Goal: Task Accomplishment & Management: Use online tool/utility

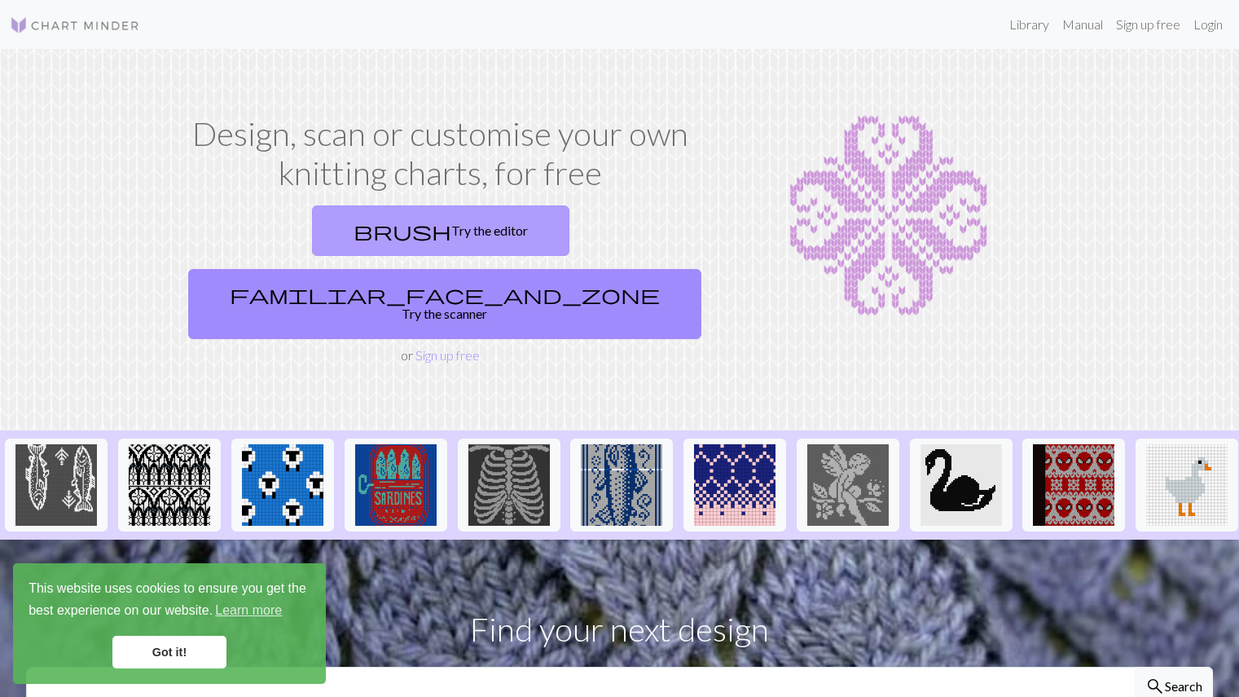
click at [312, 234] on link "brush Try the editor" at bounding box center [440, 230] width 257 height 51
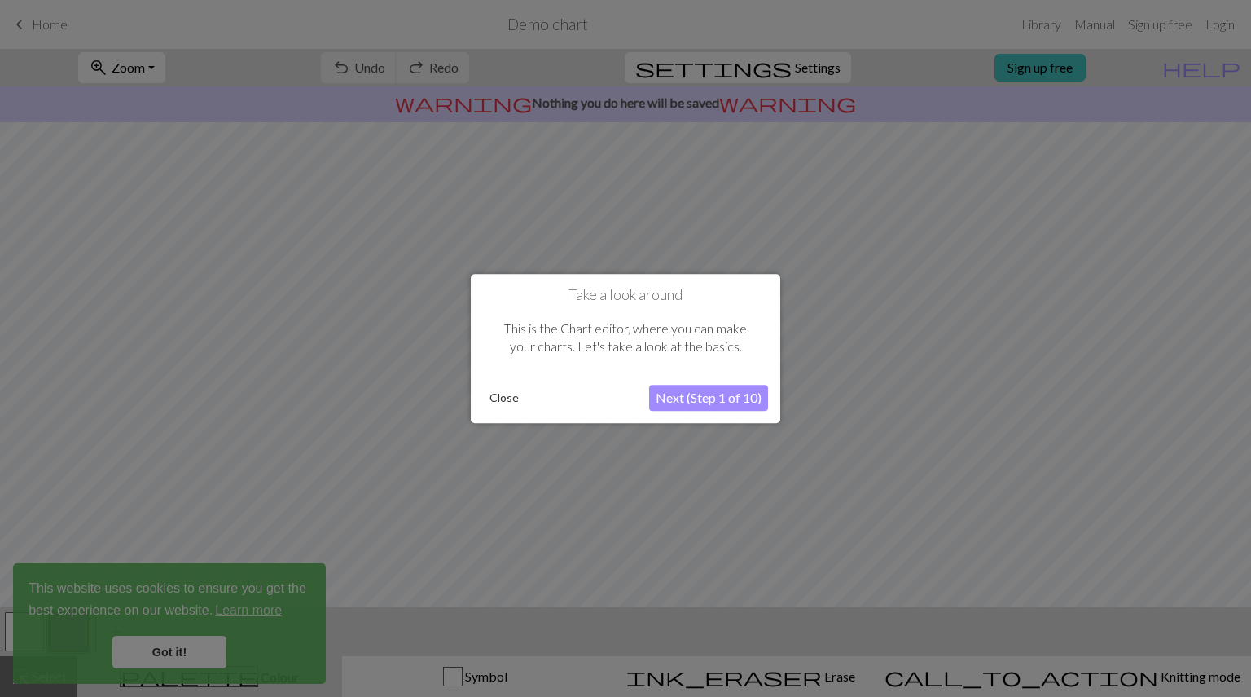
click at [689, 398] on button "Next (Step 1 of 10)" at bounding box center [708, 398] width 119 height 26
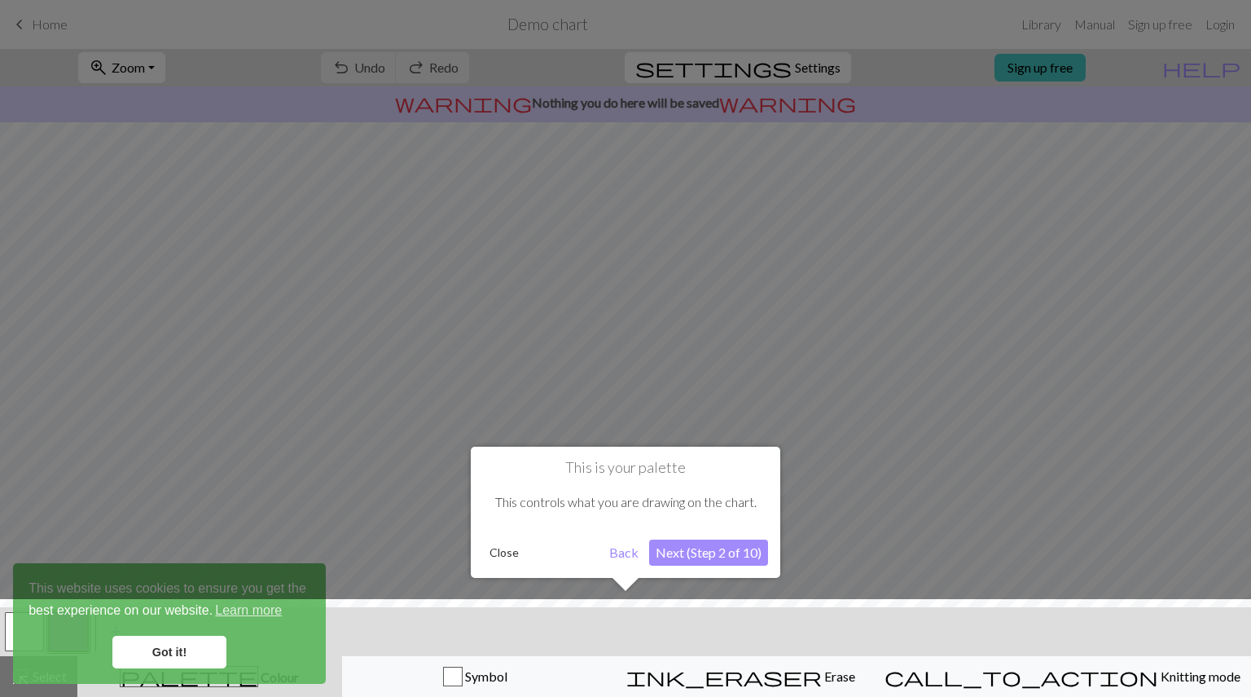
click at [680, 555] on button "Next (Step 2 of 10)" at bounding box center [708, 552] width 119 height 26
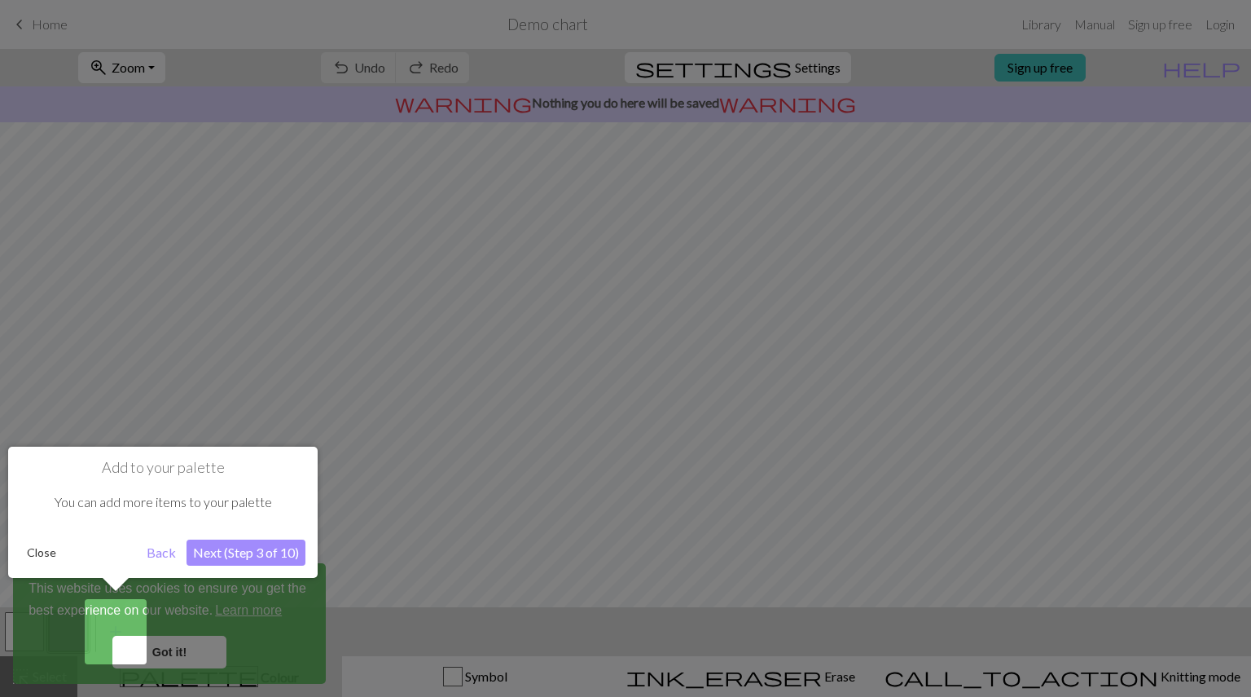
click at [241, 542] on button "Next (Step 3 of 10)" at bounding box center [246, 552] width 119 height 26
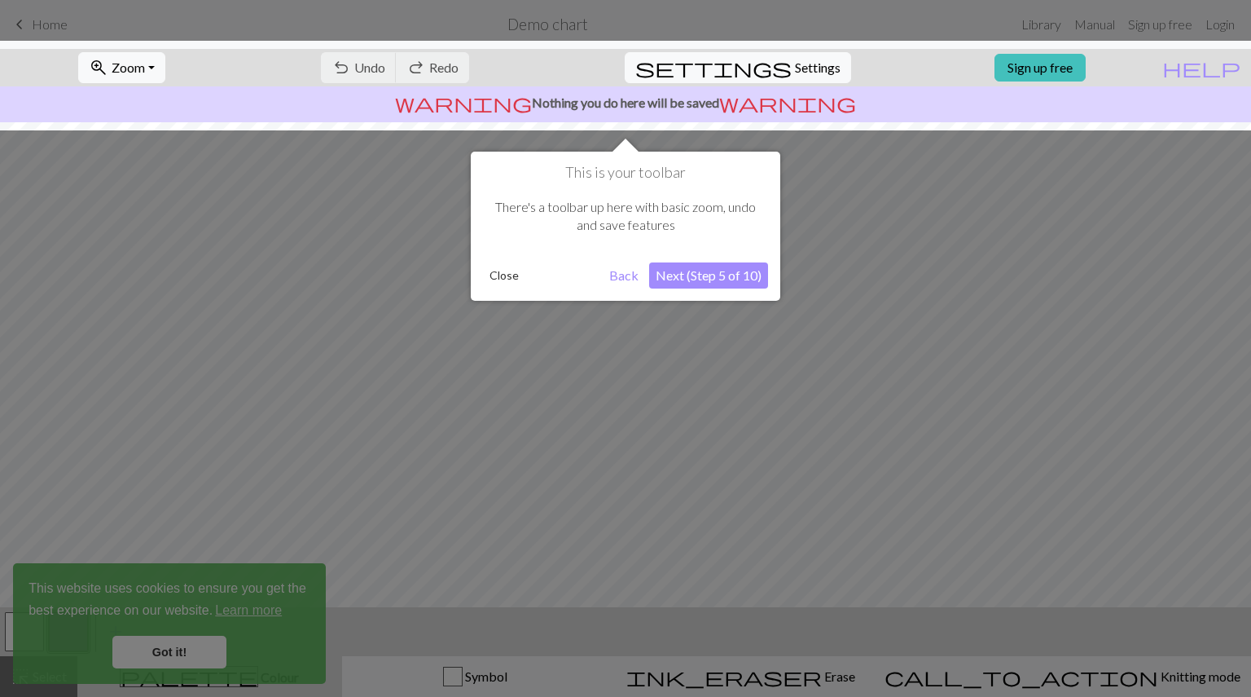
click at [662, 279] on button "Next (Step 5 of 10)" at bounding box center [708, 275] width 119 height 26
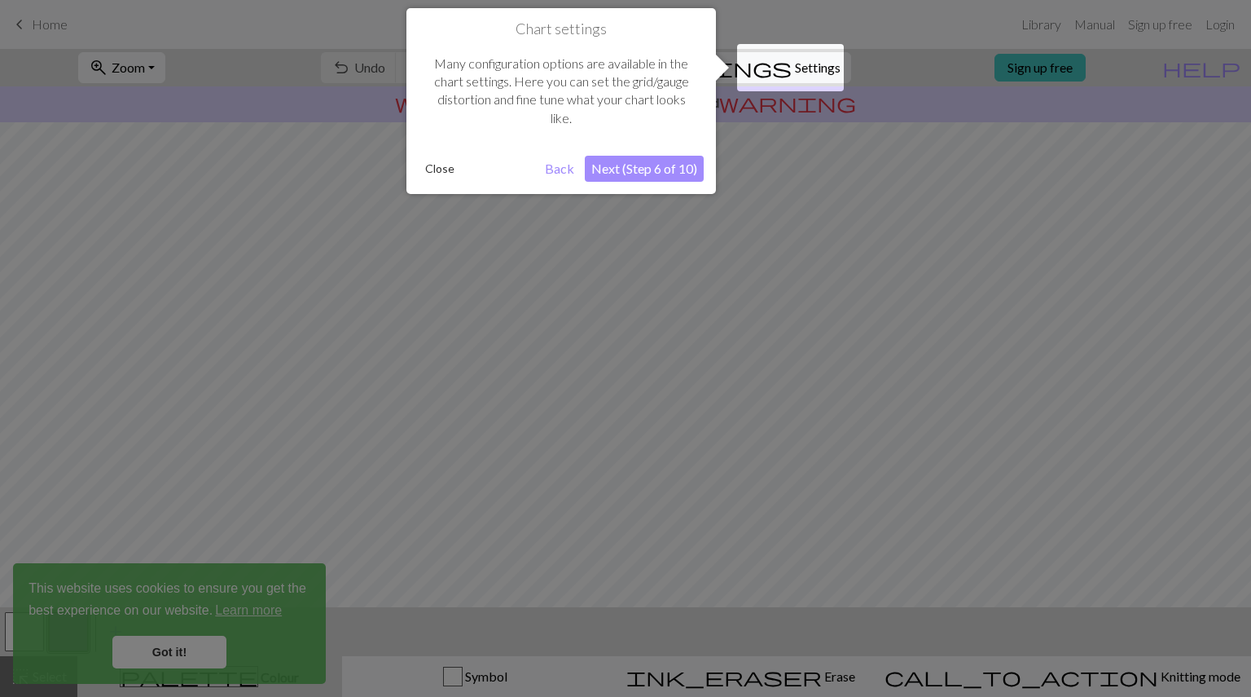
click at [666, 161] on button "Next (Step 6 of 10)" at bounding box center [644, 169] width 119 height 26
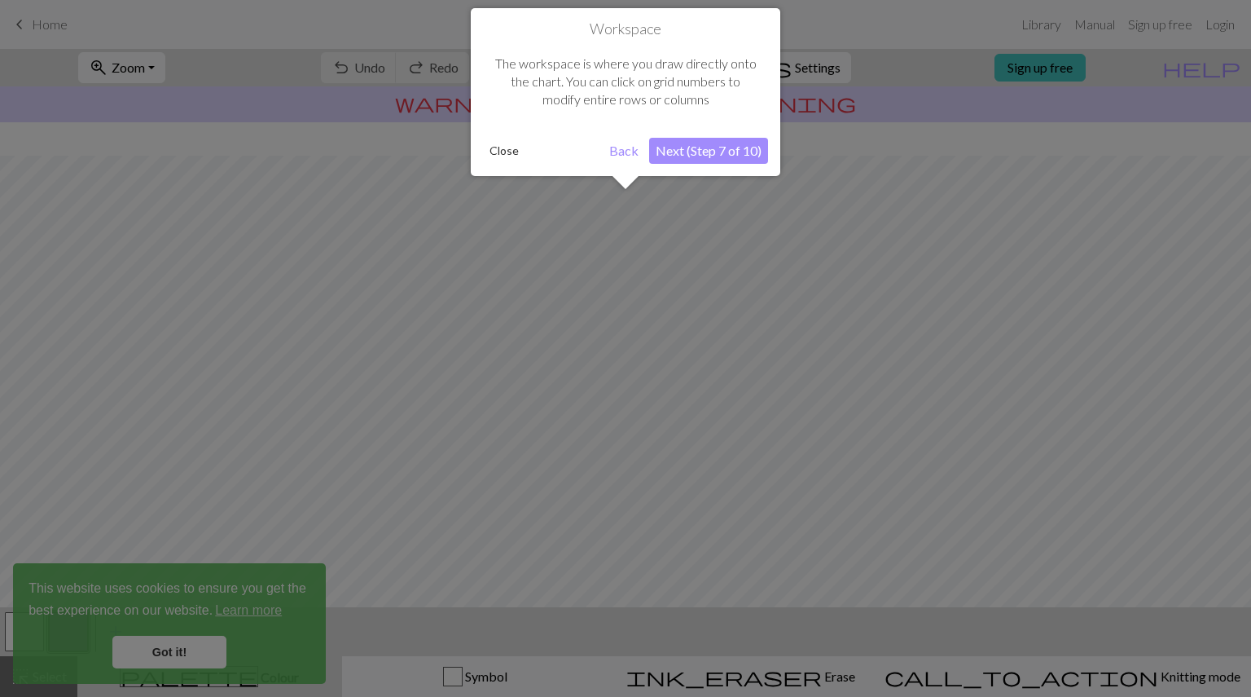
scroll to position [98, 0]
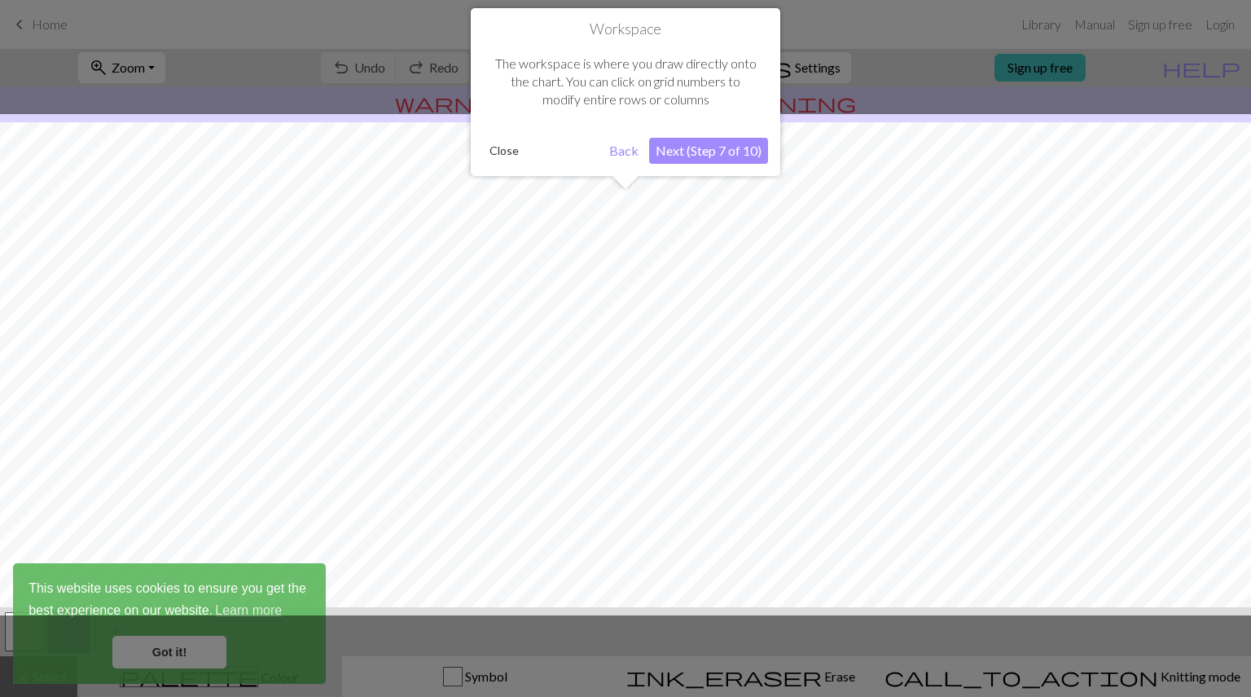
click at [713, 145] on button "Next (Step 7 of 10)" at bounding box center [708, 151] width 119 height 26
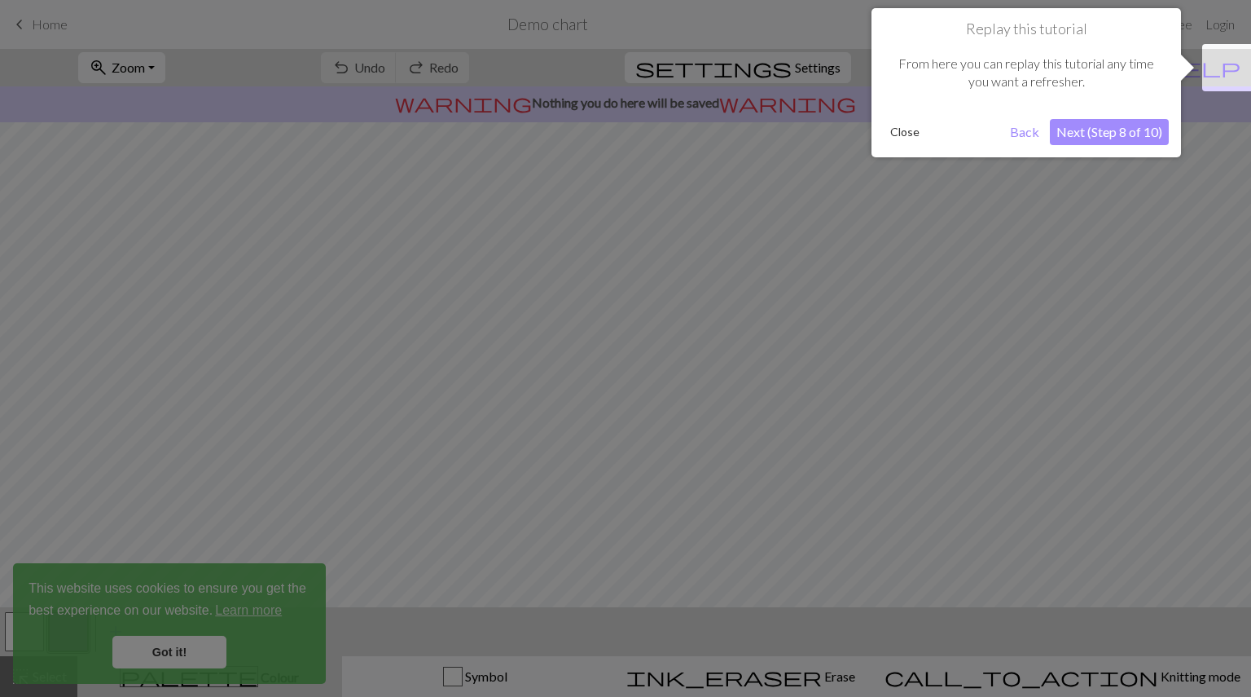
click at [1131, 143] on button "Next (Step 8 of 10)" at bounding box center [1109, 132] width 119 height 26
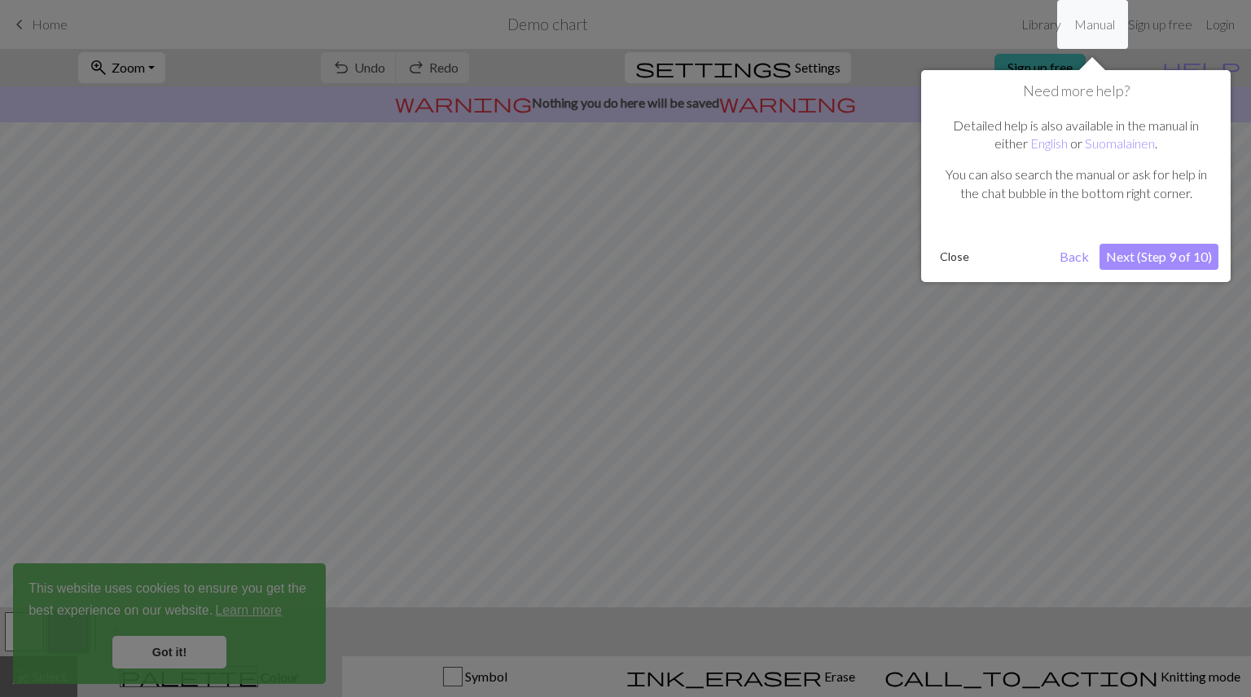
click at [1127, 252] on button "Next (Step 9 of 10)" at bounding box center [1159, 257] width 119 height 26
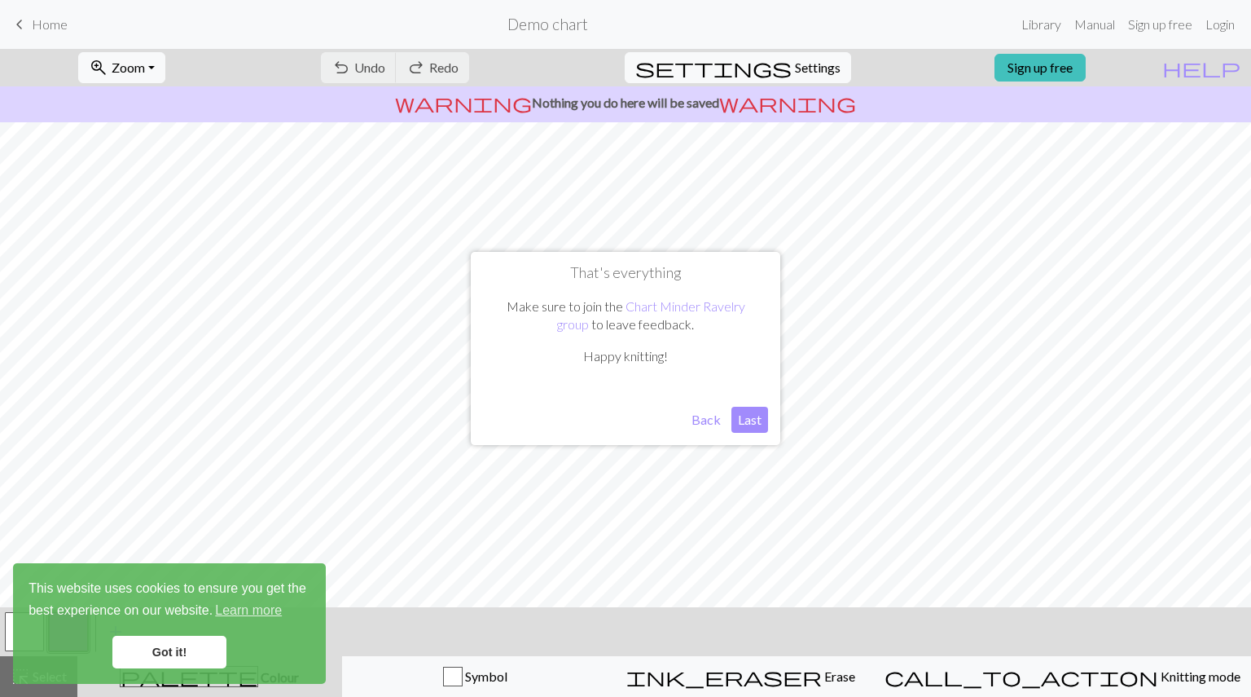
click at [752, 420] on button "Last" at bounding box center [750, 419] width 37 height 26
click at [166, 645] on link "Got it!" at bounding box center [169, 651] width 114 height 33
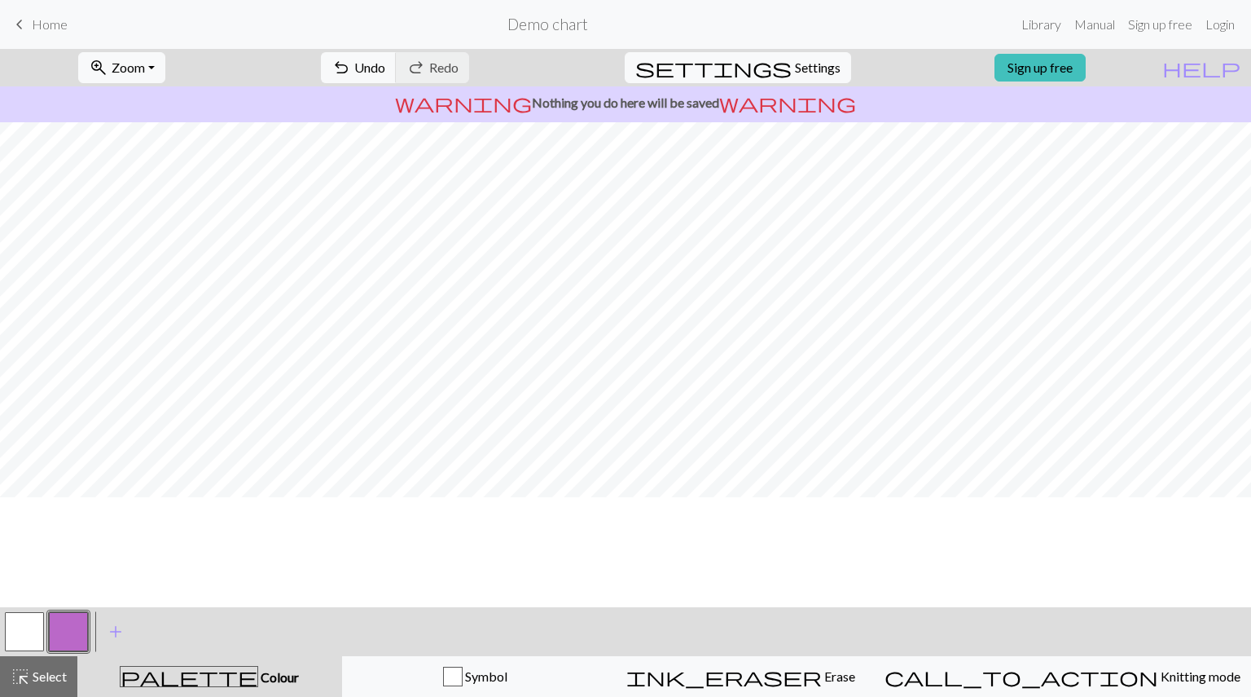
scroll to position [0, 0]
click at [797, 68] on span "Settings" at bounding box center [818, 68] width 46 height 20
select select "aran"
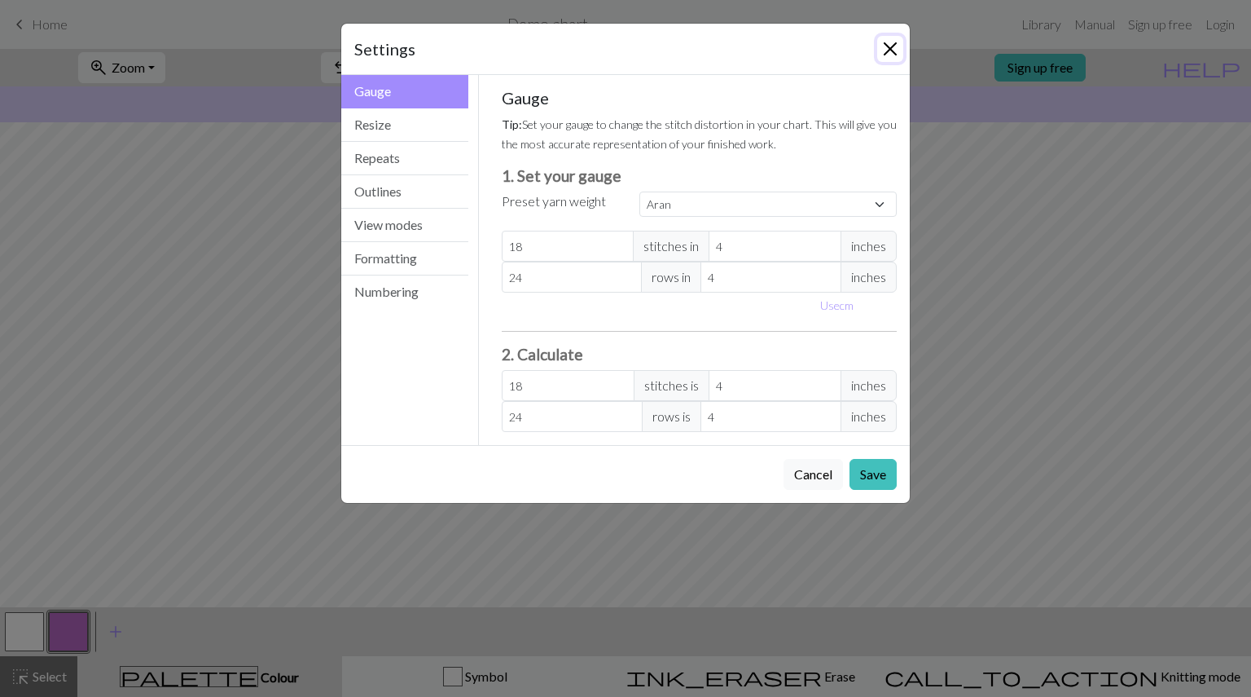
click at [891, 55] on button "Close" at bounding box center [890, 49] width 26 height 26
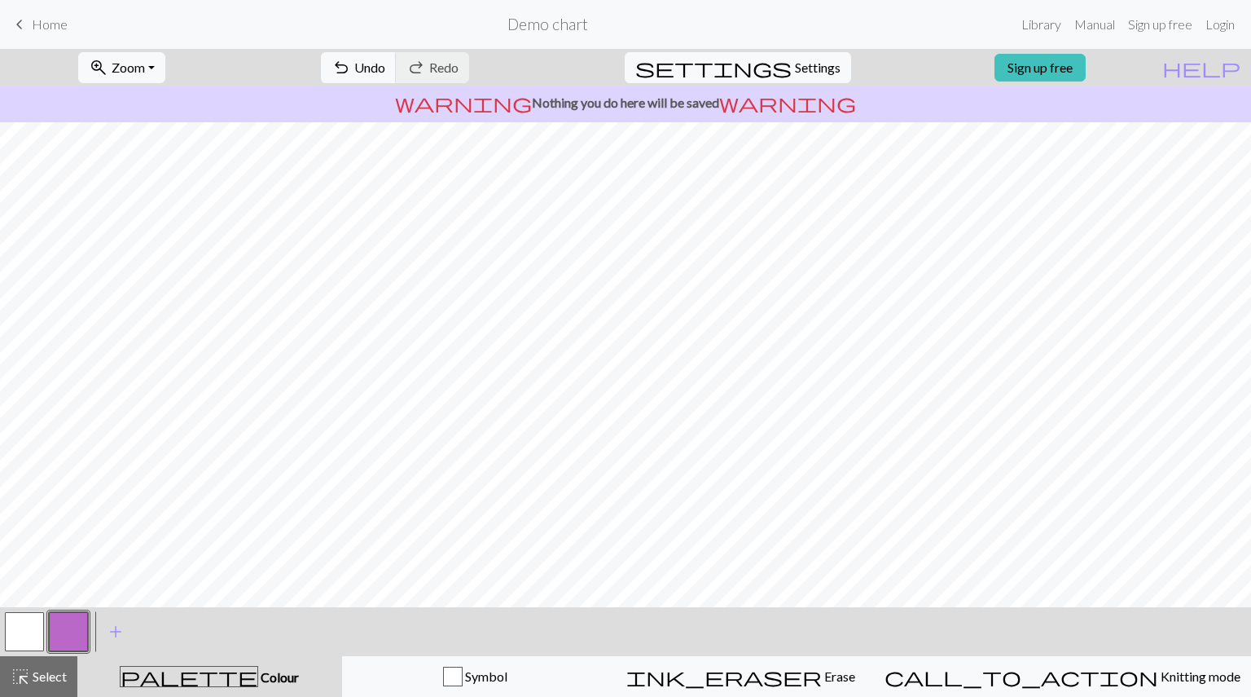
click at [65, 29] on span "Home" at bounding box center [50, 23] width 36 height 15
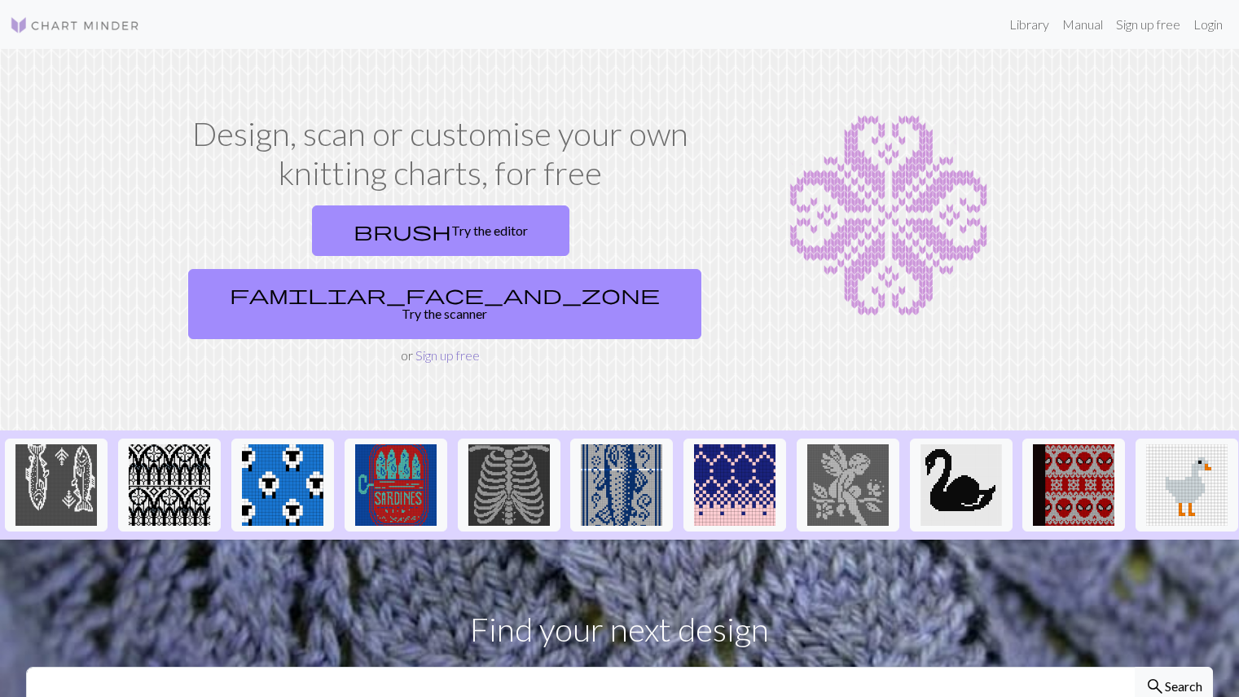
click at [446, 347] on link "Sign up free" at bounding box center [447, 354] width 64 height 15
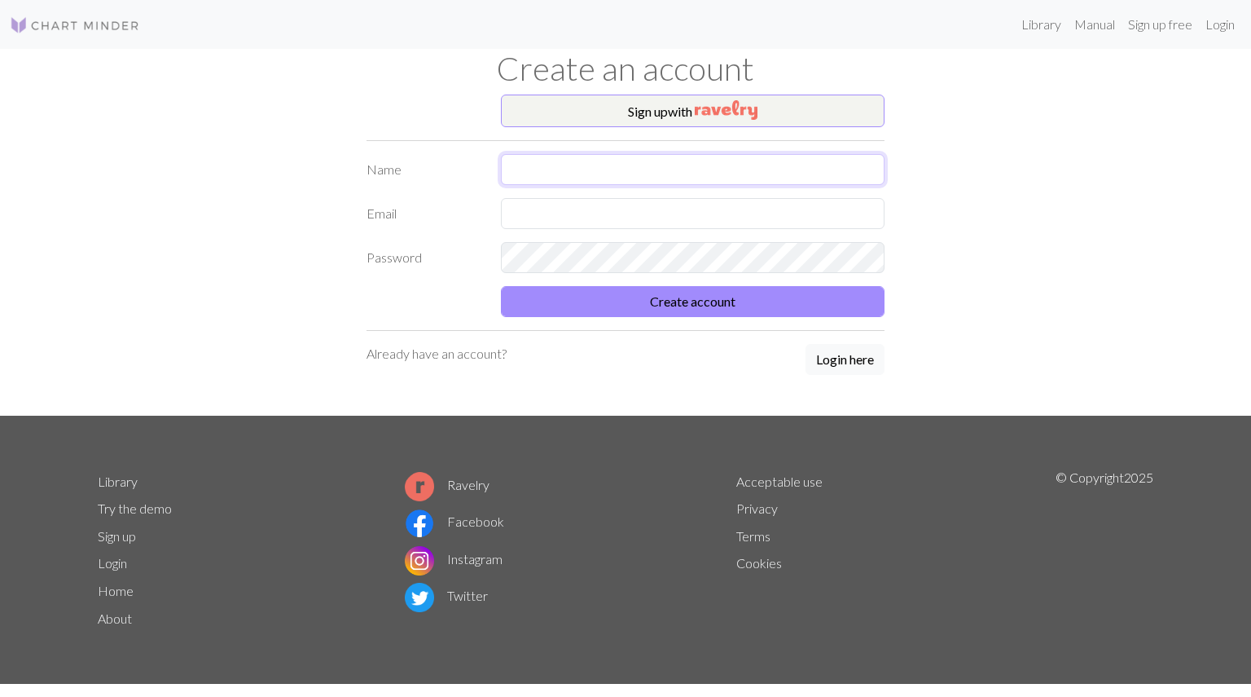
click at [624, 170] on input "text" at bounding box center [693, 169] width 384 height 31
drag, startPoint x: 624, startPoint y: 170, endPoint x: 654, endPoint y: 110, distance: 67.4
click at [654, 110] on div "Sign up with Name Email Password Create account Already have an account? Login …" at bounding box center [626, 254] width 538 height 321
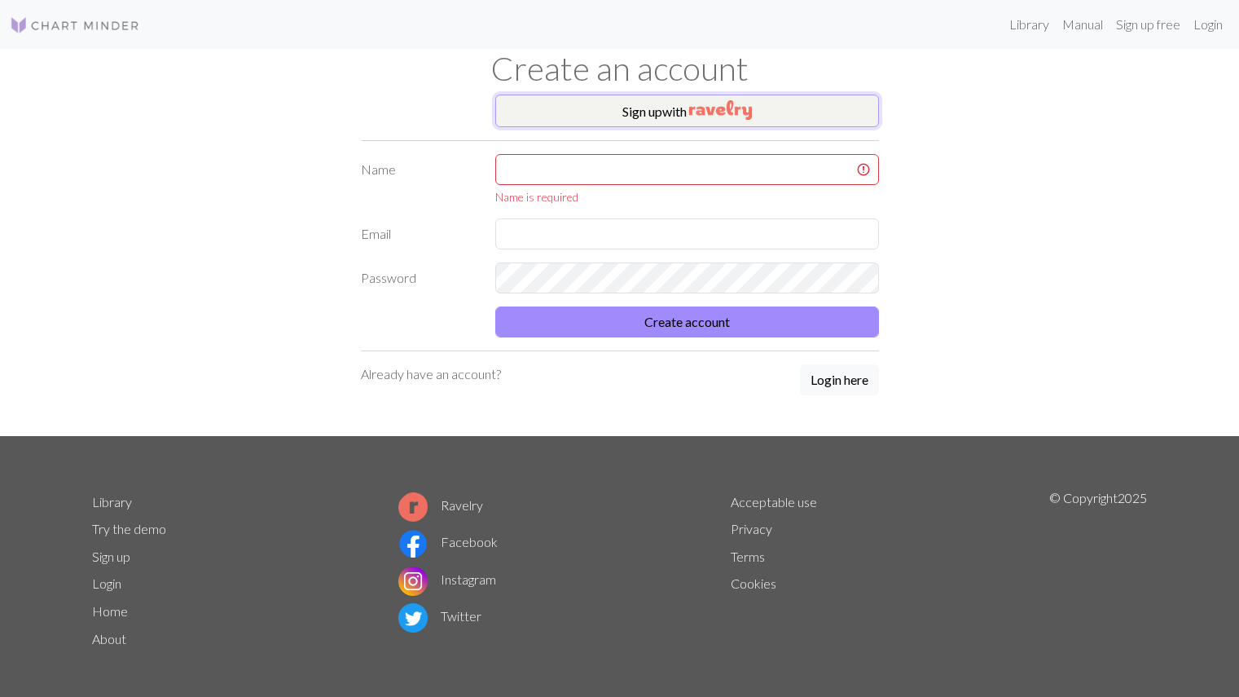
click at [720, 106] on img "button" at bounding box center [720, 110] width 63 height 20
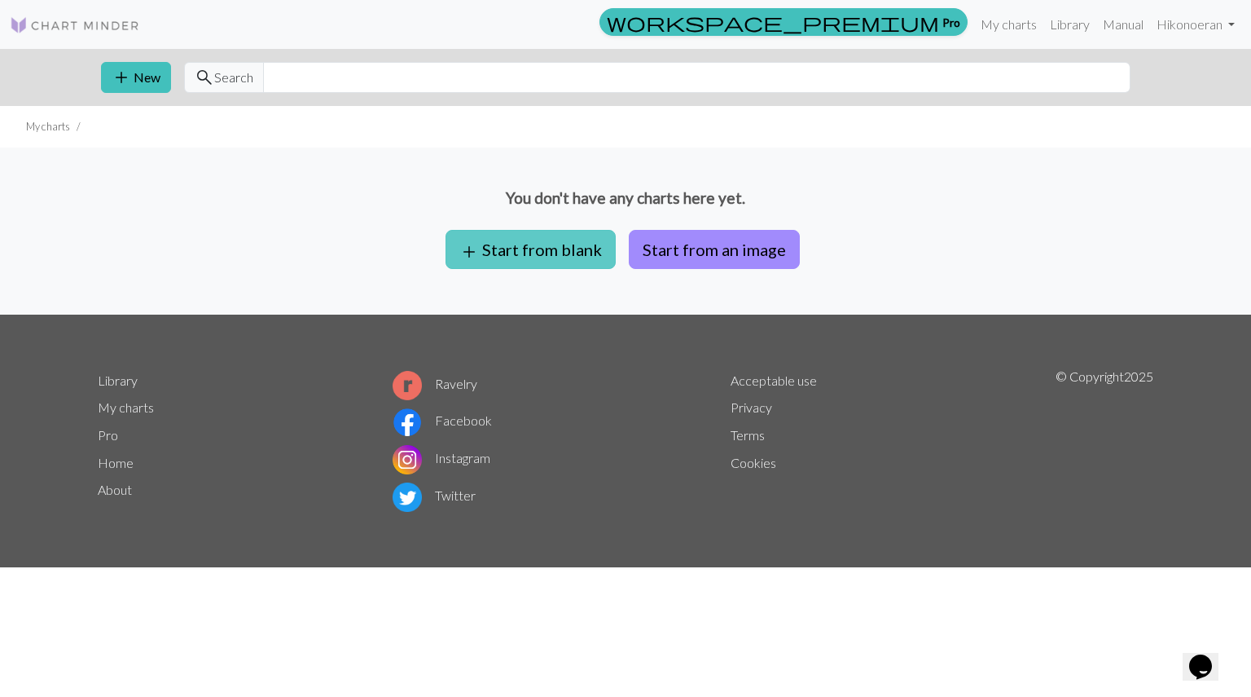
click at [548, 245] on button "add Start from blank" at bounding box center [531, 249] width 170 height 39
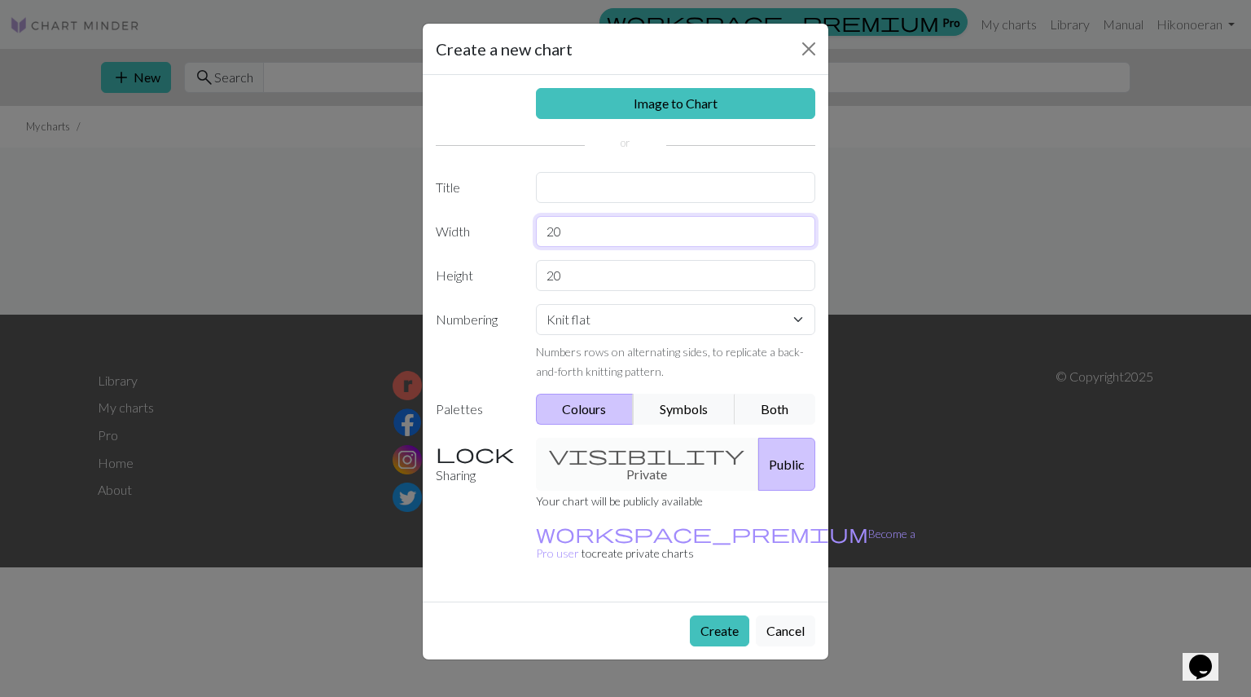
click at [573, 239] on input "20" at bounding box center [676, 231] width 280 height 31
type input "2"
type input "５"
type input "50"
click at [579, 272] on input "20" at bounding box center [676, 275] width 280 height 31
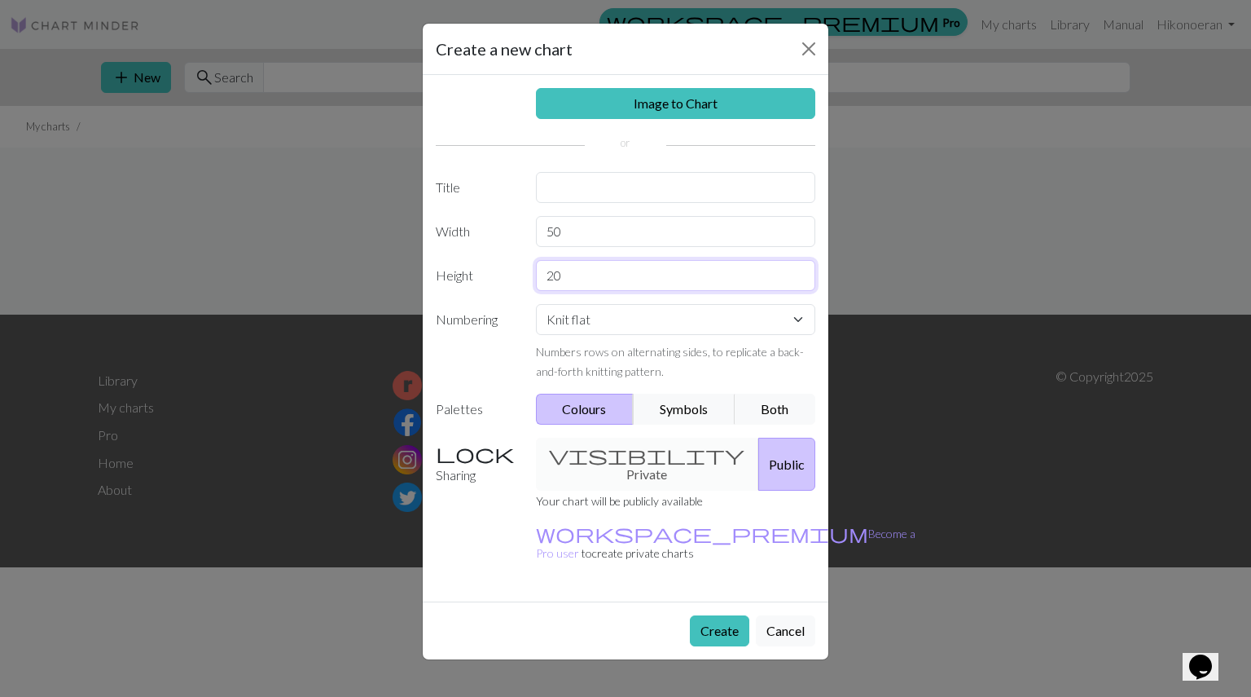
type input "2"
type input "44"
click at [599, 316] on select "Knit flat Knit in the round Lace knitting Cross stitch" at bounding box center [676, 319] width 280 height 31
click at [595, 183] on input "text" at bounding box center [676, 187] width 280 height 31
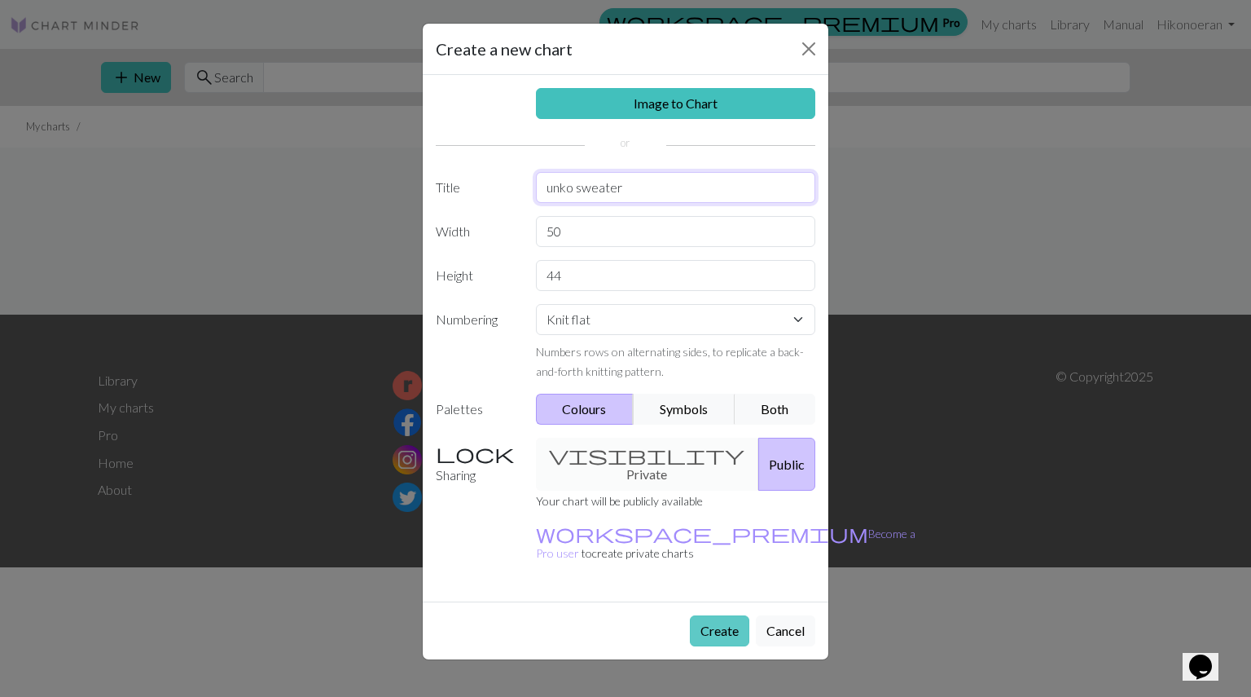
type input "unko sweater"
click at [726, 615] on button "Create" at bounding box center [719, 630] width 59 height 31
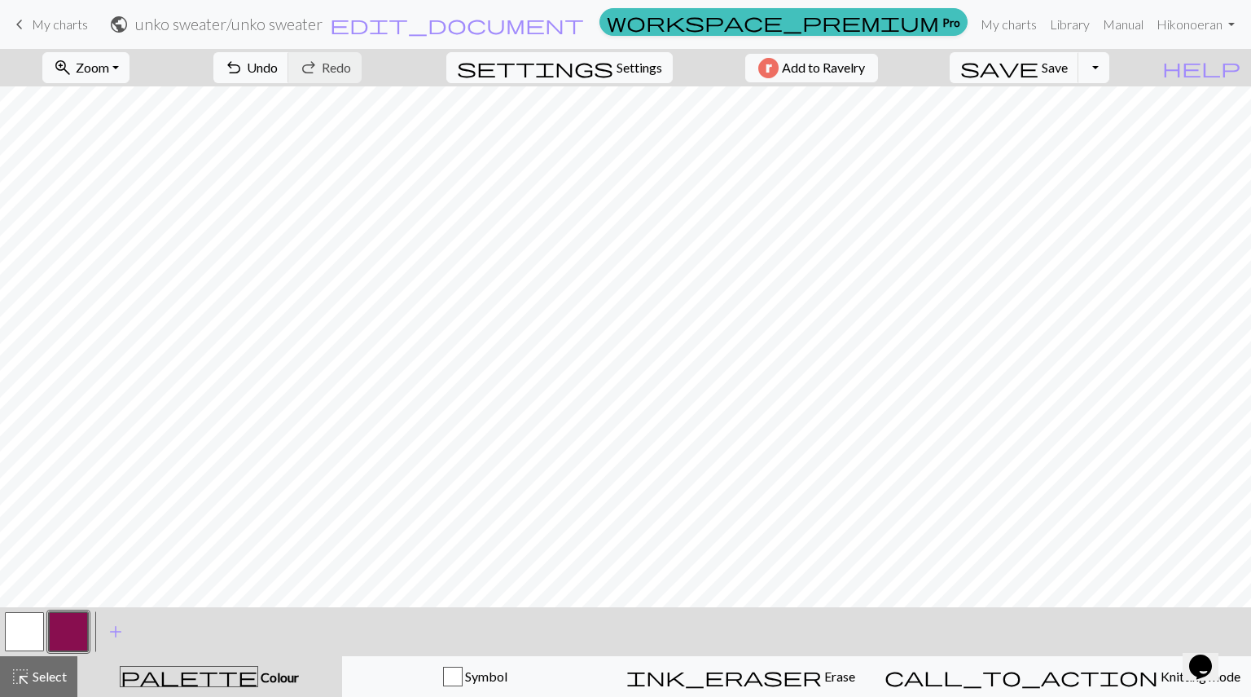
click at [75, 626] on button "button" at bounding box center [68, 631] width 39 height 39
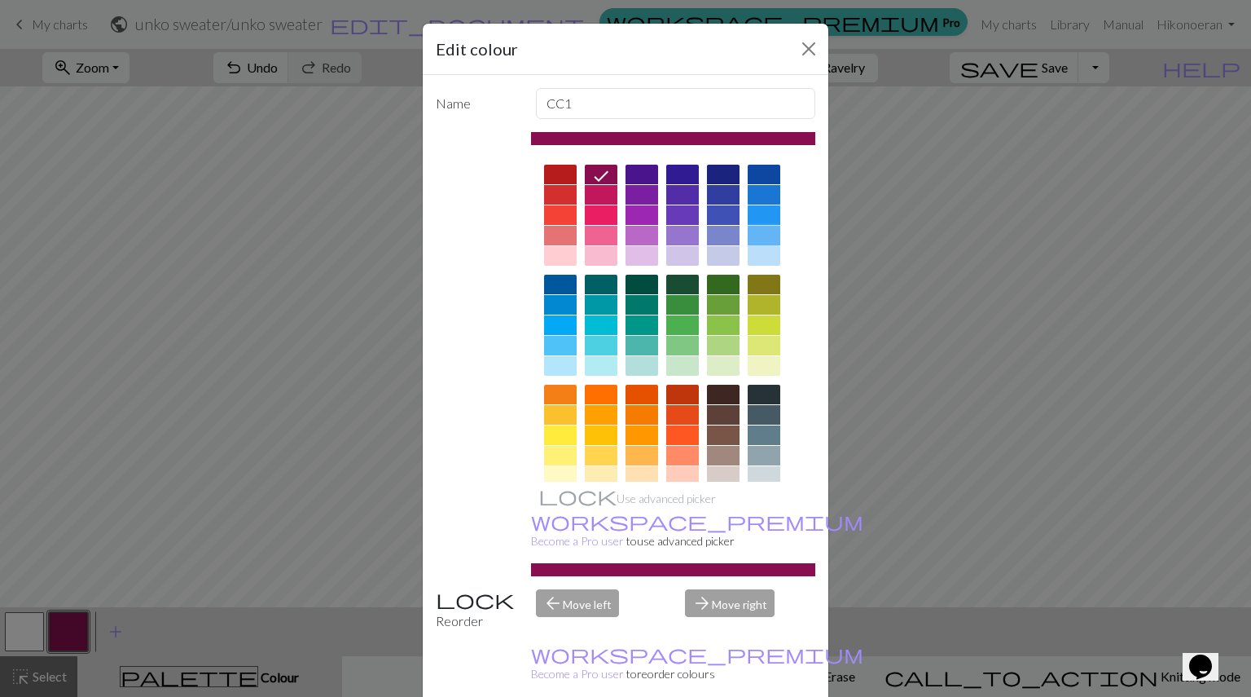
click at [753, 231] on div at bounding box center [764, 236] width 33 height 20
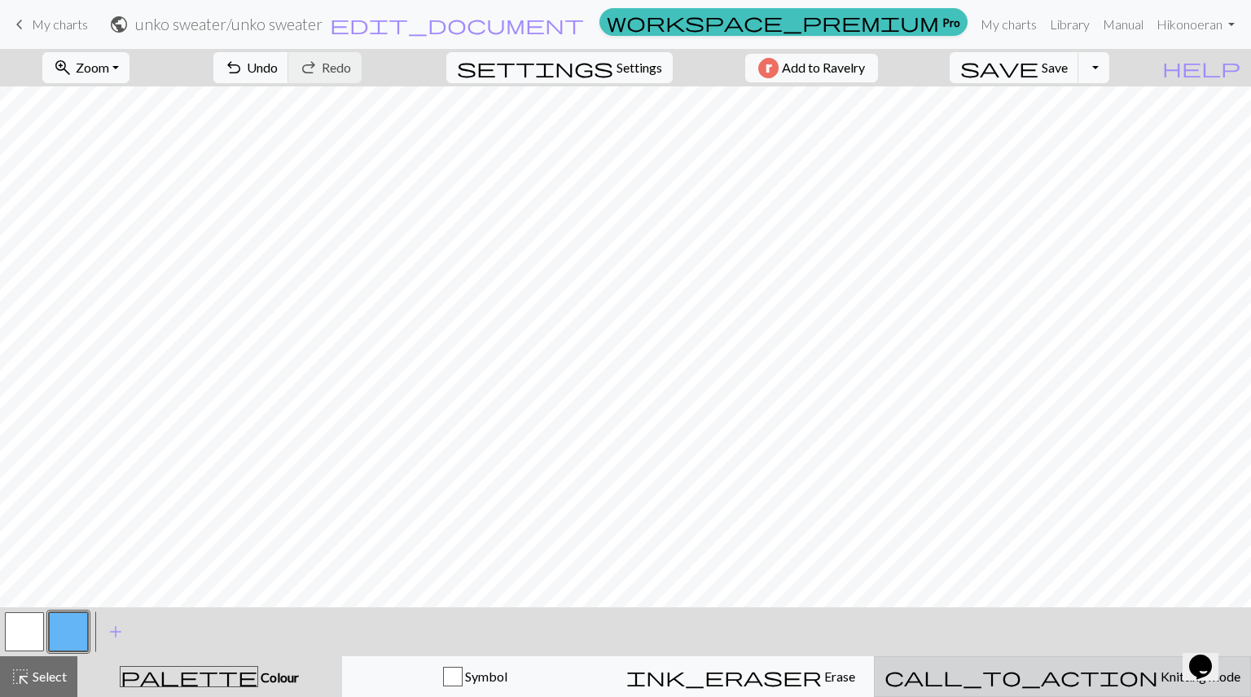
click at [1158, 680] on span "Knitting mode" at bounding box center [1199, 675] width 82 height 15
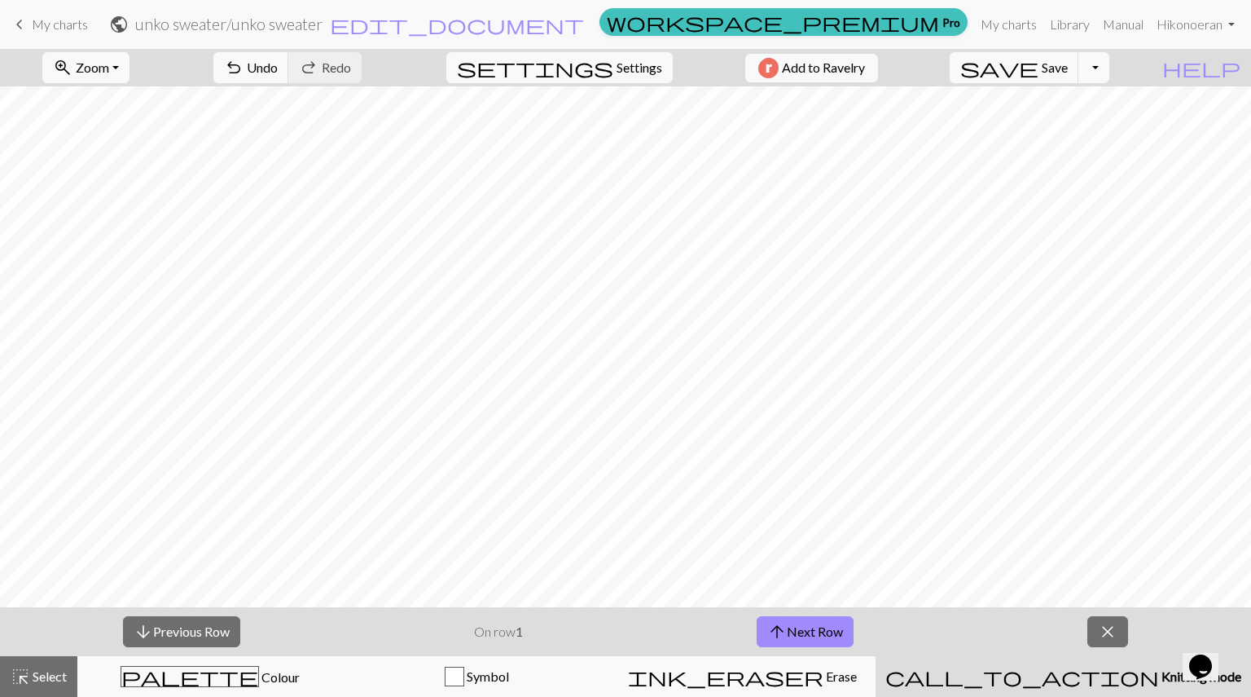
click at [1159, 680] on span "Knitting mode" at bounding box center [1200, 675] width 82 height 15
click at [1112, 636] on span "close" at bounding box center [1108, 631] width 20 height 23
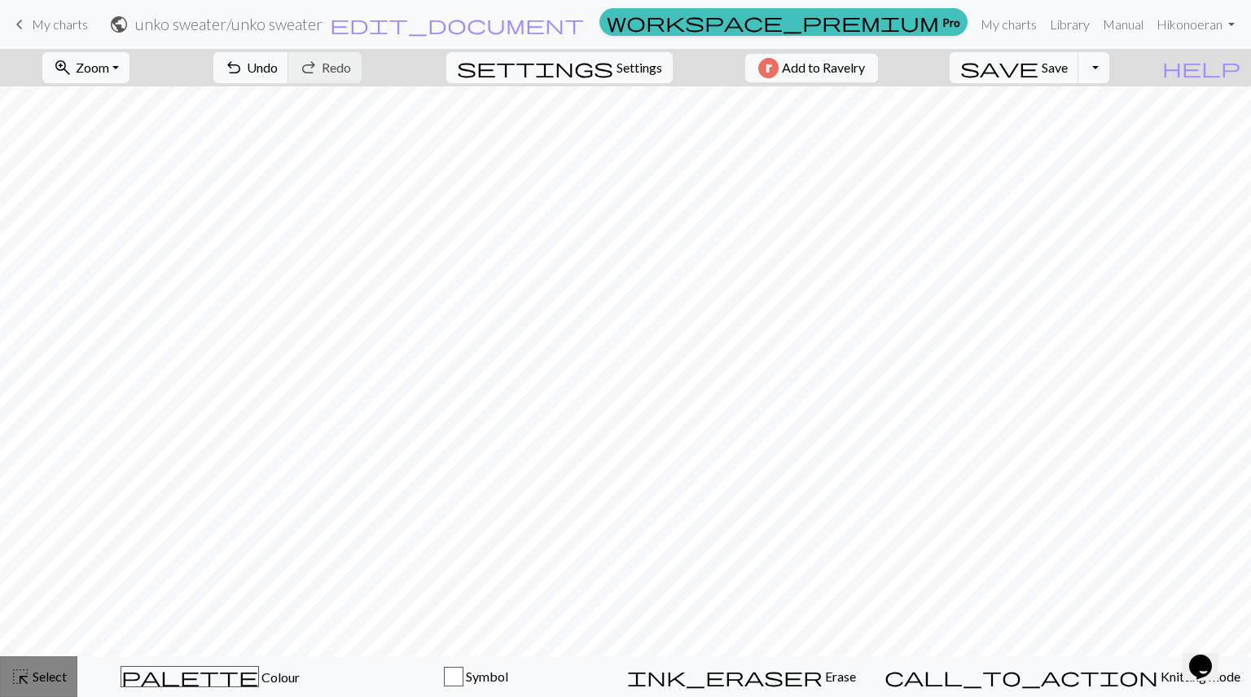
click at [47, 665] on button "highlight_alt Select Select" at bounding box center [38, 676] width 77 height 41
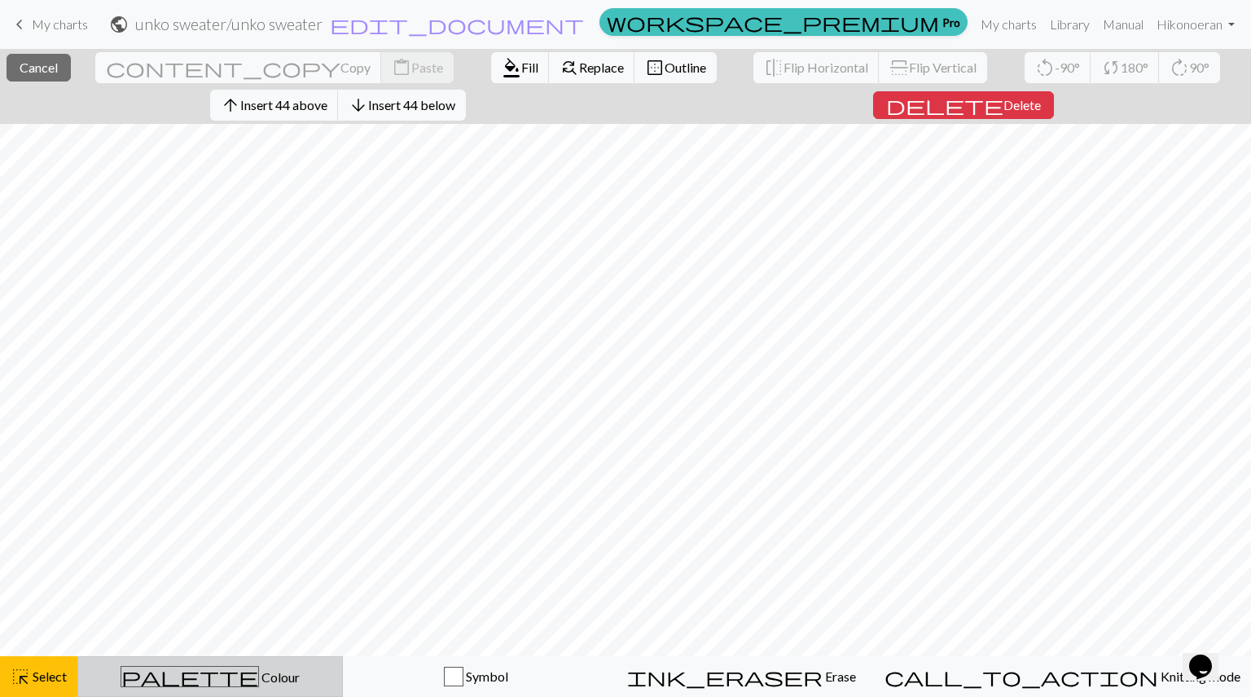
click at [259, 677] on span "Colour" at bounding box center [279, 676] width 41 height 15
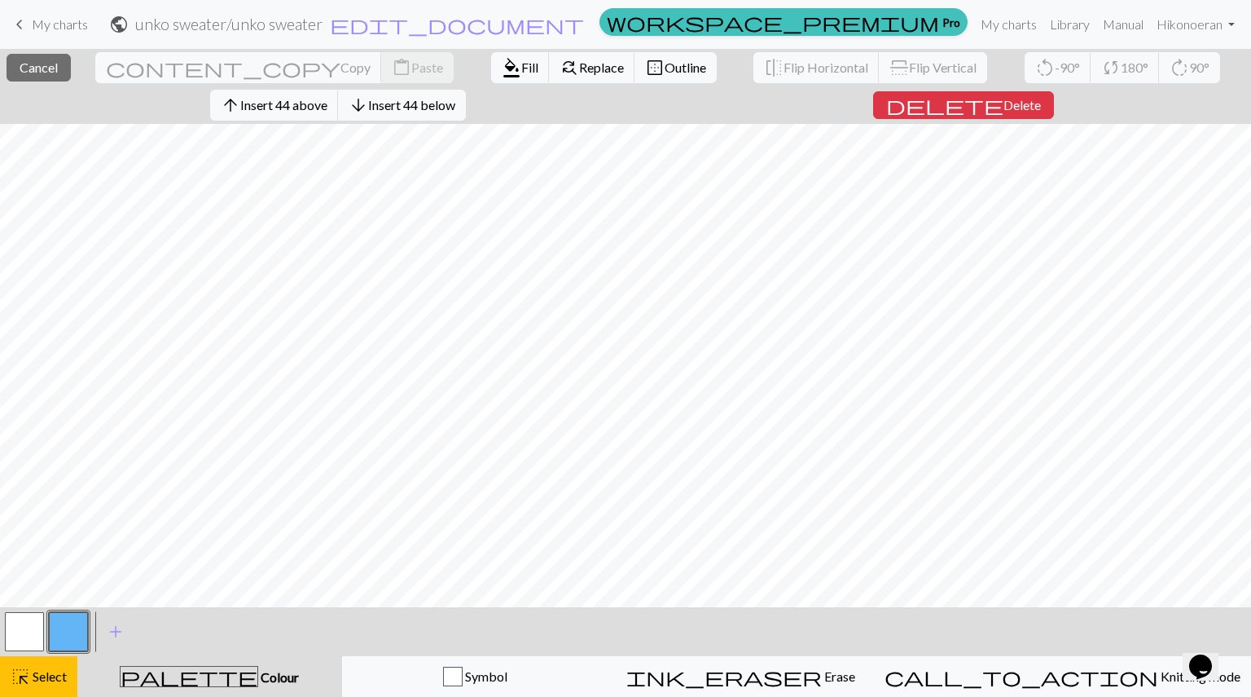
click at [72, 624] on button "button" at bounding box center [68, 631] width 39 height 39
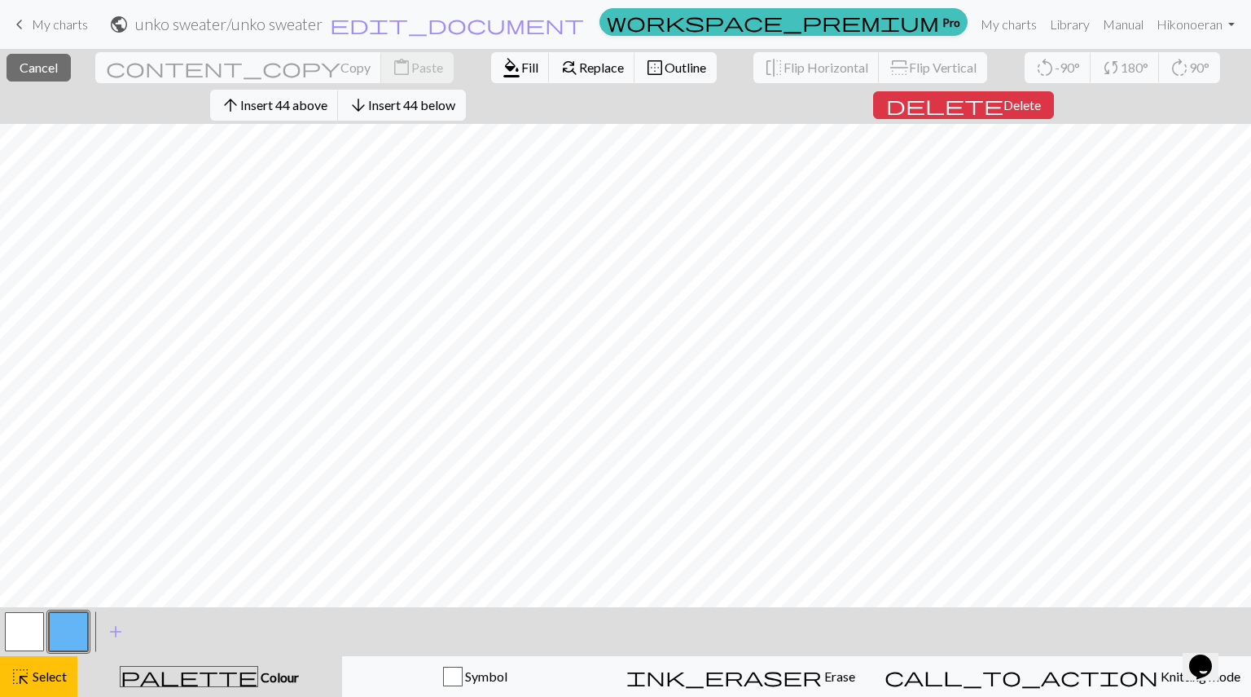
click at [77, 635] on button "button" at bounding box center [68, 631] width 39 height 39
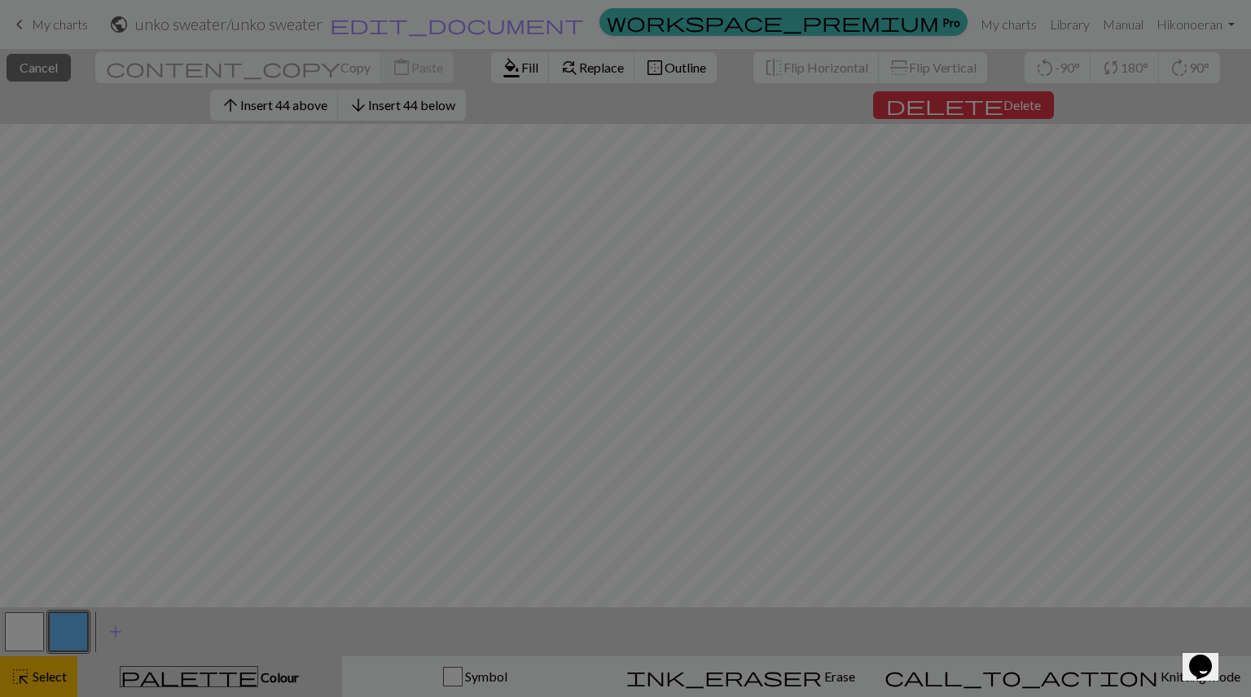
click at [77, 635] on div "Edit colour Name CC1 Use advanced picker workspace_premium Become a Pro user to…" at bounding box center [625, 348] width 1251 height 697
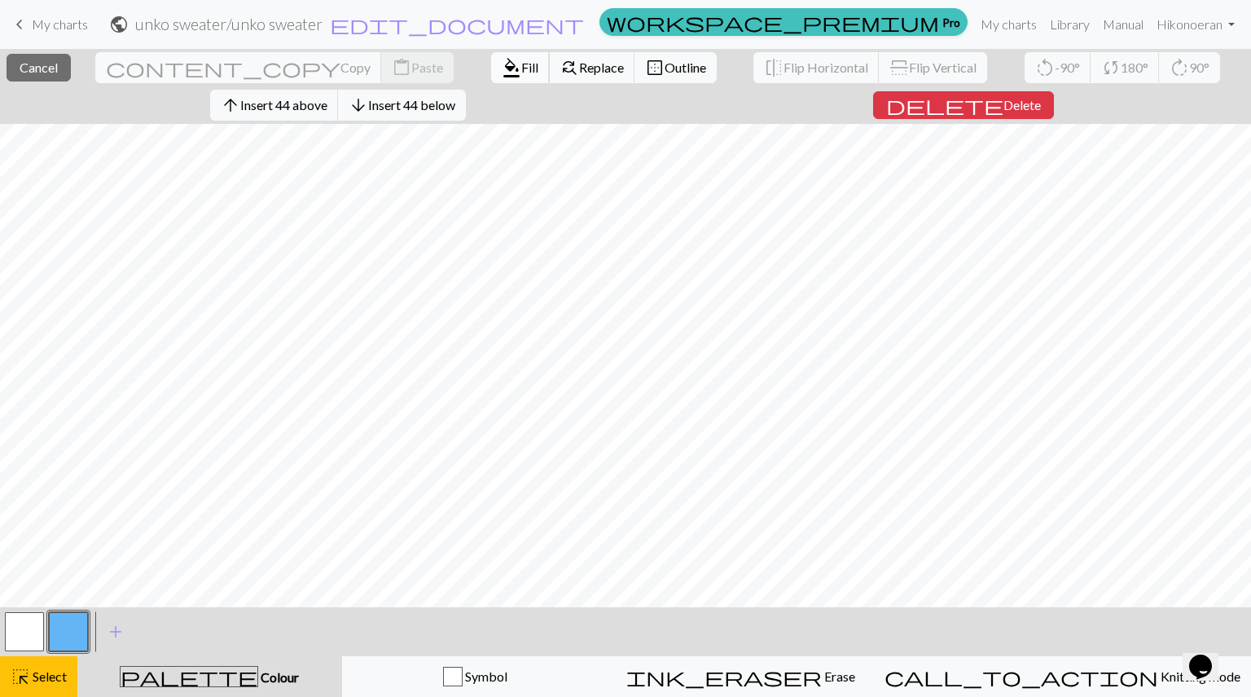
click at [521, 71] on span "Fill" at bounding box center [529, 66] width 17 height 15
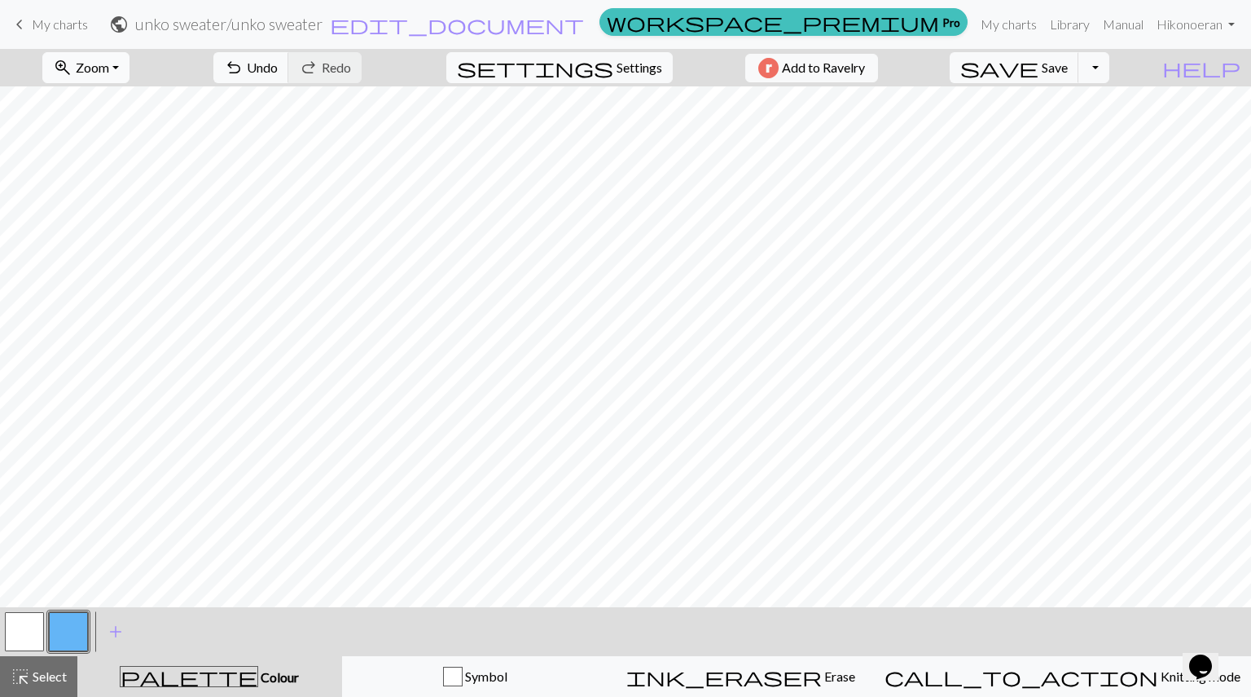
click at [109, 59] on span "Zoom" at bounding box center [92, 66] width 33 height 15
click at [115, 189] on button "50%" at bounding box center [107, 195] width 129 height 26
click at [31, 680] on span "Select" at bounding box center [48, 675] width 37 height 15
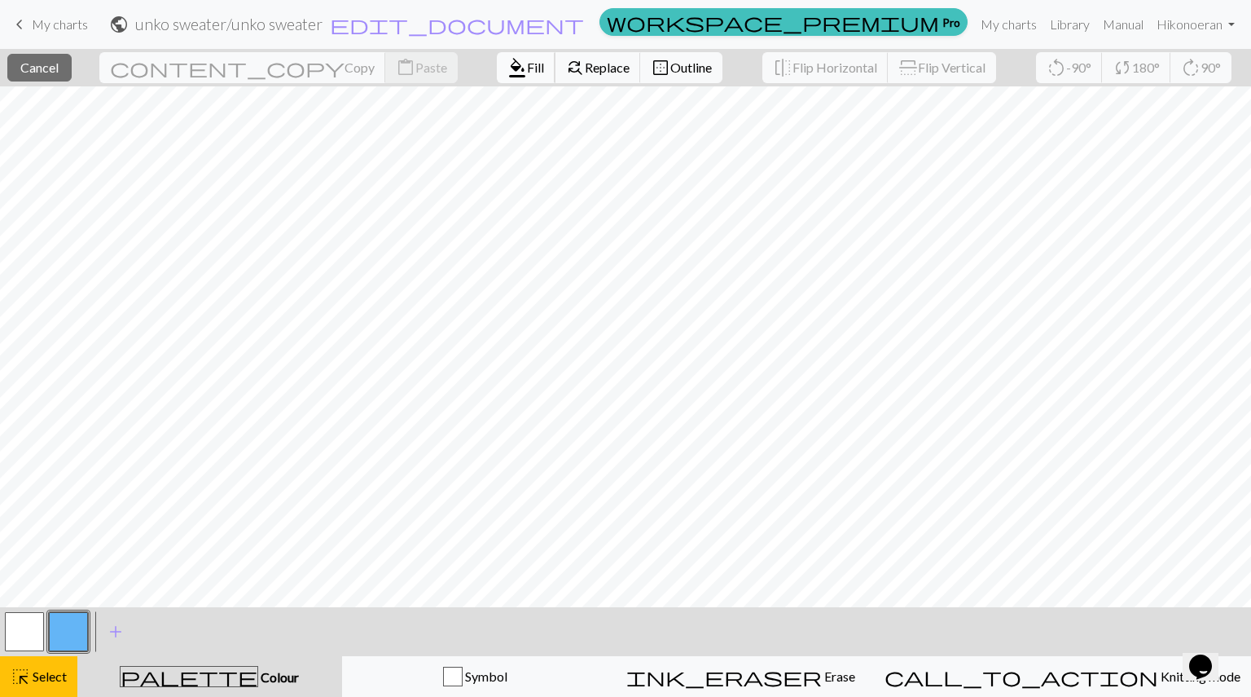
click at [527, 73] on span "Fill" at bounding box center [535, 66] width 17 height 15
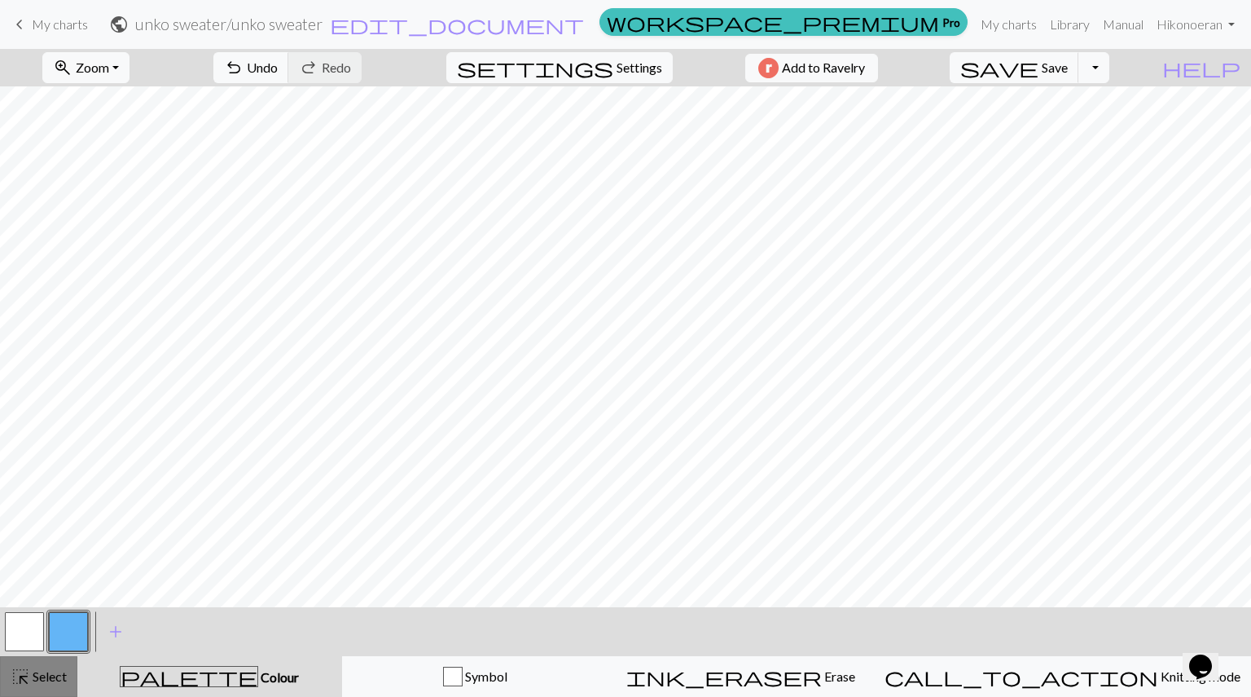
click at [39, 669] on span "Select" at bounding box center [48, 675] width 37 height 15
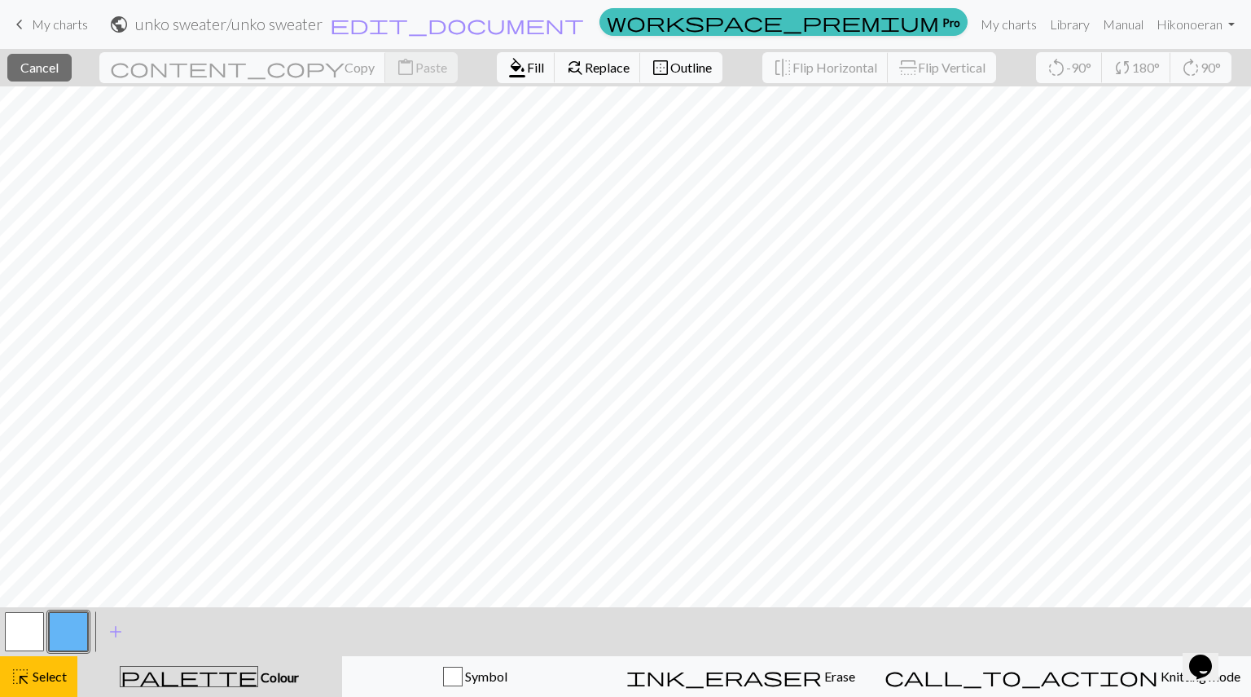
click at [25, 629] on button "button" at bounding box center [24, 631] width 39 height 39
click at [497, 80] on button "format_color_fill Fill" at bounding box center [526, 67] width 59 height 31
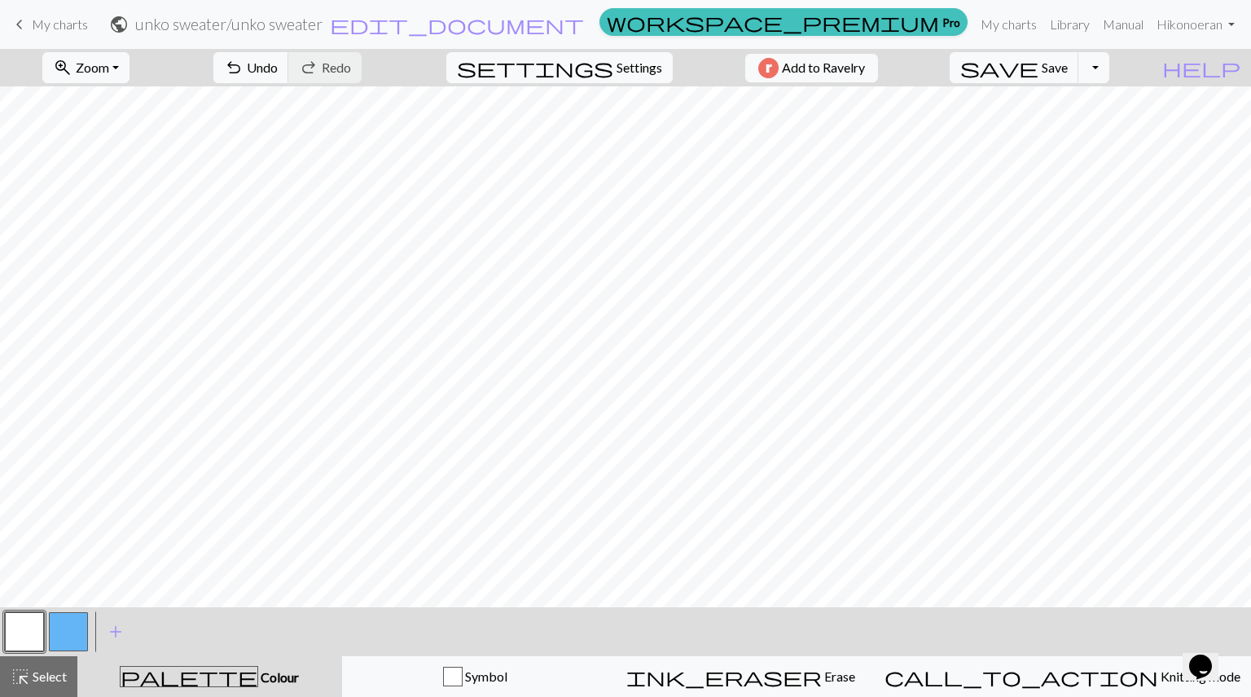
click at [67, 625] on button "button" at bounding box center [68, 631] width 39 height 39
click at [34, 635] on button "button" at bounding box center [24, 631] width 39 height 39
click at [39, 676] on span "Select" at bounding box center [48, 675] width 37 height 15
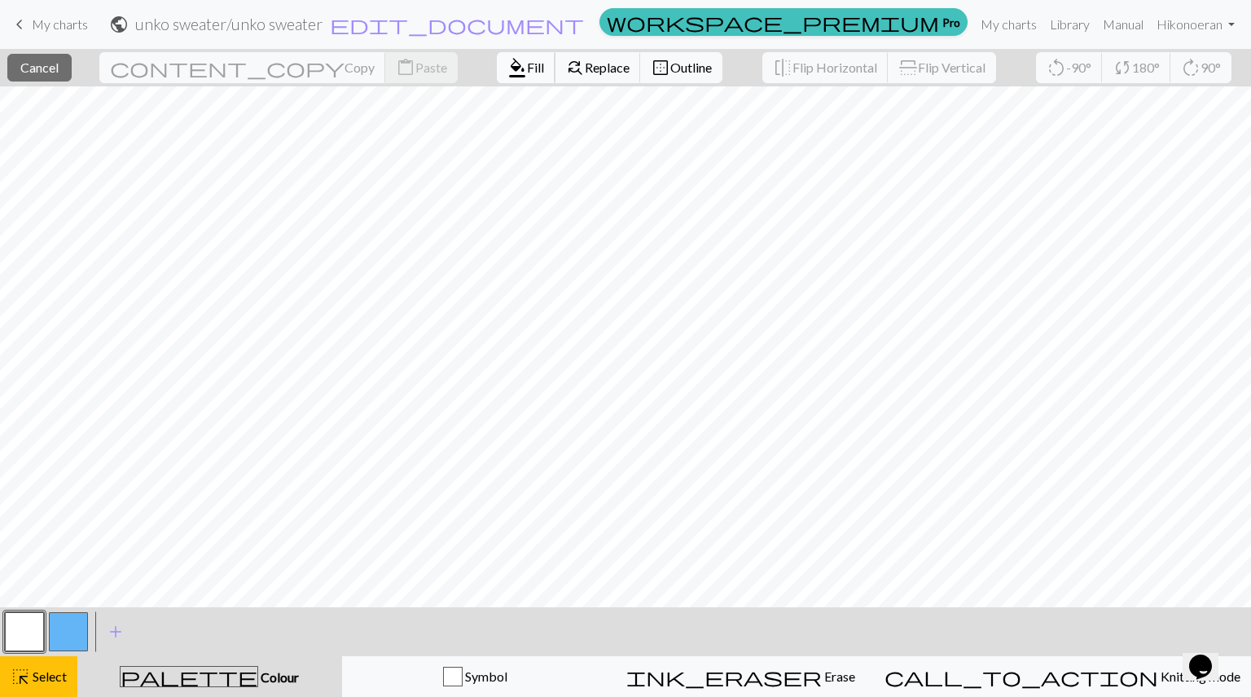
click at [497, 55] on button "format_color_fill Fill" at bounding box center [526, 67] width 59 height 31
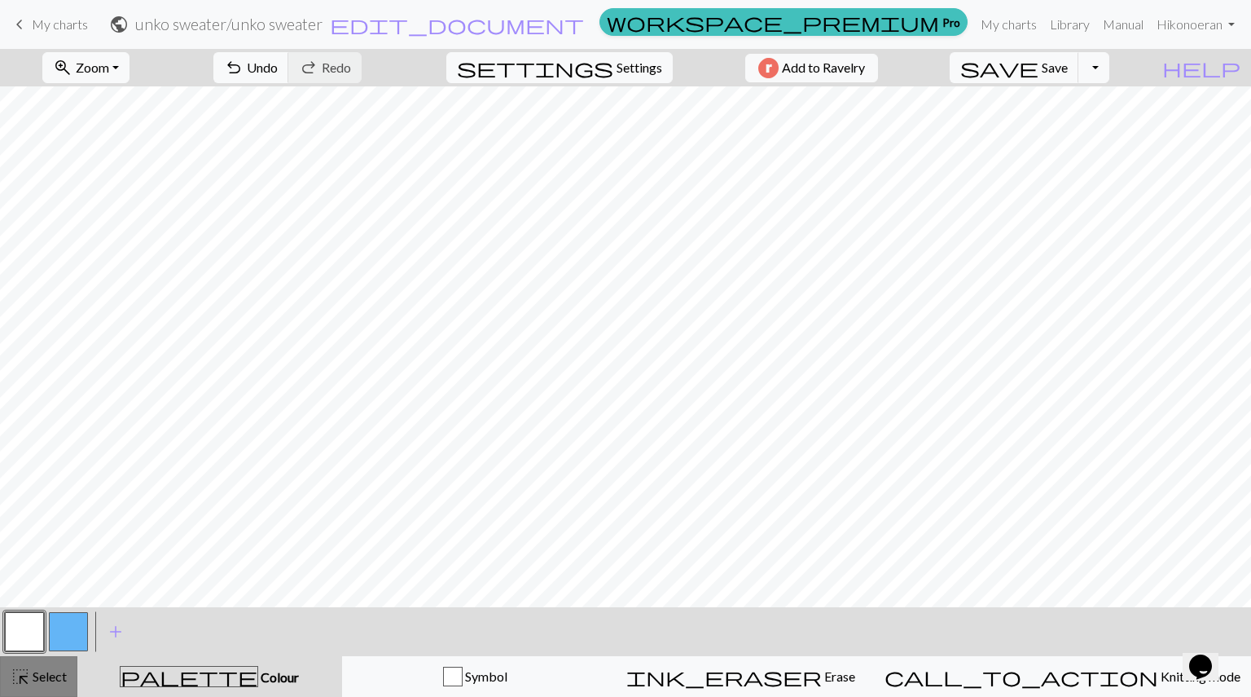
click at [33, 664] on button "highlight_alt Select Select" at bounding box center [38, 676] width 77 height 41
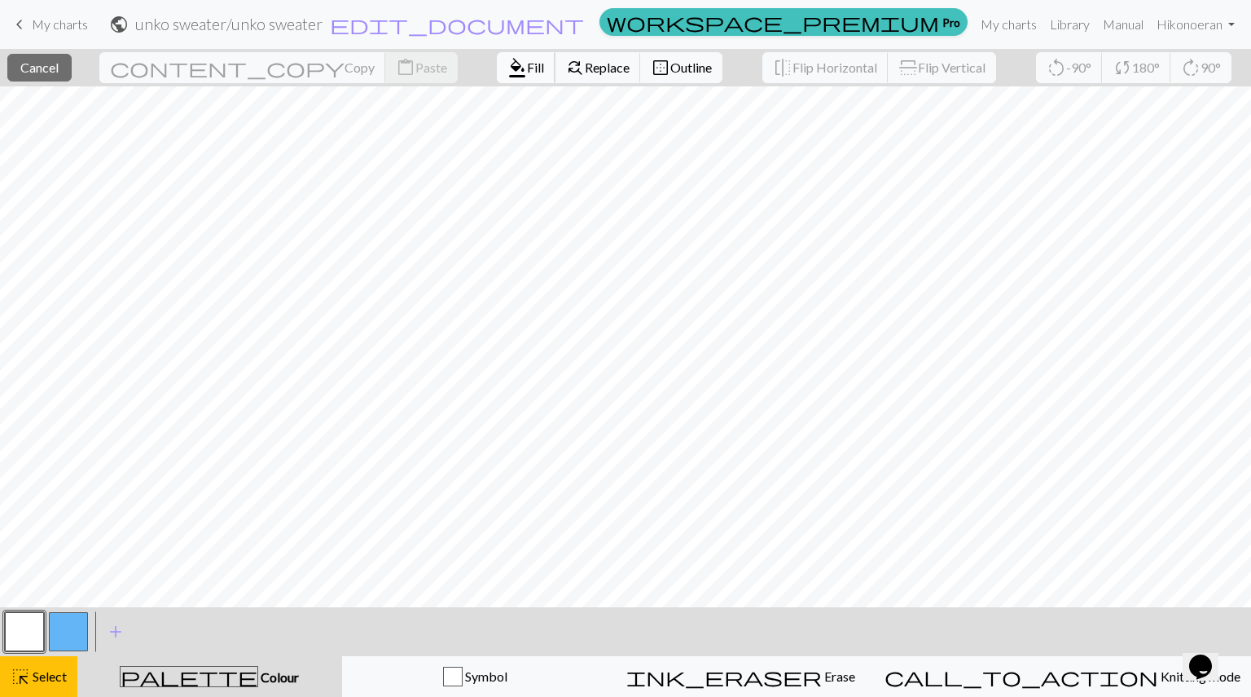
click at [497, 77] on button "format_color_fill Fill" at bounding box center [526, 67] width 59 height 31
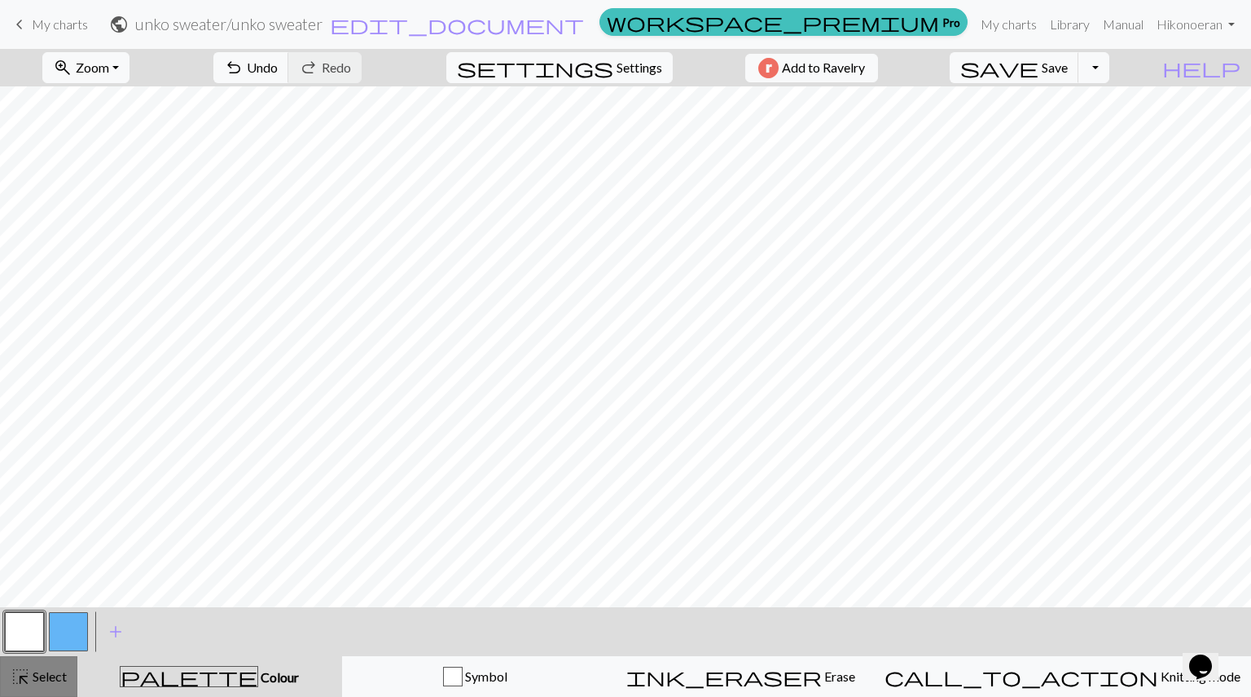
click at [46, 675] on span "Select" at bounding box center [48, 675] width 37 height 15
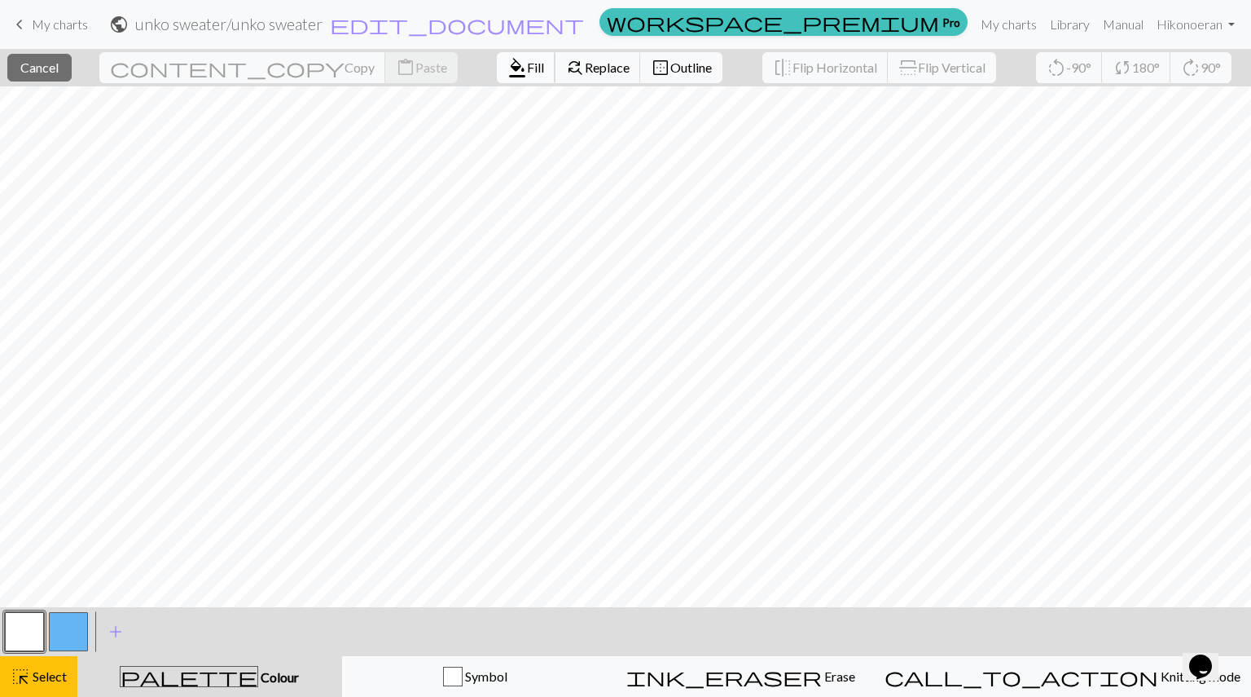
click at [497, 57] on button "format_color_fill Fill" at bounding box center [526, 67] width 59 height 31
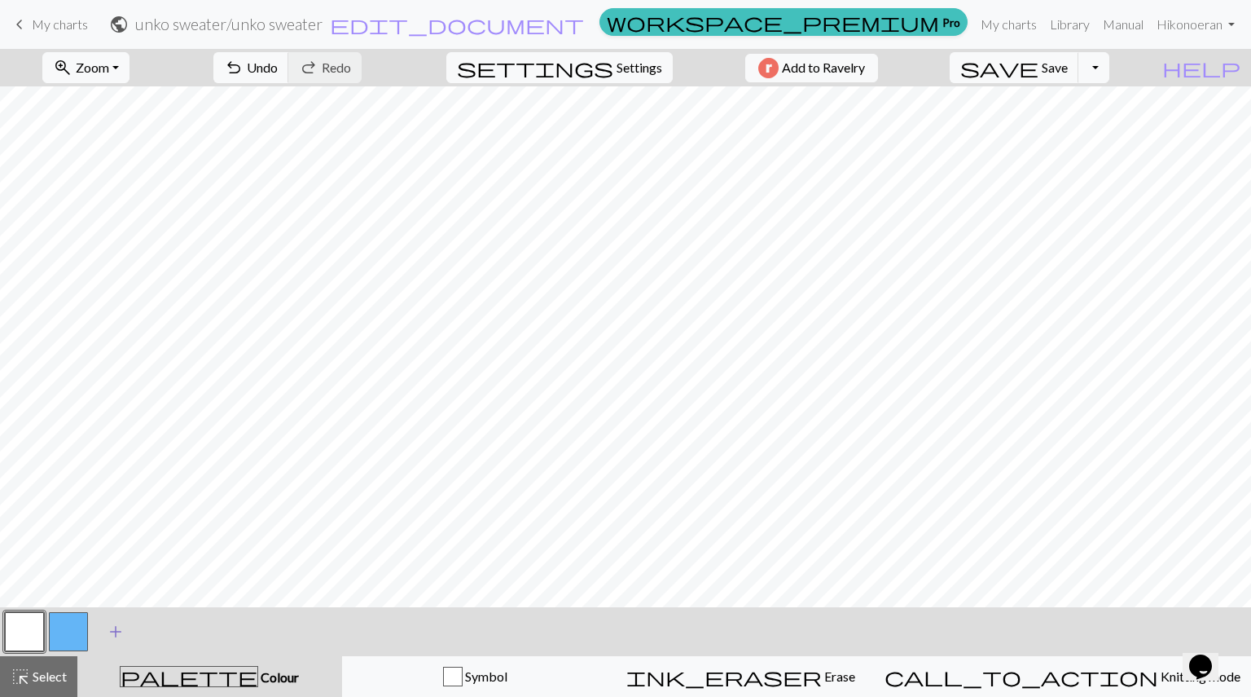
click at [112, 629] on span "add" at bounding box center [116, 631] width 20 height 23
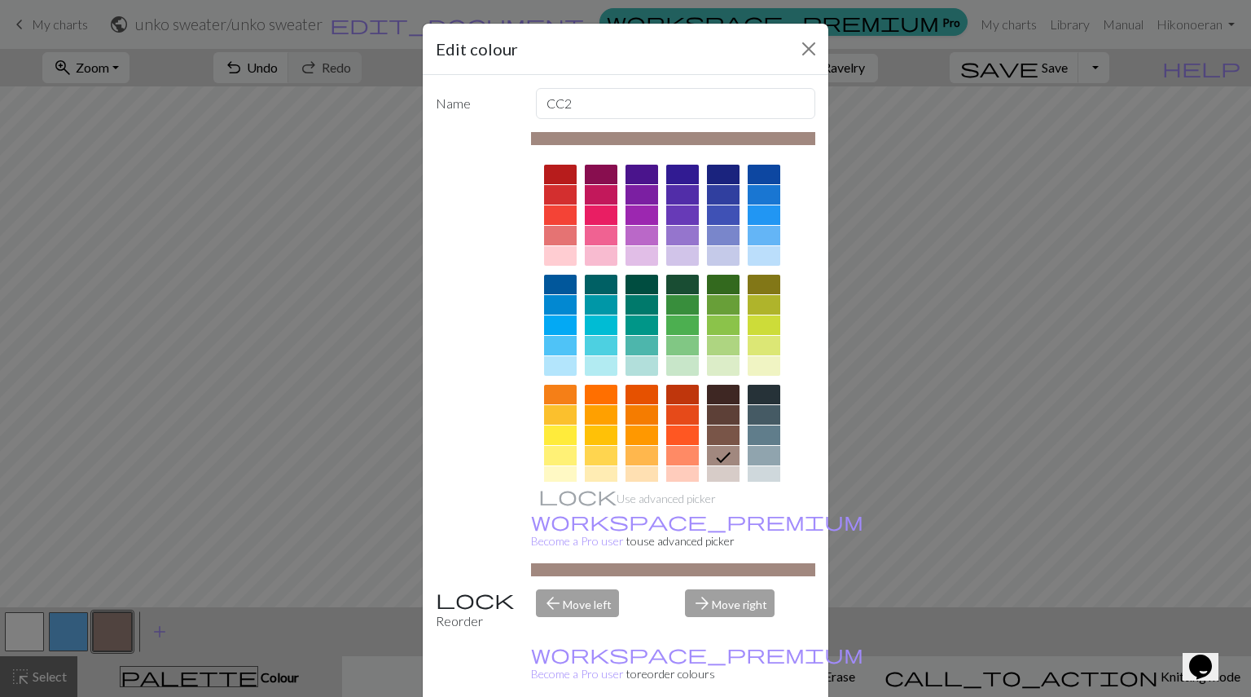
click at [749, 387] on div at bounding box center [764, 395] width 33 height 20
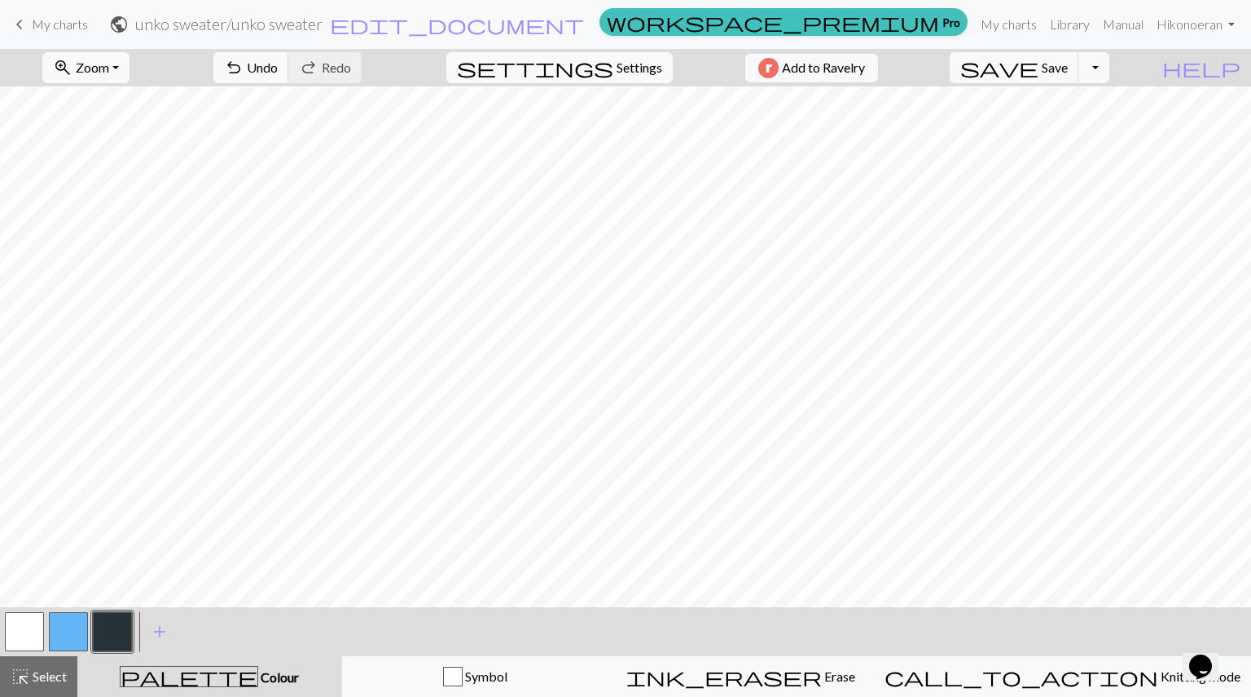
click at [68, 636] on button "button" at bounding box center [68, 631] width 39 height 39
click at [258, 677] on span "Colour" at bounding box center [278, 676] width 41 height 15
click at [49, 675] on span "Select" at bounding box center [48, 675] width 37 height 15
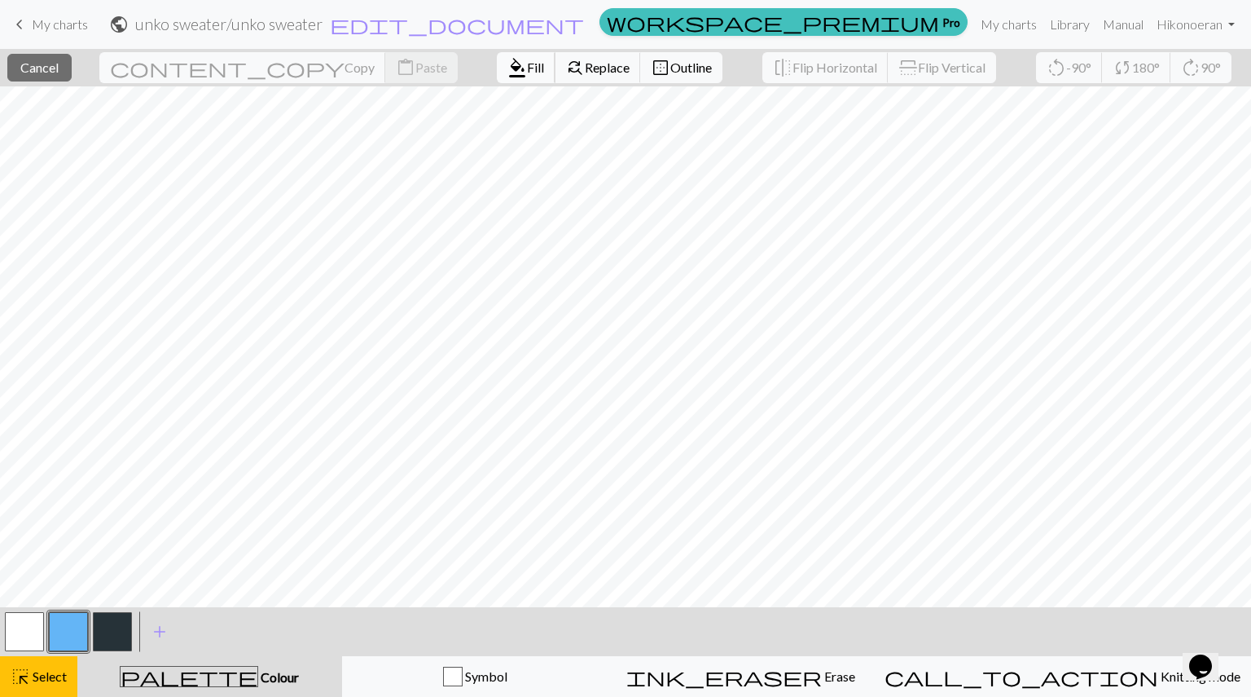
click at [527, 73] on span "Fill" at bounding box center [535, 66] width 17 height 15
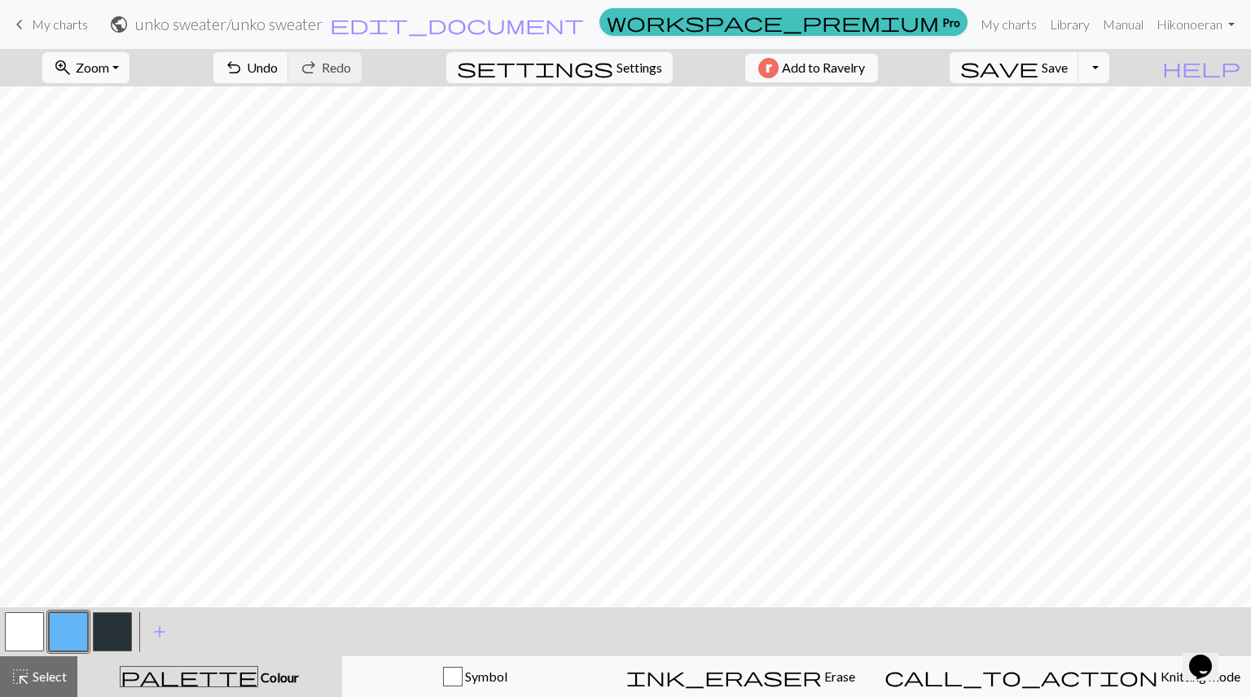
click at [24, 641] on button "button" at bounding box center [24, 631] width 39 height 39
click at [78, 631] on button "button" at bounding box center [68, 631] width 39 height 39
click at [108, 636] on button "button" at bounding box center [112, 631] width 39 height 39
click at [44, 623] on div at bounding box center [24, 631] width 44 height 44
click at [57, 625] on button "button" at bounding box center [68, 631] width 39 height 39
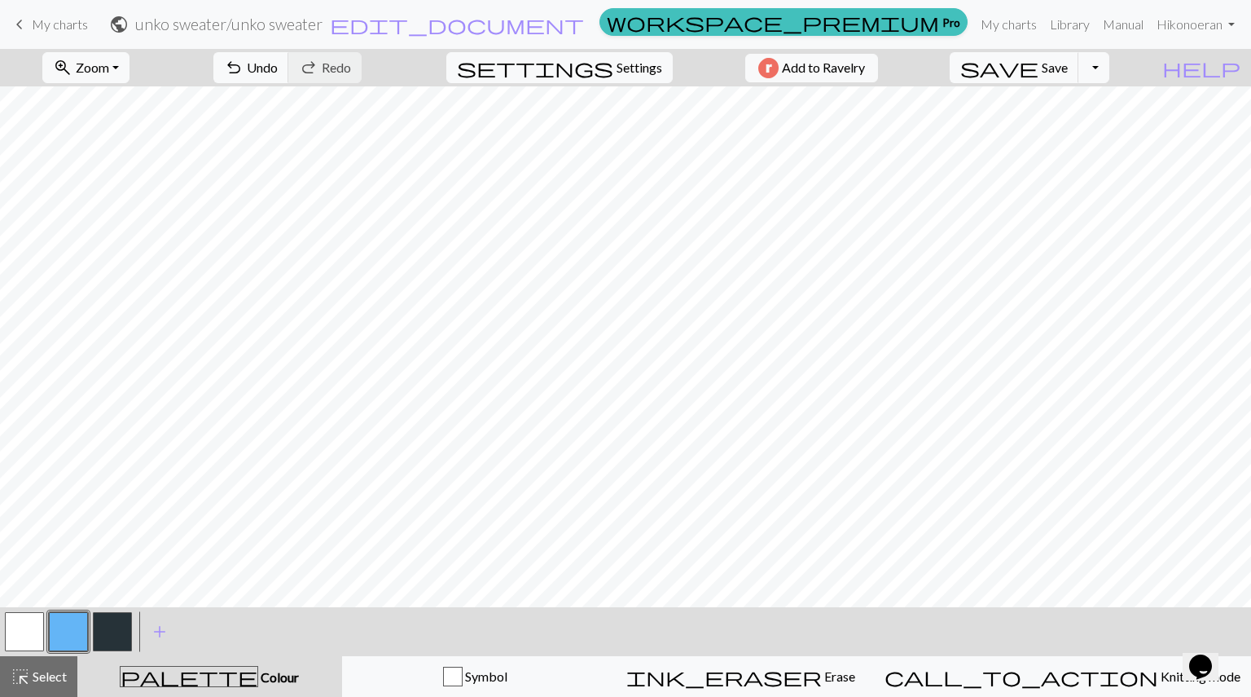
click at [59, 635] on button "button" at bounding box center [68, 631] width 39 height 39
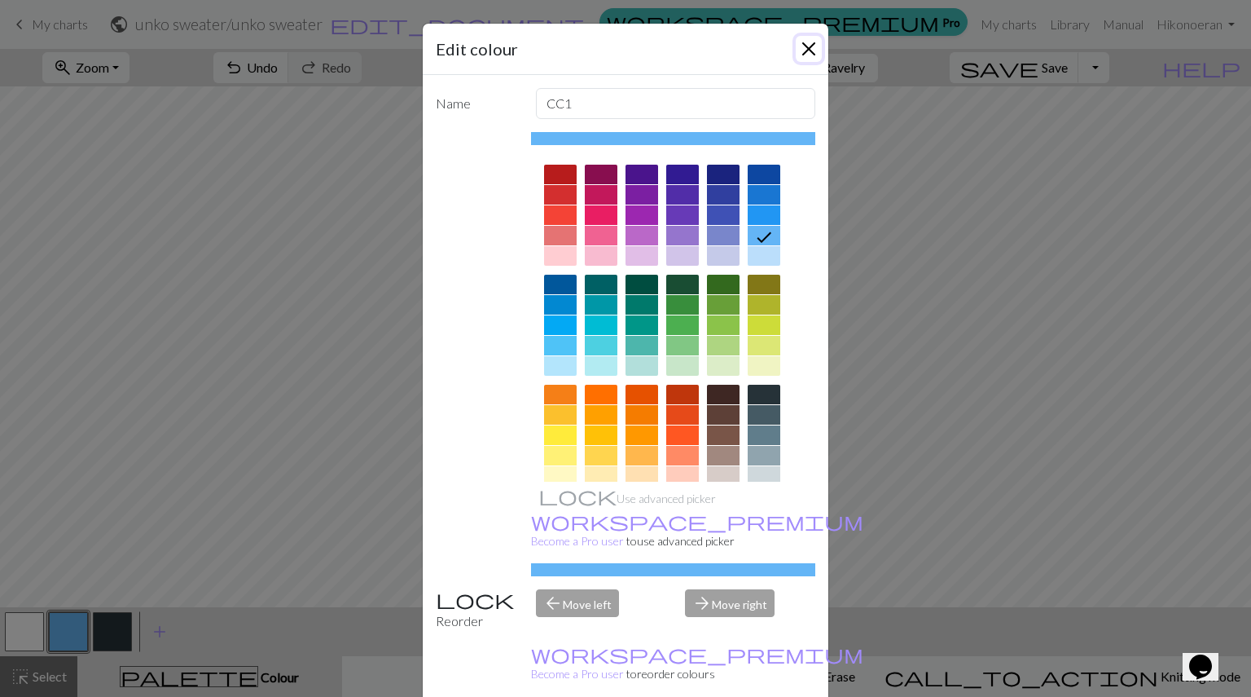
click at [796, 51] on button "Close" at bounding box center [809, 49] width 26 height 26
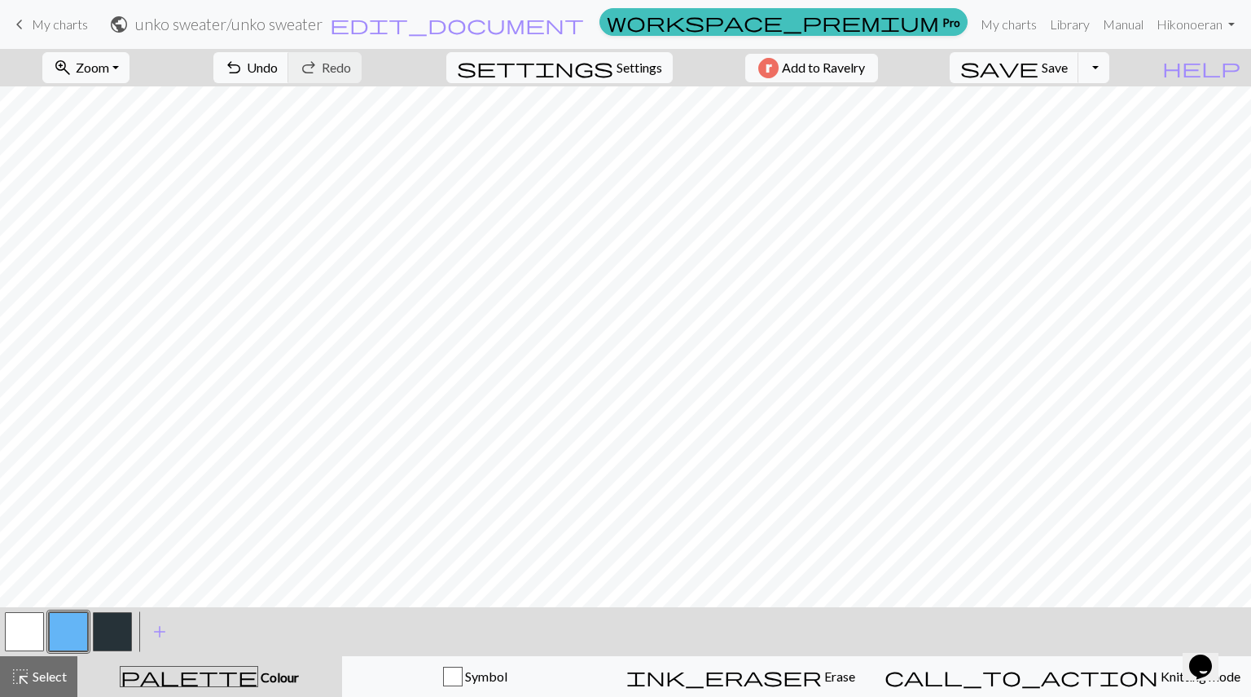
click at [21, 631] on button "button" at bounding box center [24, 631] width 39 height 39
click at [56, 673] on span "Select" at bounding box center [48, 675] width 37 height 15
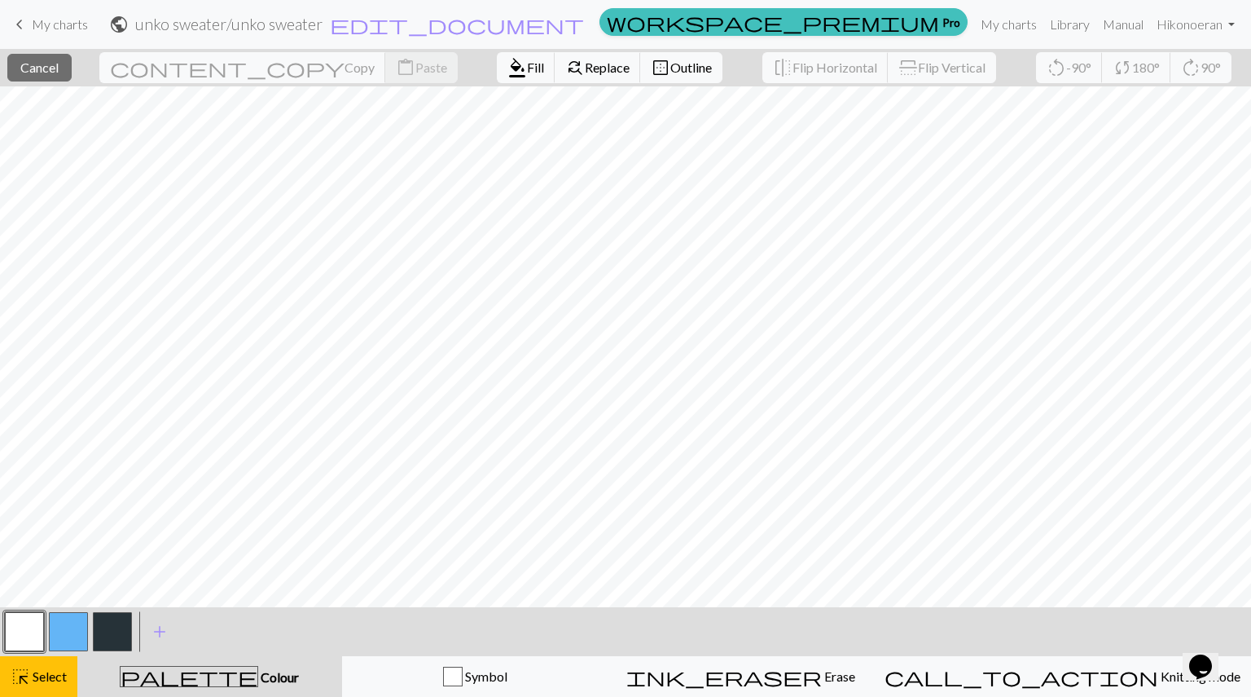
click at [59, 643] on button "button" at bounding box center [68, 631] width 39 height 39
click at [527, 63] on span "Fill" at bounding box center [535, 66] width 17 height 15
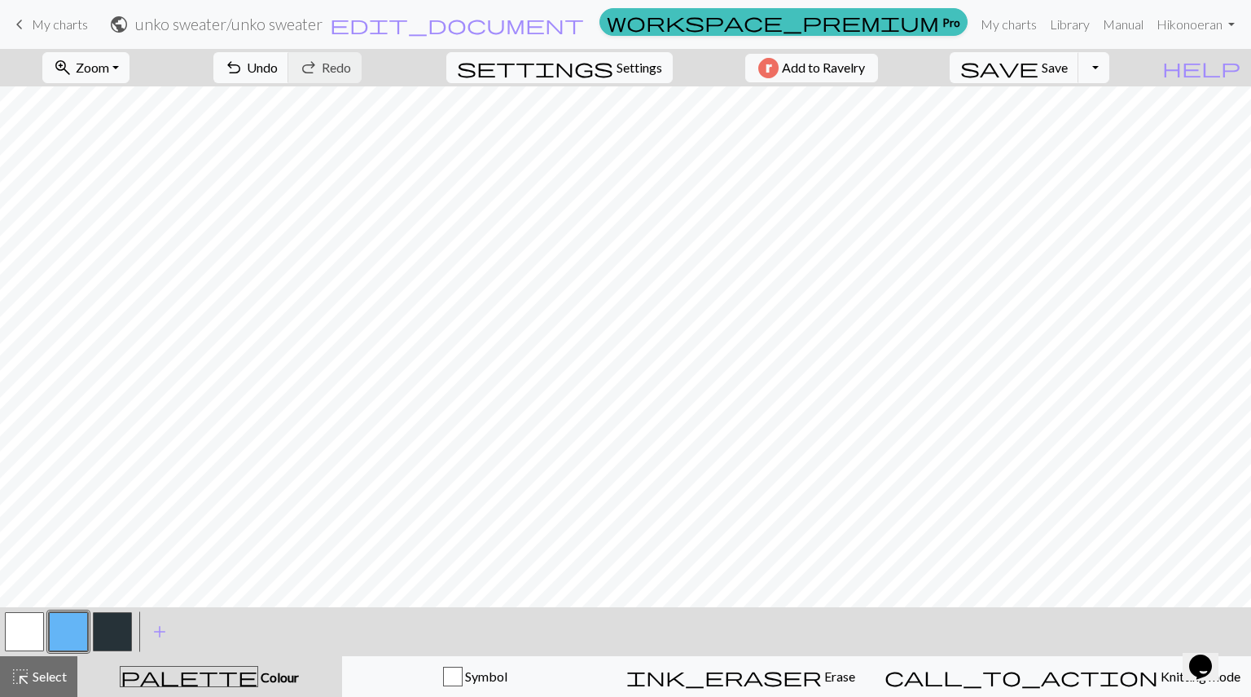
click at [77, 637] on button "button" at bounding box center [68, 631] width 39 height 39
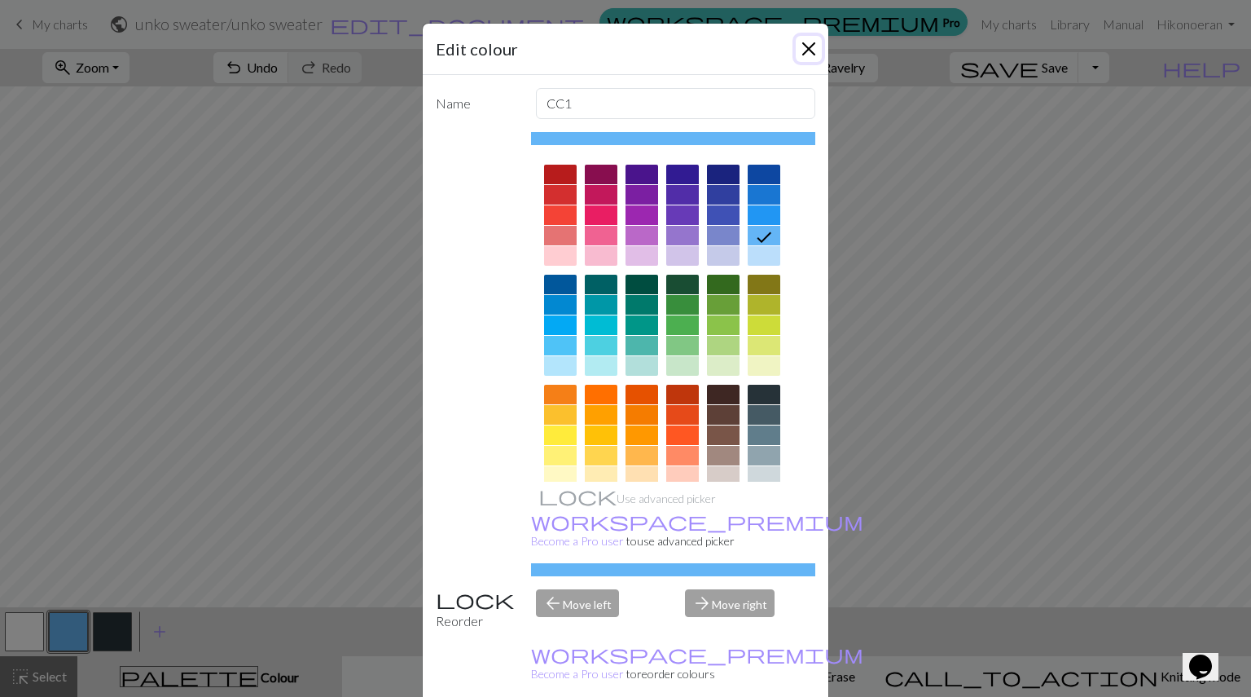
click at [797, 51] on button "Close" at bounding box center [809, 49] width 26 height 26
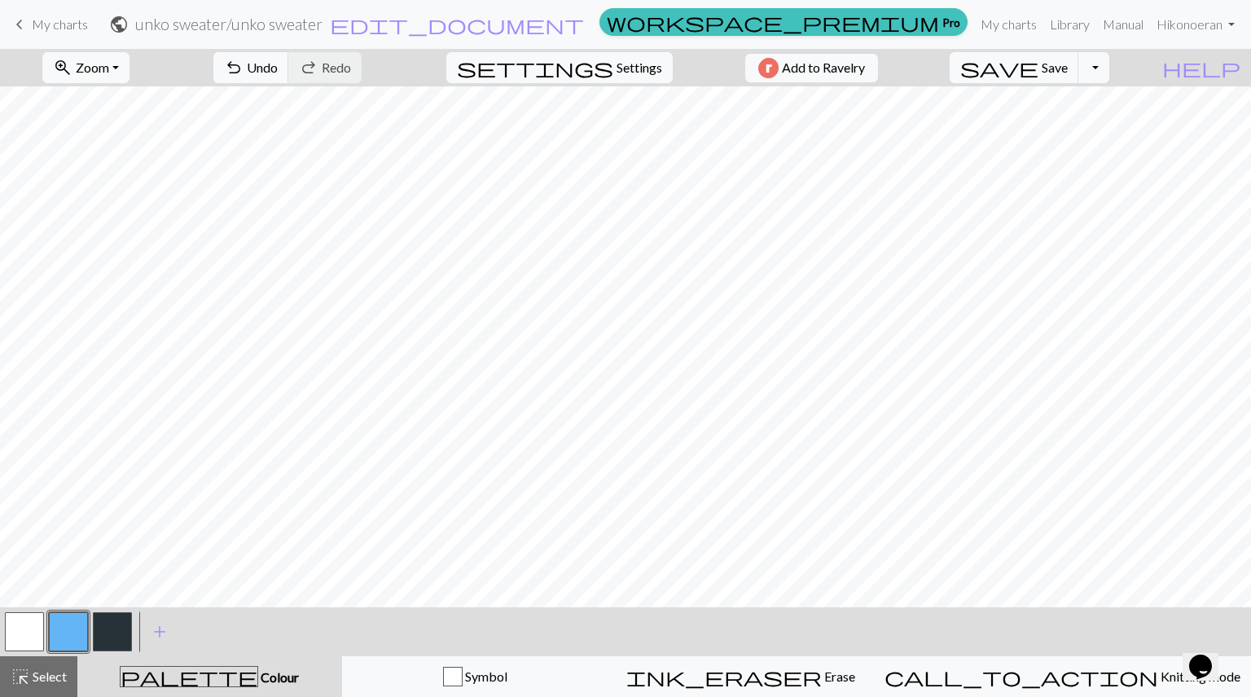
click at [27, 628] on button "button" at bounding box center [24, 631] width 39 height 39
click at [73, 626] on button "button" at bounding box center [68, 631] width 39 height 39
click at [117, 626] on button "button" at bounding box center [112, 631] width 39 height 39
click at [20, 648] on button "button" at bounding box center [24, 631] width 39 height 39
click at [1068, 69] on span "Save" at bounding box center [1055, 66] width 26 height 15
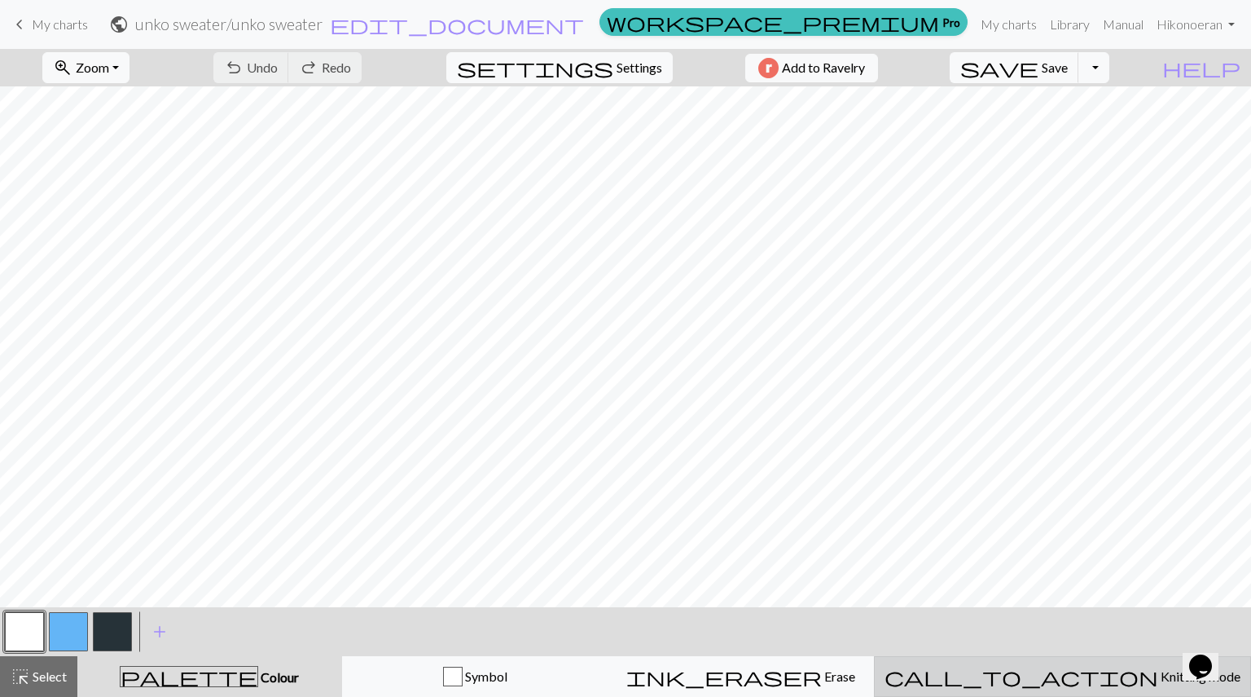
click at [1158, 671] on span "Knitting mode" at bounding box center [1199, 675] width 82 height 15
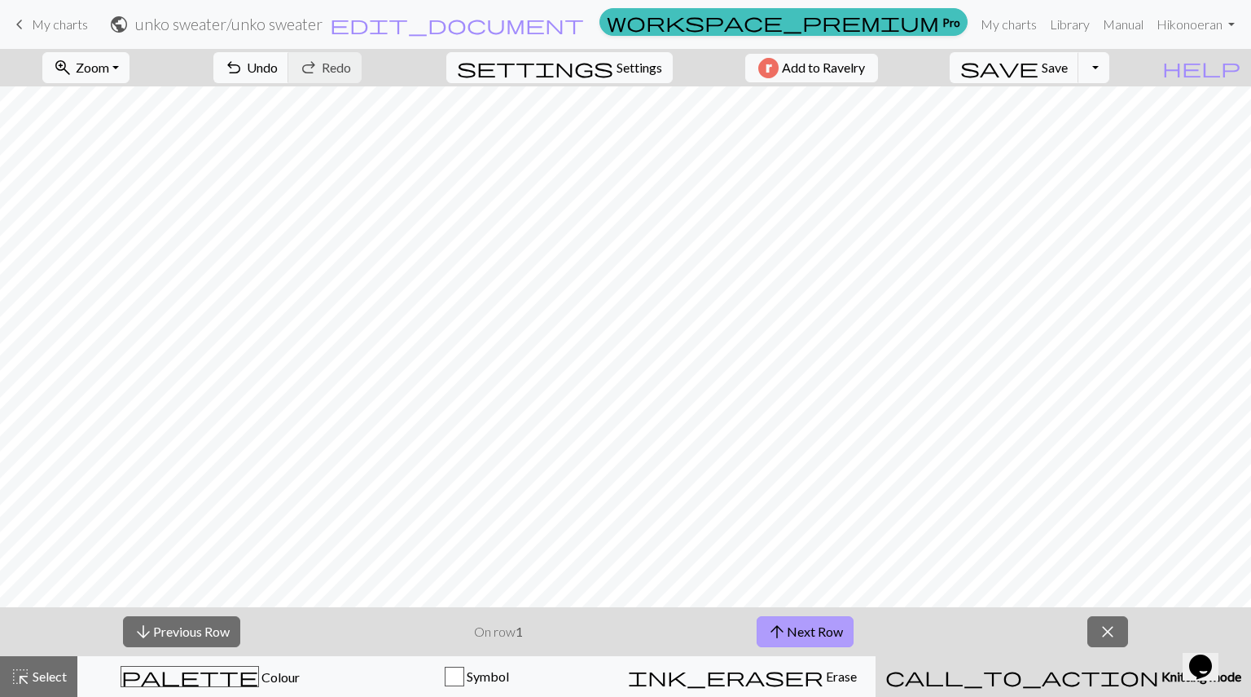
click at [786, 632] on span "arrow_upward" at bounding box center [777, 631] width 20 height 23
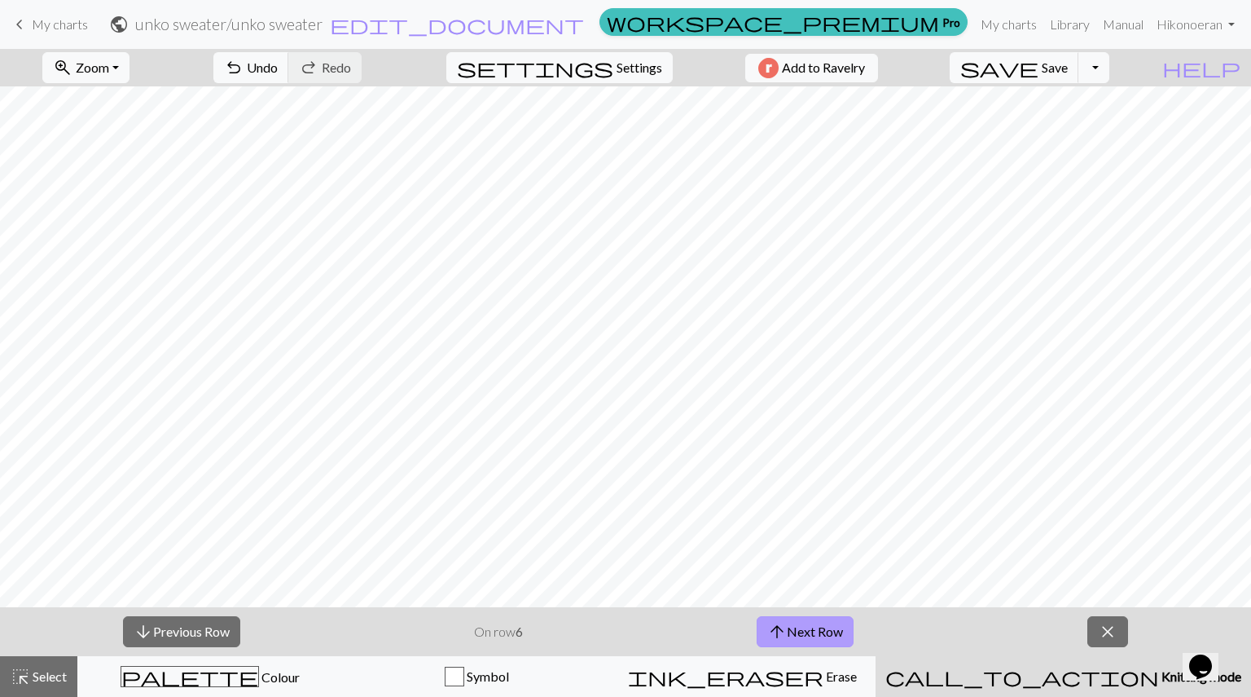
click at [786, 632] on span "arrow_upward" at bounding box center [777, 631] width 20 height 23
click at [625, 81] on button "settings Settings" at bounding box center [559, 67] width 226 height 31
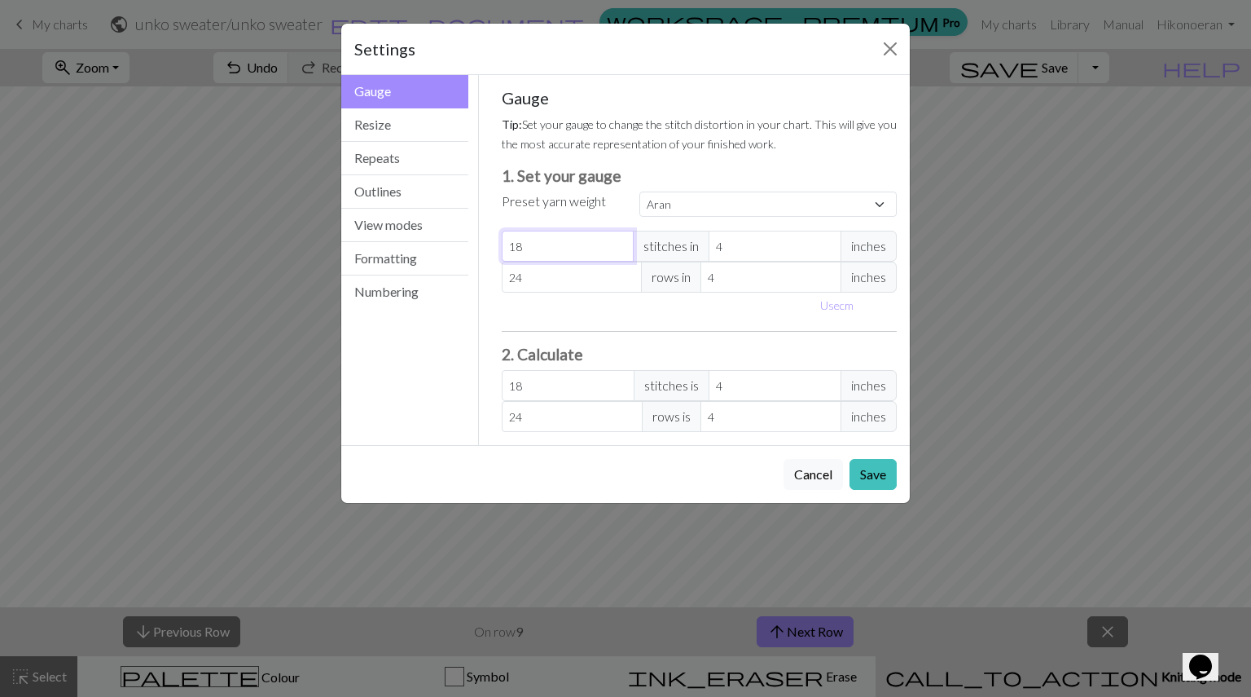
click at [569, 250] on input "18" at bounding box center [568, 246] width 133 height 31
select select "custom"
type input "1"
type input "17"
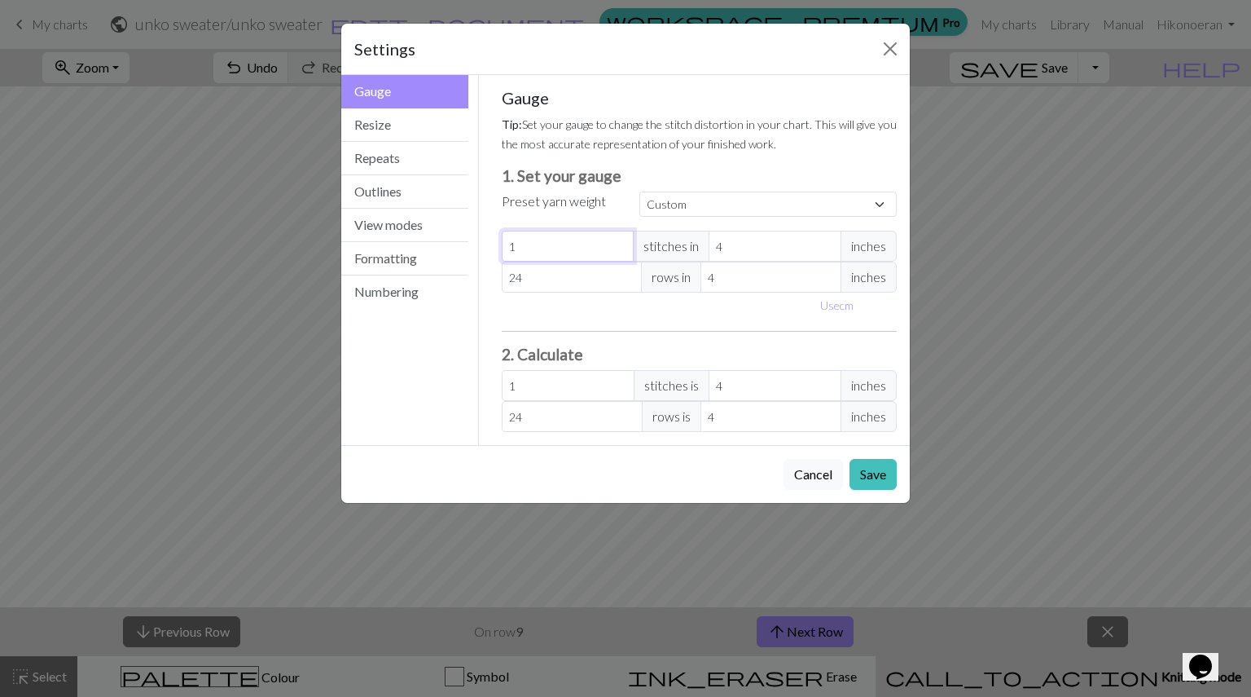
type input "17"
click at [569, 270] on input "24" at bounding box center [572, 276] width 141 height 31
type input "2"
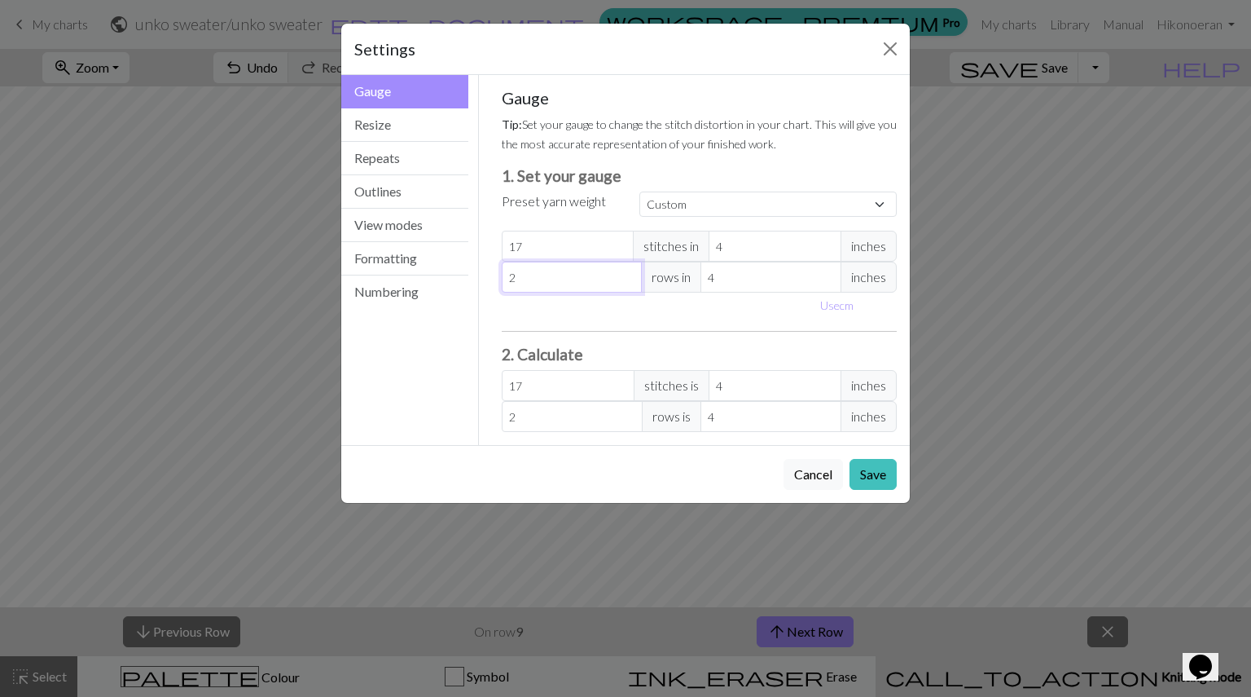
type input "23"
click at [878, 481] on button "Save" at bounding box center [873, 474] width 47 height 31
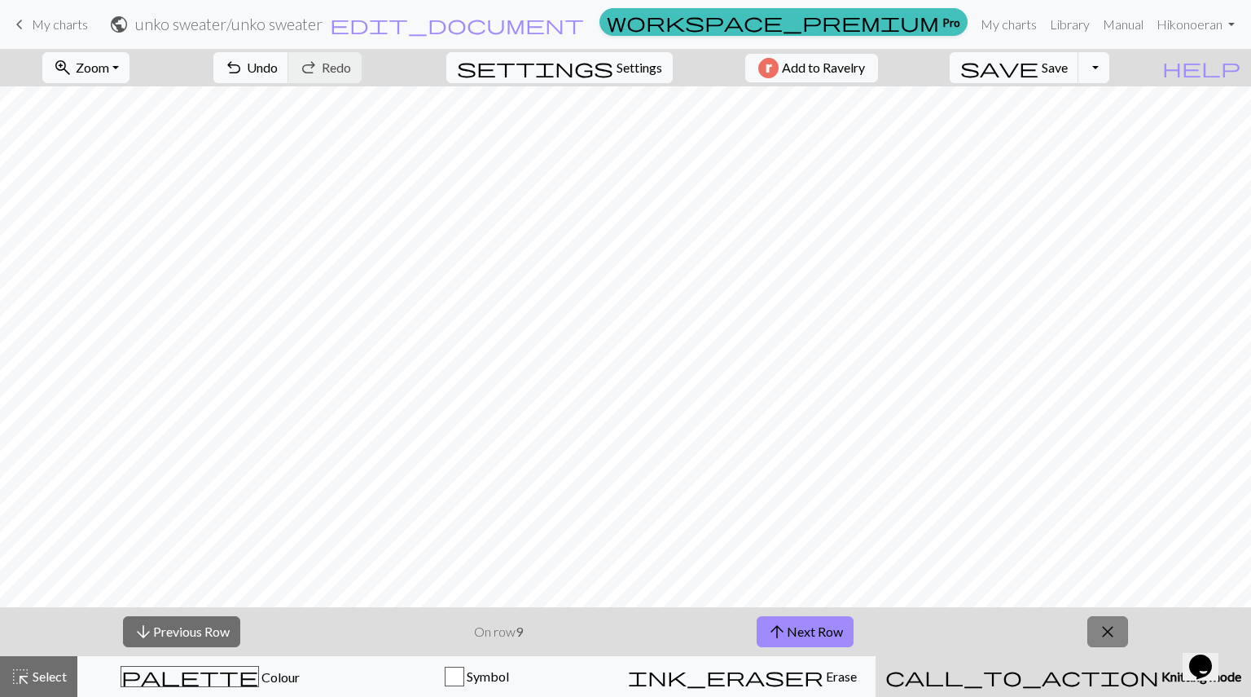
click at [1121, 631] on button "close" at bounding box center [1108, 631] width 41 height 31
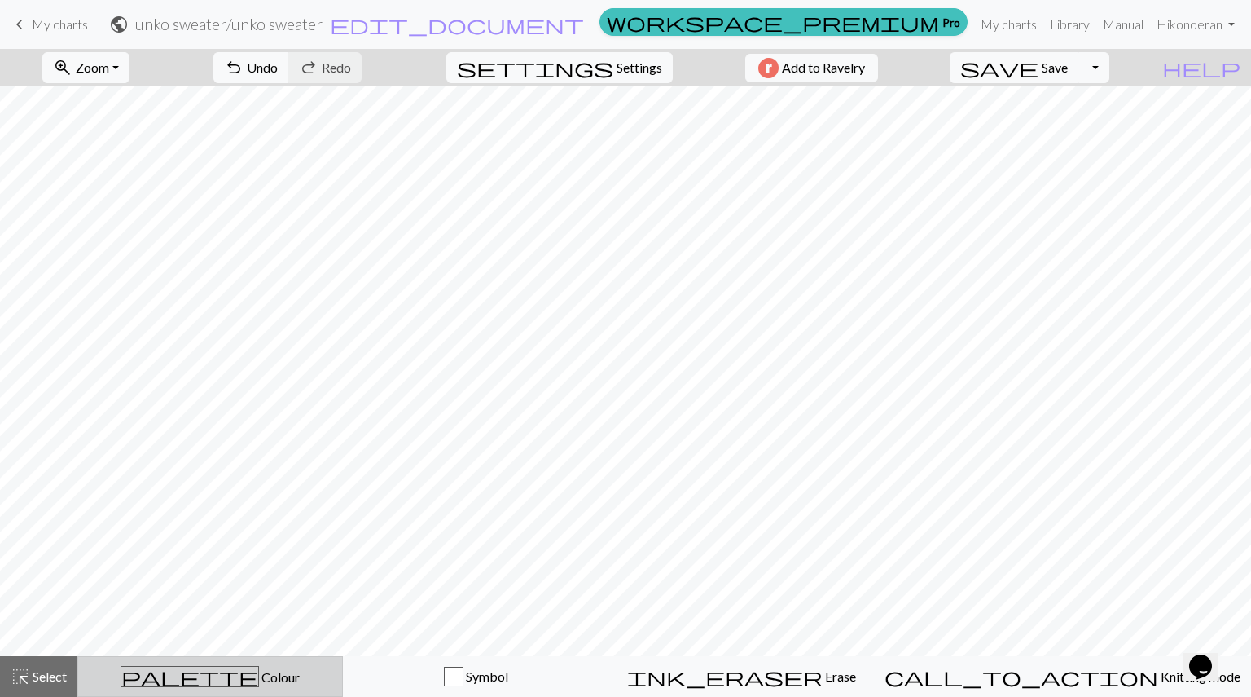
click at [216, 668] on div "palette Colour Colour" at bounding box center [210, 676] width 244 height 21
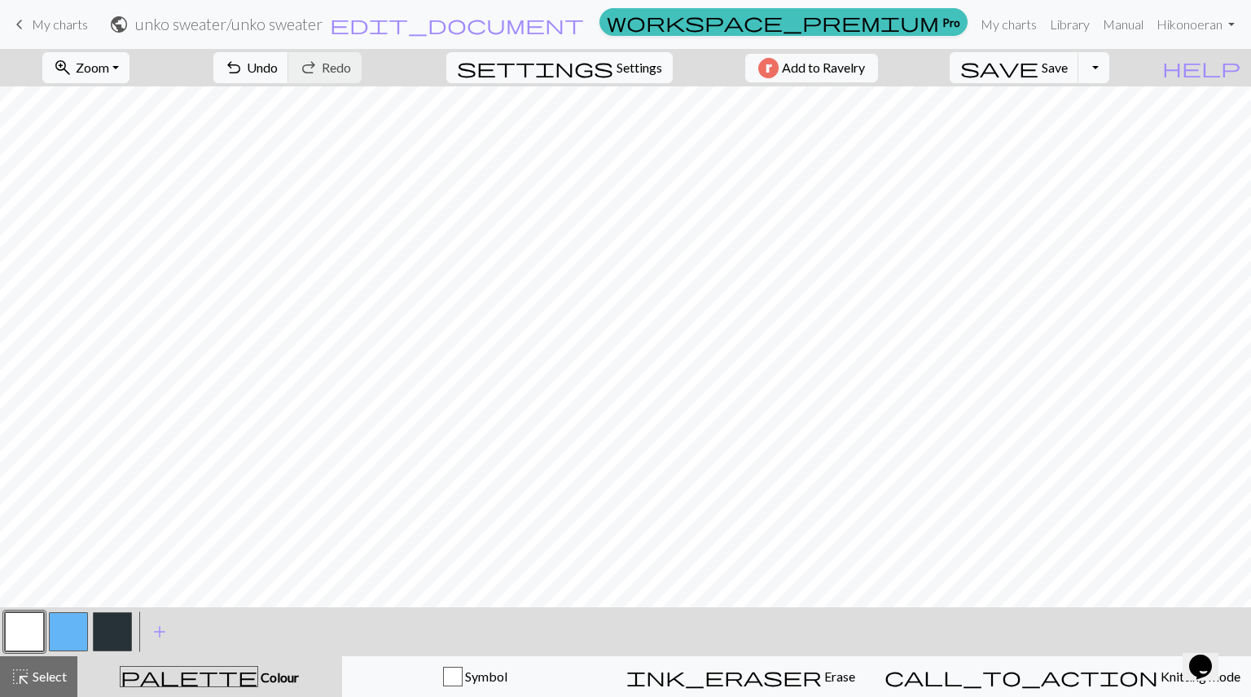
click at [69, 622] on button "button" at bounding box center [68, 631] width 39 height 39
click at [11, 630] on button "button" at bounding box center [24, 631] width 39 height 39
click at [117, 632] on button "button" at bounding box center [112, 631] width 39 height 39
click at [1079, 77] on button "save Save Save" at bounding box center [1015, 67] width 130 height 31
click at [1110, 70] on button "Toggle Dropdown" at bounding box center [1094, 67] width 31 height 31
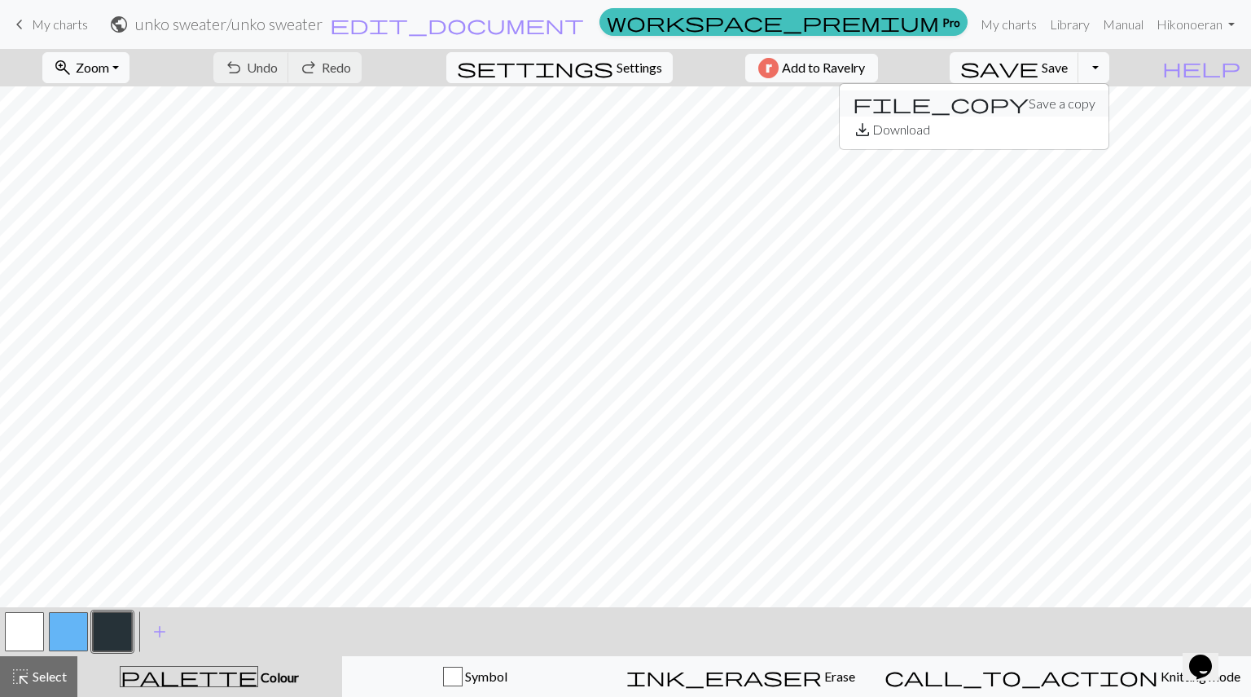
click at [1109, 100] on button "file_copy Save a copy" at bounding box center [974, 103] width 269 height 26
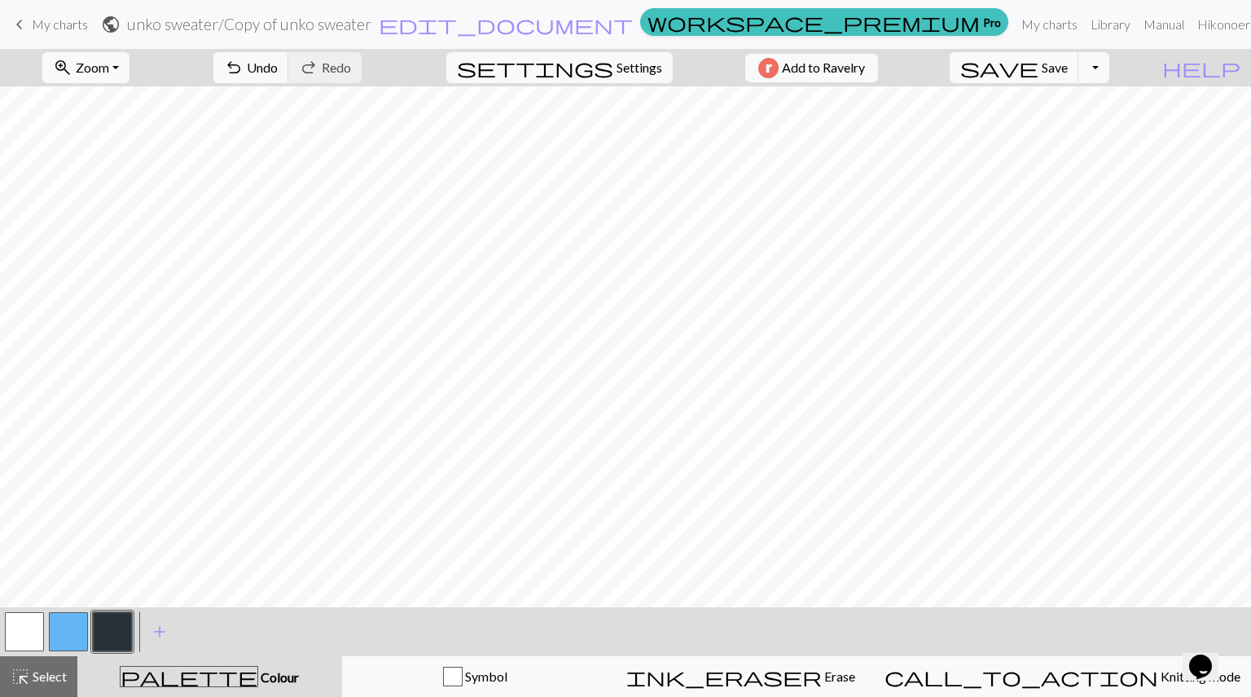
click at [371, 26] on h2 "unko sweater / Copy of unko sweater" at bounding box center [249, 24] width 244 height 19
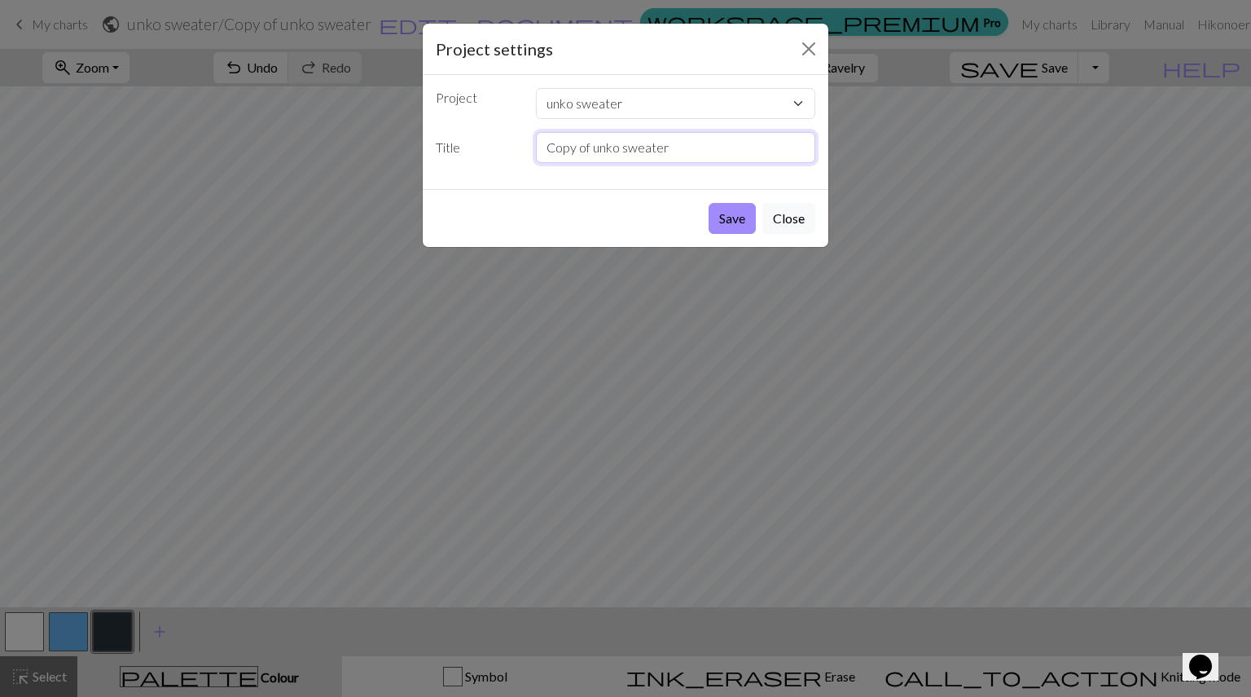
click at [591, 147] on input "Copy of unko sweater" at bounding box center [676, 147] width 280 height 31
type input "back part unko sweater"
click at [736, 227] on button "Save" at bounding box center [732, 218] width 47 height 31
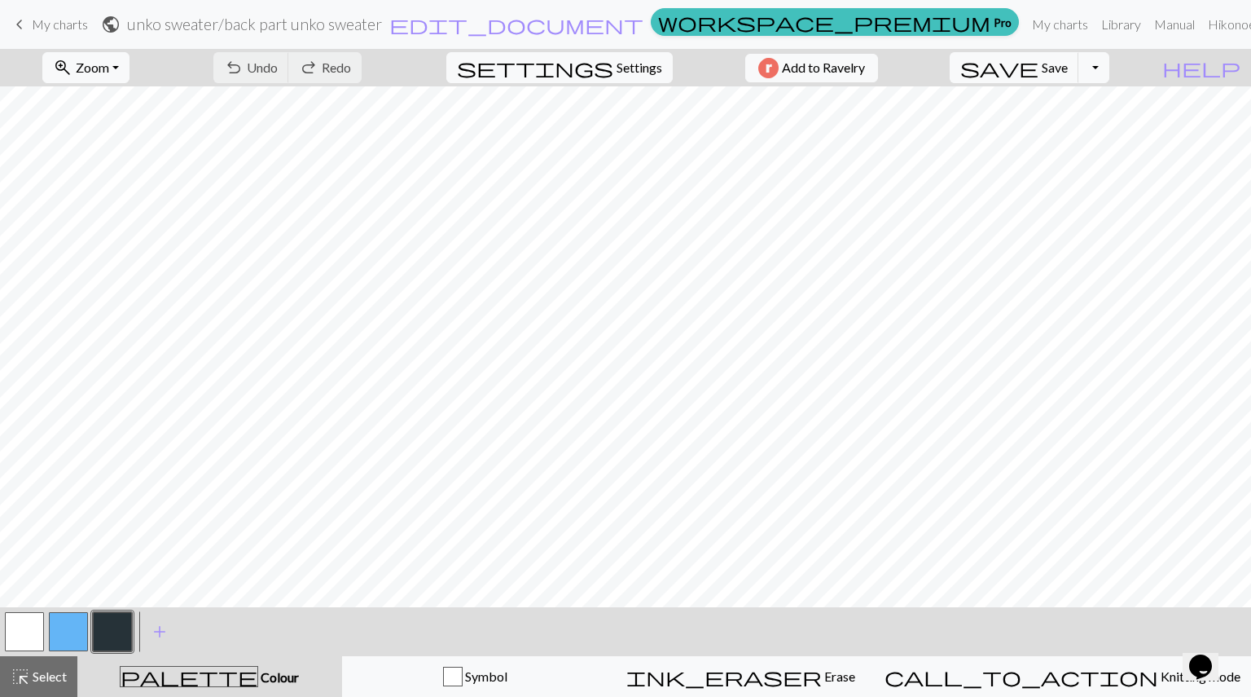
click at [382, 29] on h2 "unko sweater / back part unko sweater" at bounding box center [254, 24] width 255 height 19
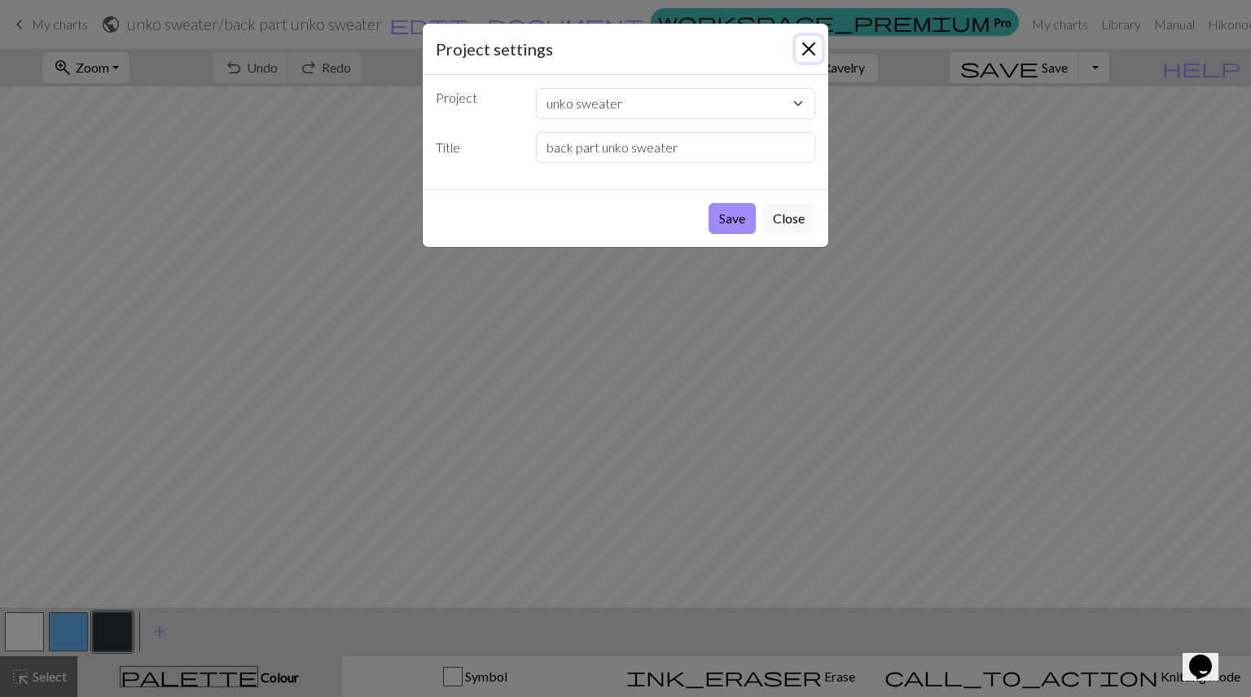
click at [808, 36] on button "Close" at bounding box center [809, 49] width 26 height 26
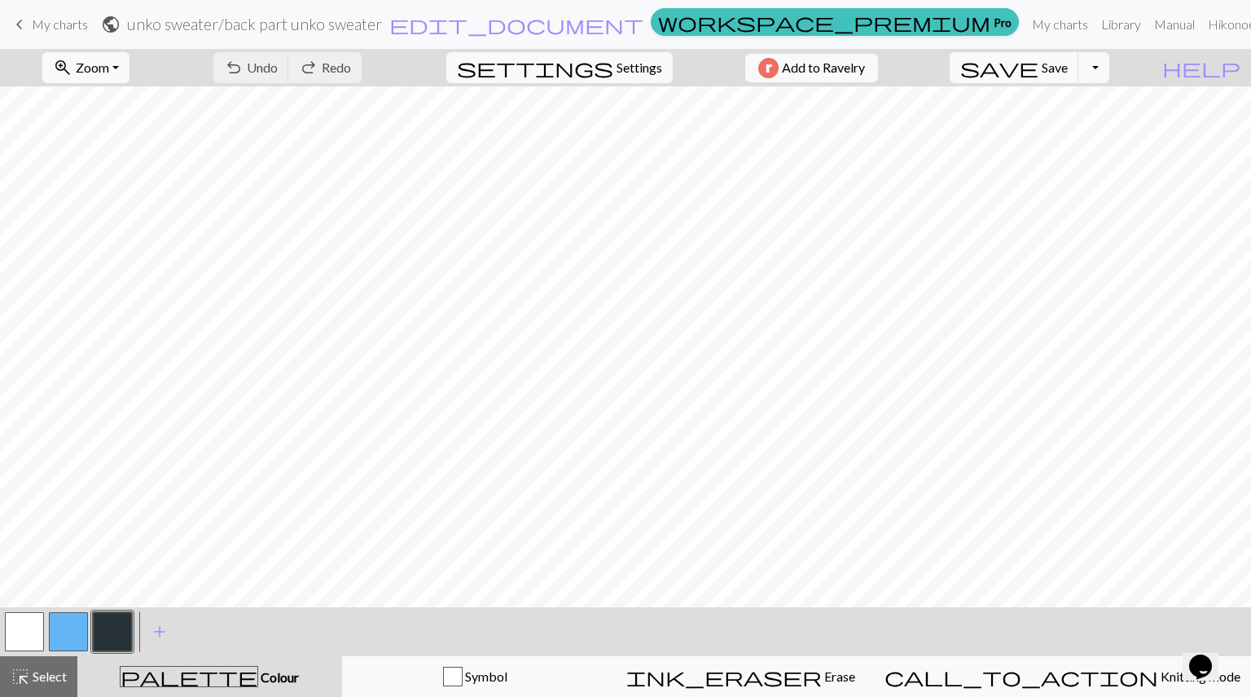
click at [64, 19] on span "My charts" at bounding box center [60, 23] width 56 height 15
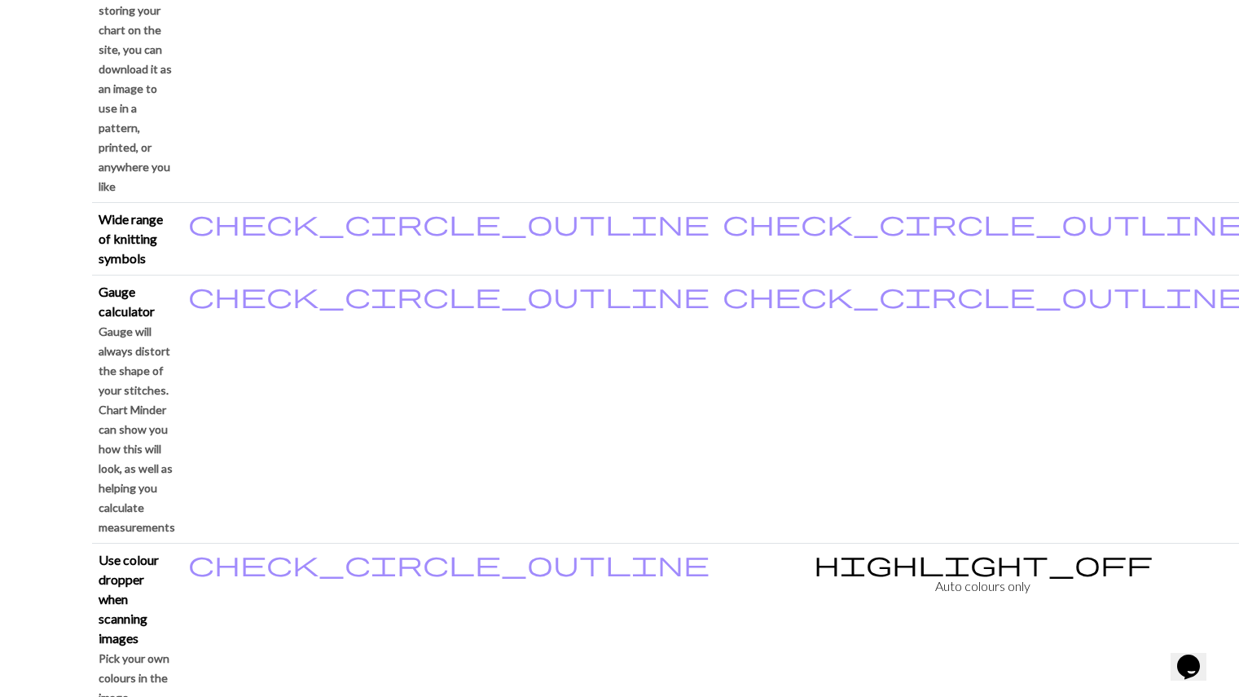
scroll to position [1333, 0]
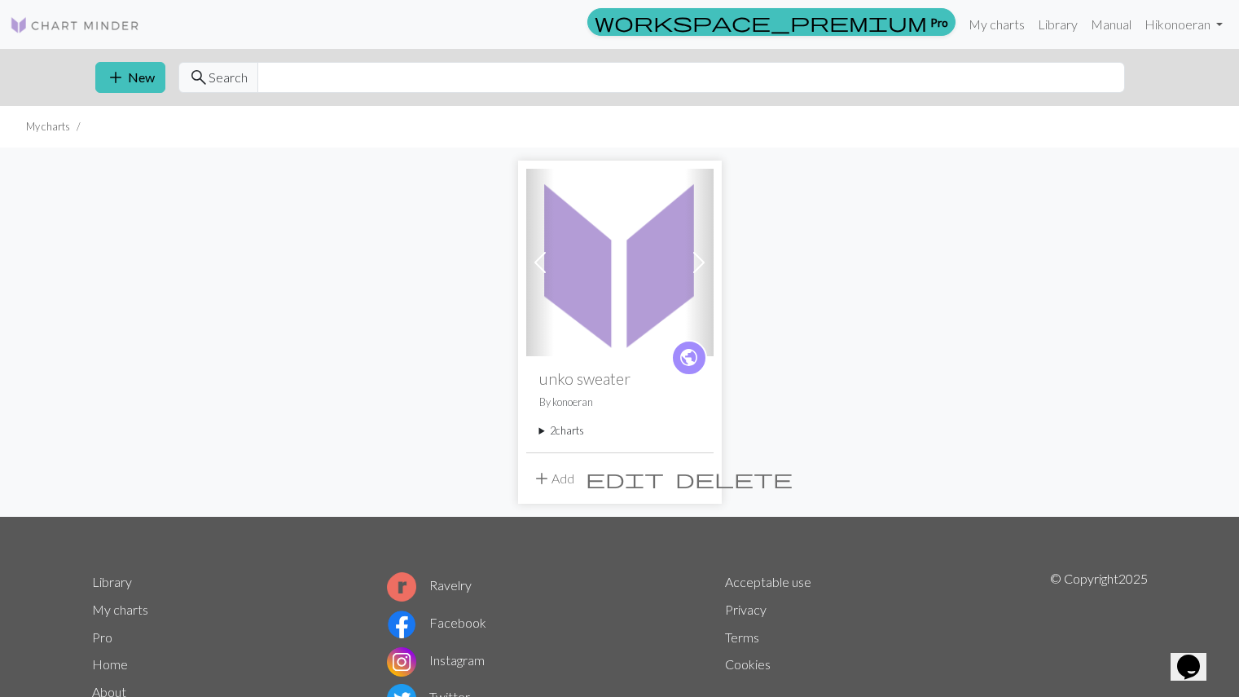
click at [594, 436] on summary "2 charts" at bounding box center [619, 430] width 161 height 15
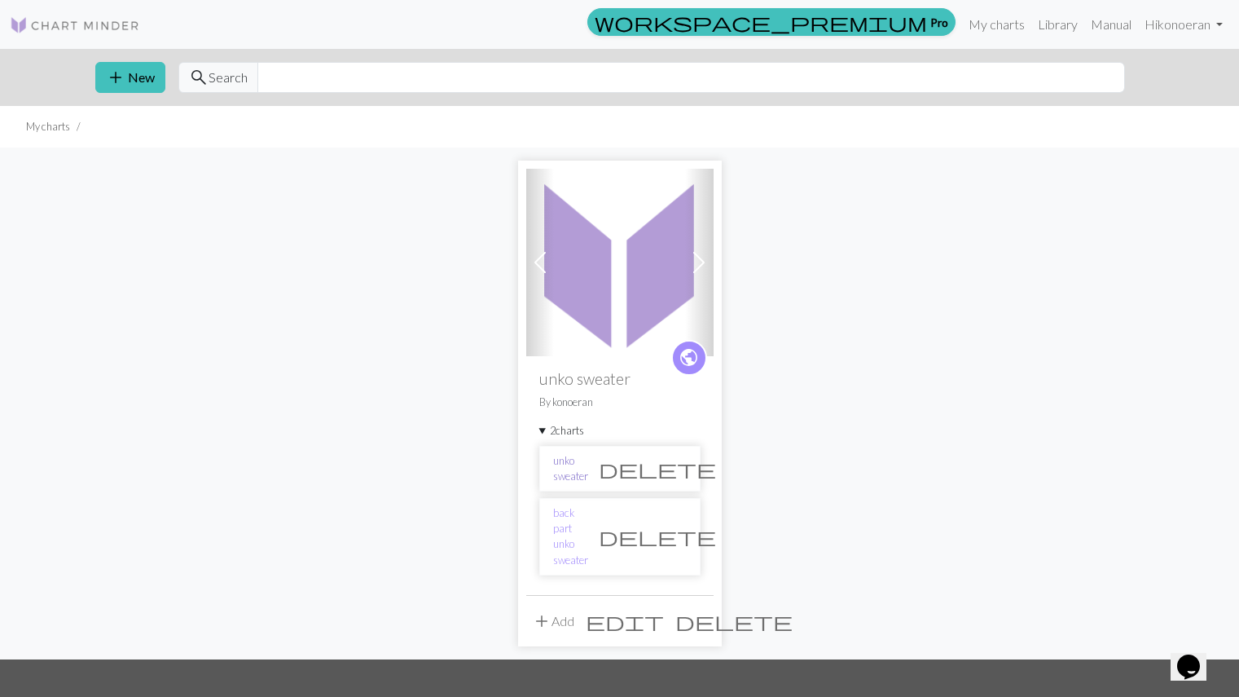
click at [588, 468] on link "unko sweater" at bounding box center [570, 468] width 35 height 31
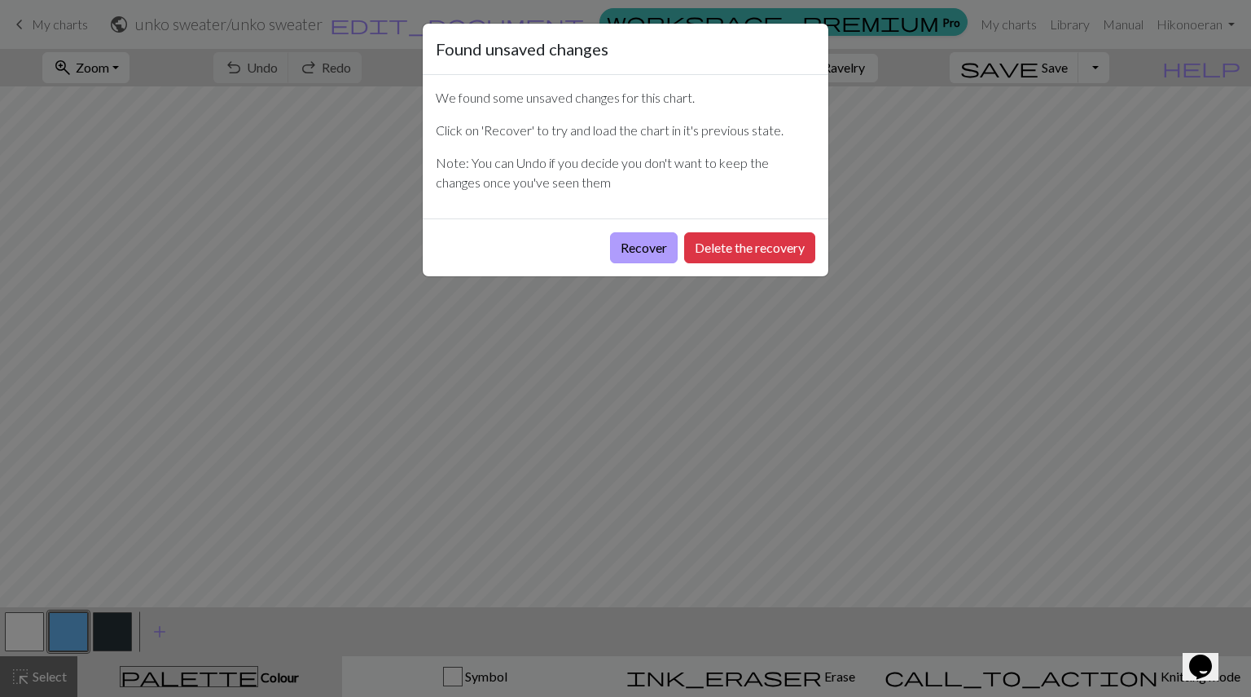
click at [639, 252] on button "Recover" at bounding box center [644, 247] width 68 height 31
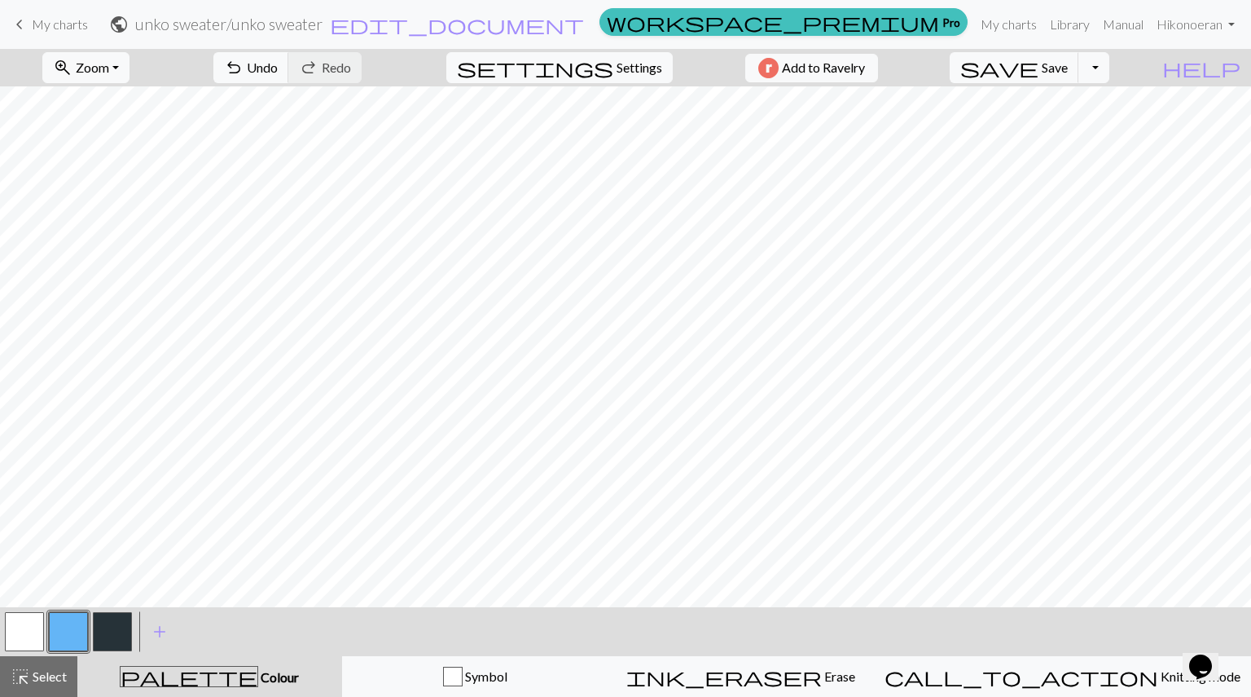
click at [66, 27] on span "My charts" at bounding box center [60, 23] width 56 height 15
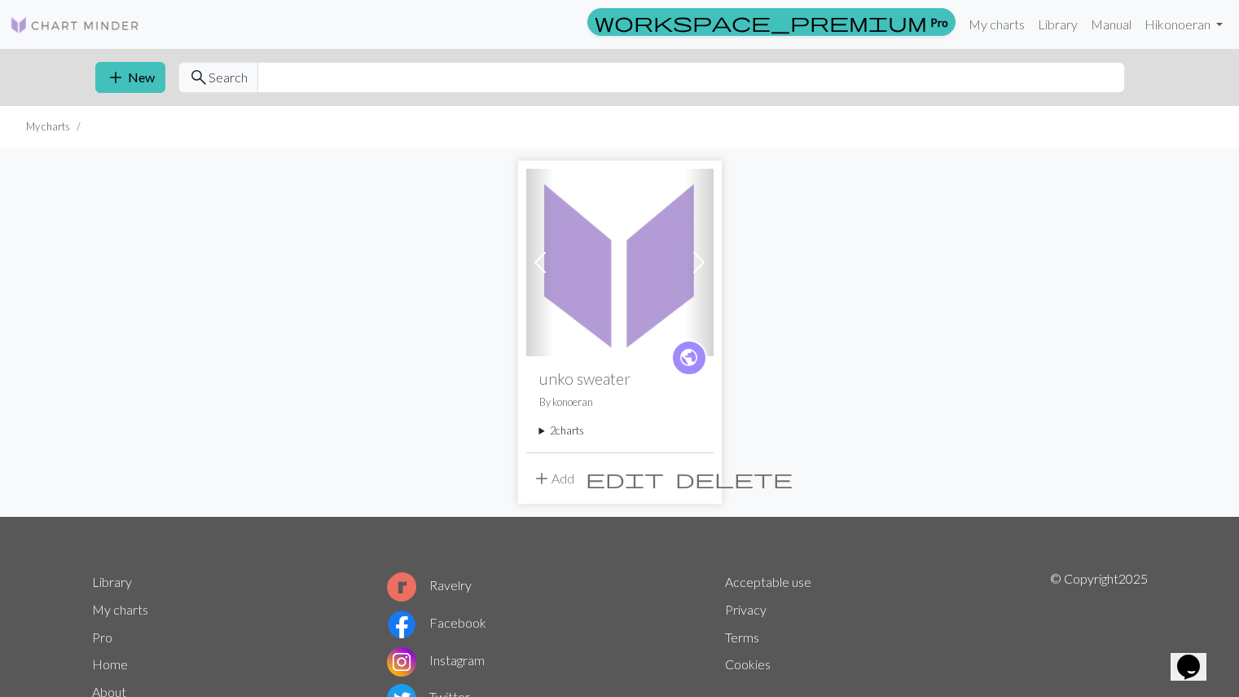
click at [578, 432] on summary "2 charts" at bounding box center [619, 430] width 161 height 15
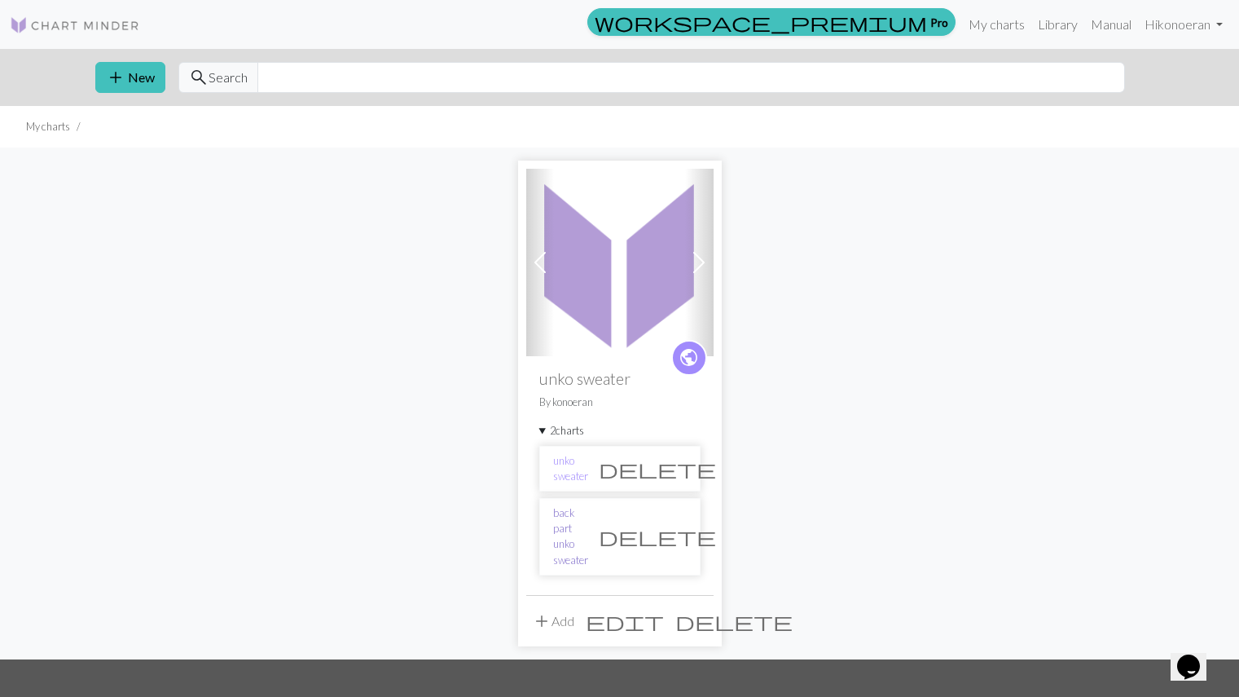
click at [585, 521] on link "back part unko sweater" at bounding box center [570, 536] width 35 height 63
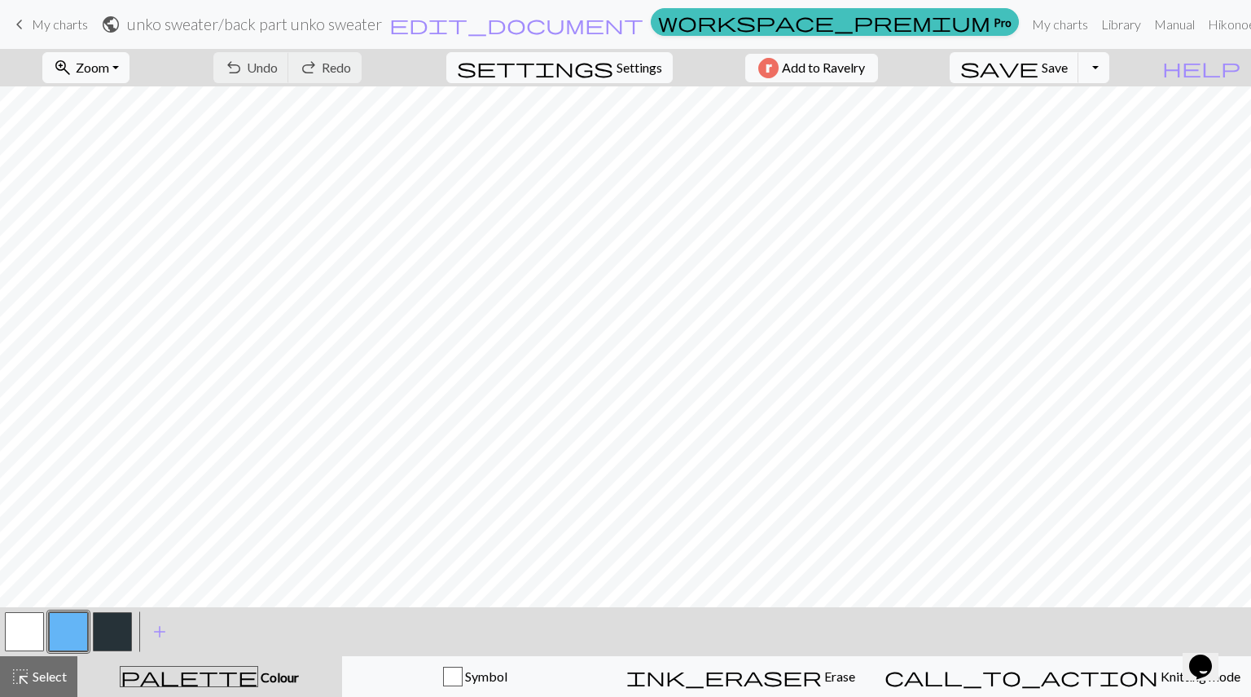
scroll to position [5, 0]
click at [50, 683] on span "Select" at bounding box center [48, 675] width 37 height 15
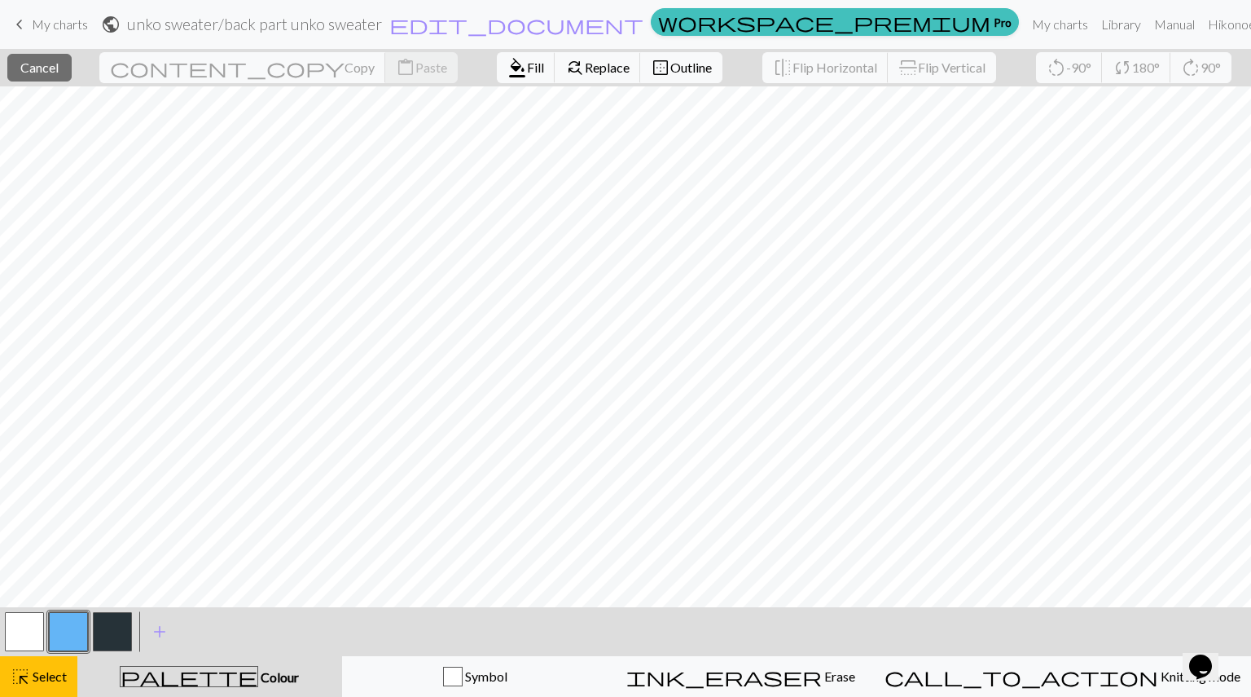
click at [26, 620] on button "button" at bounding box center [24, 631] width 39 height 39
click at [527, 59] on span "Fill" at bounding box center [535, 66] width 17 height 15
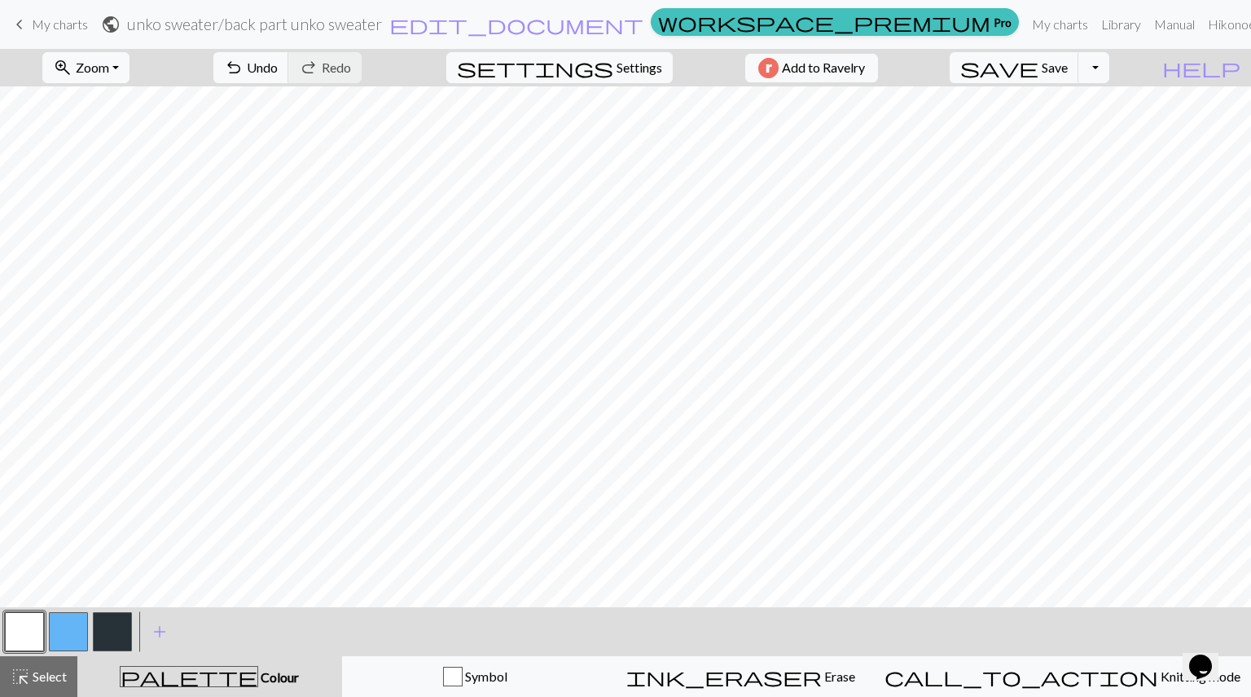
click at [108, 629] on button "button" at bounding box center [112, 631] width 39 height 39
click at [33, 627] on button "button" at bounding box center [24, 631] width 39 height 39
click at [73, 629] on button "button" at bounding box center [68, 631] width 39 height 39
click at [116, 635] on button "button" at bounding box center [112, 631] width 39 height 39
click at [55, 675] on span "Select" at bounding box center [48, 675] width 37 height 15
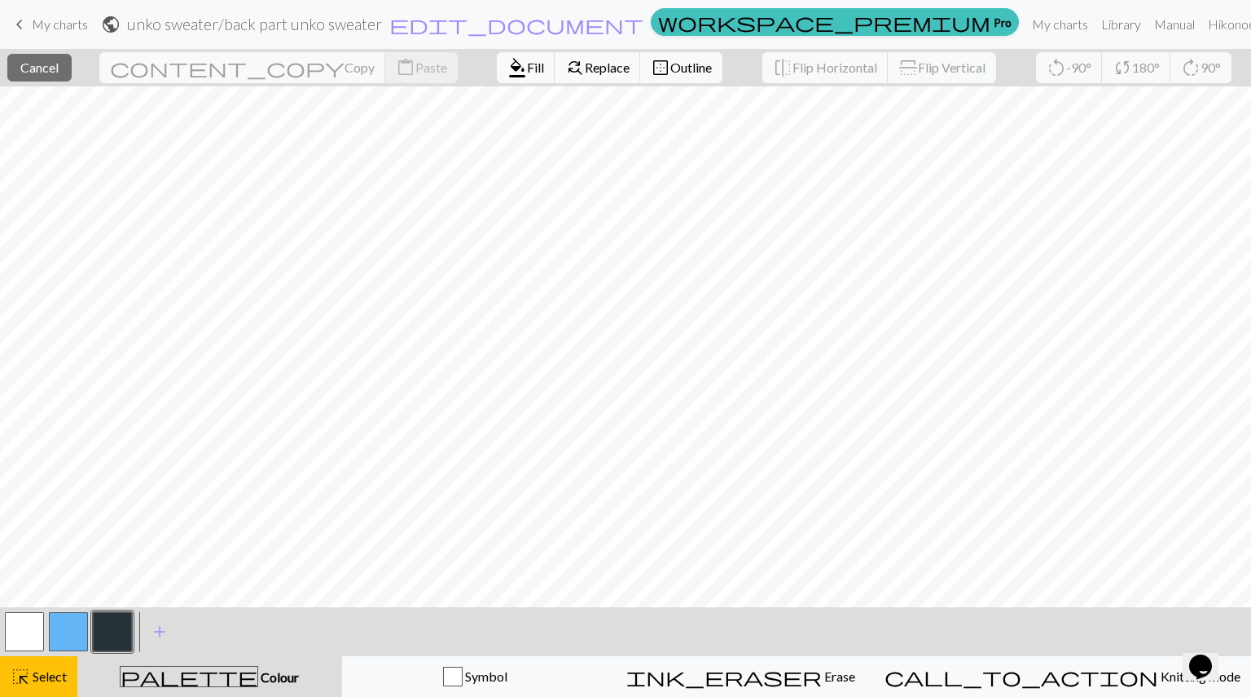
click at [109, 632] on button "button" at bounding box center [112, 631] width 39 height 39
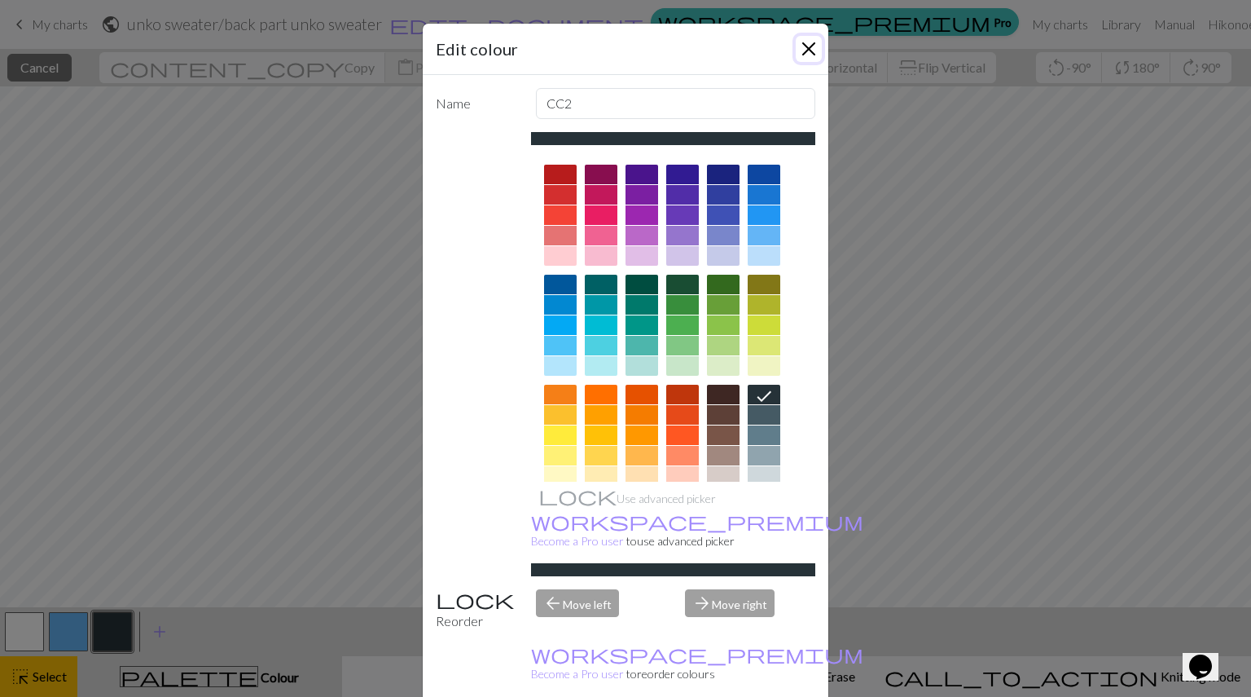
click at [805, 51] on button "Close" at bounding box center [809, 49] width 26 height 26
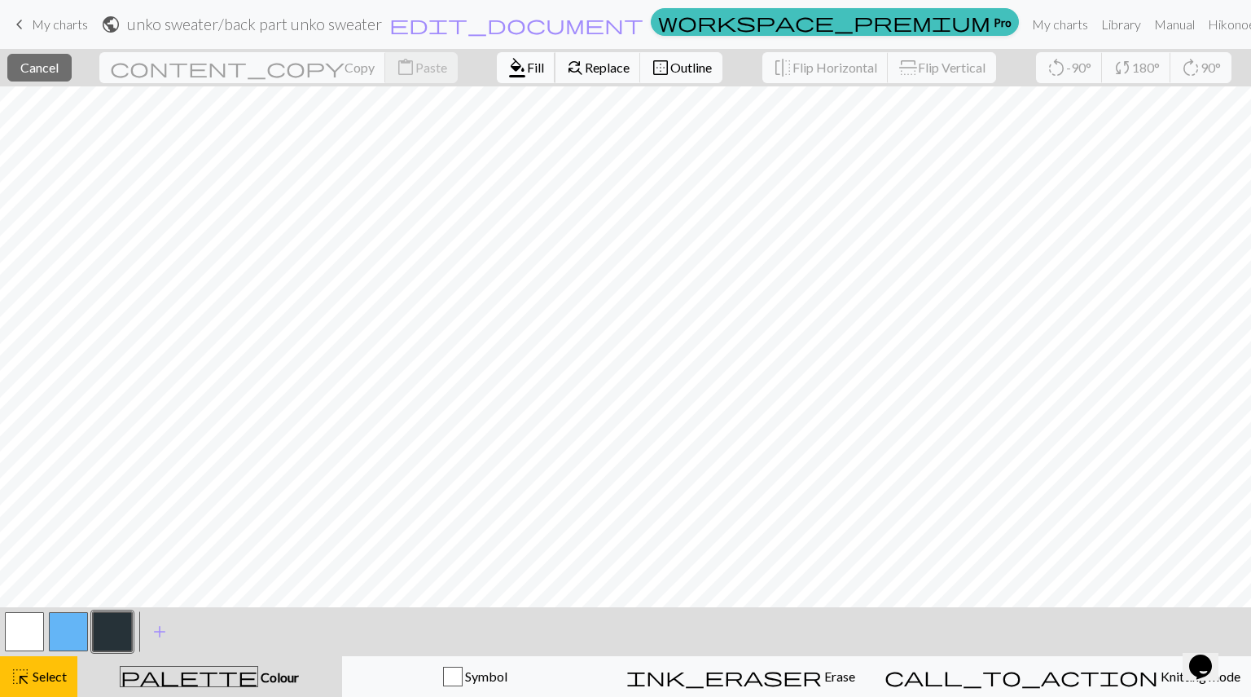
click at [527, 67] on span "Fill" at bounding box center [535, 66] width 17 height 15
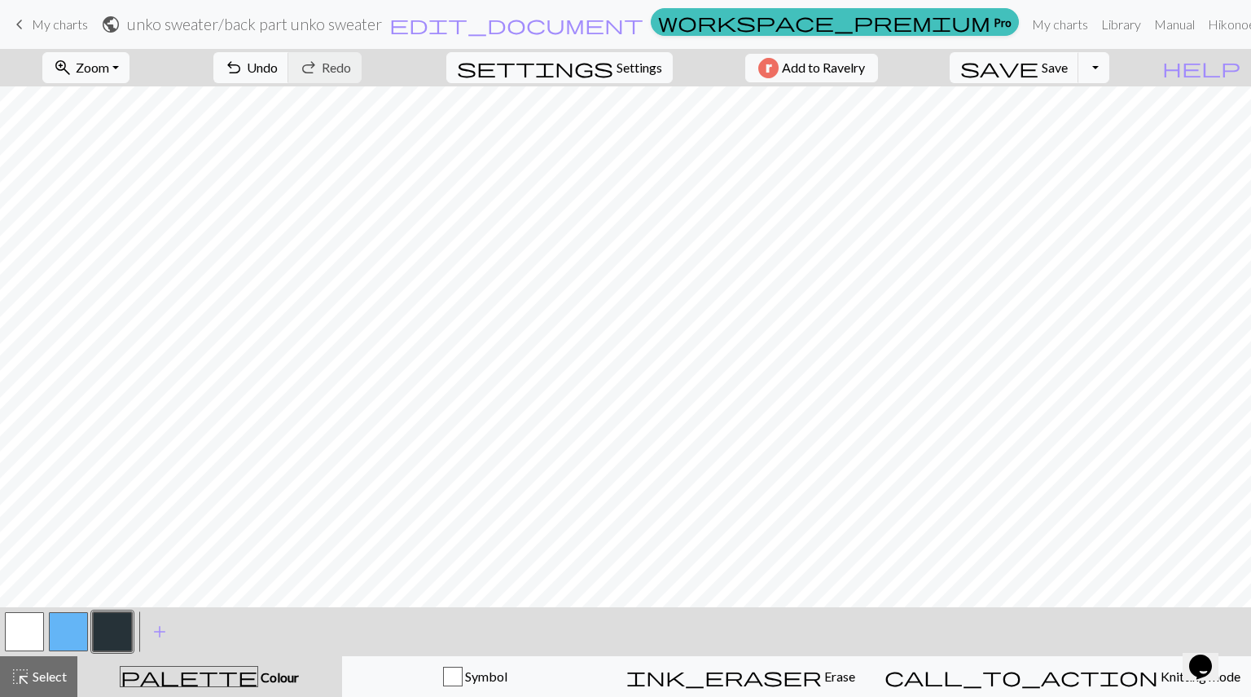
click at [28, 617] on button "button" at bounding box center [24, 631] width 39 height 39
click at [154, 626] on span "add" at bounding box center [160, 631] width 20 height 23
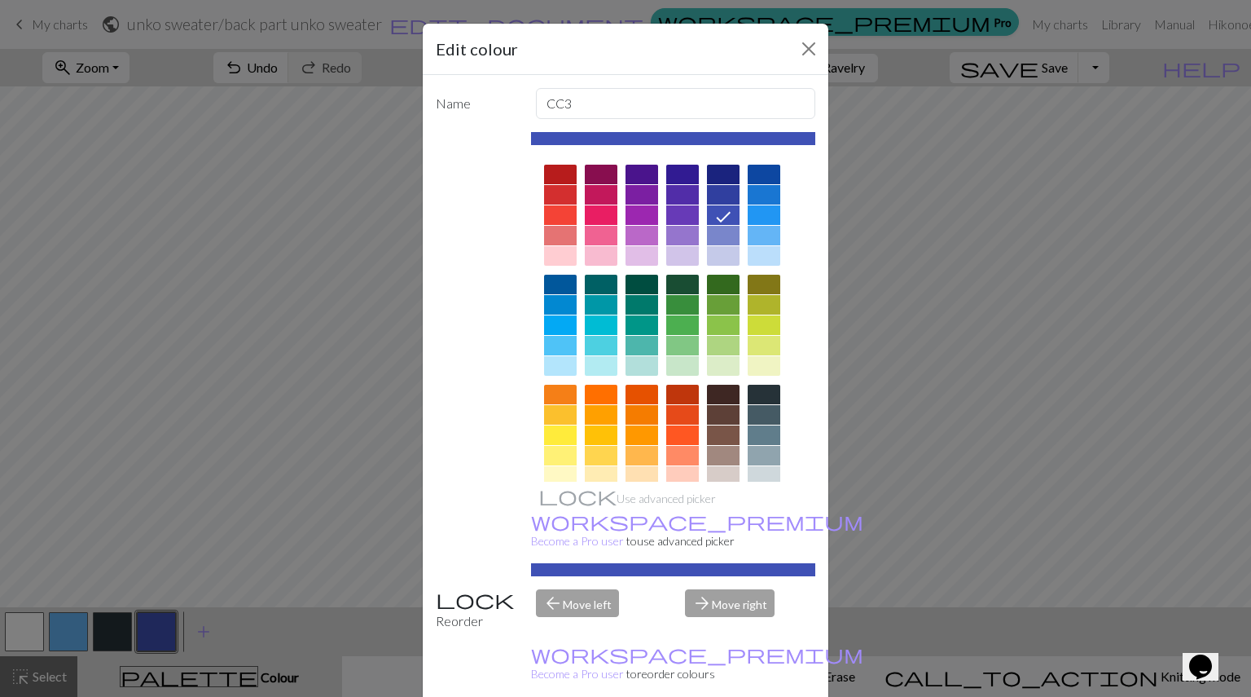
click at [714, 412] on div at bounding box center [723, 415] width 33 height 20
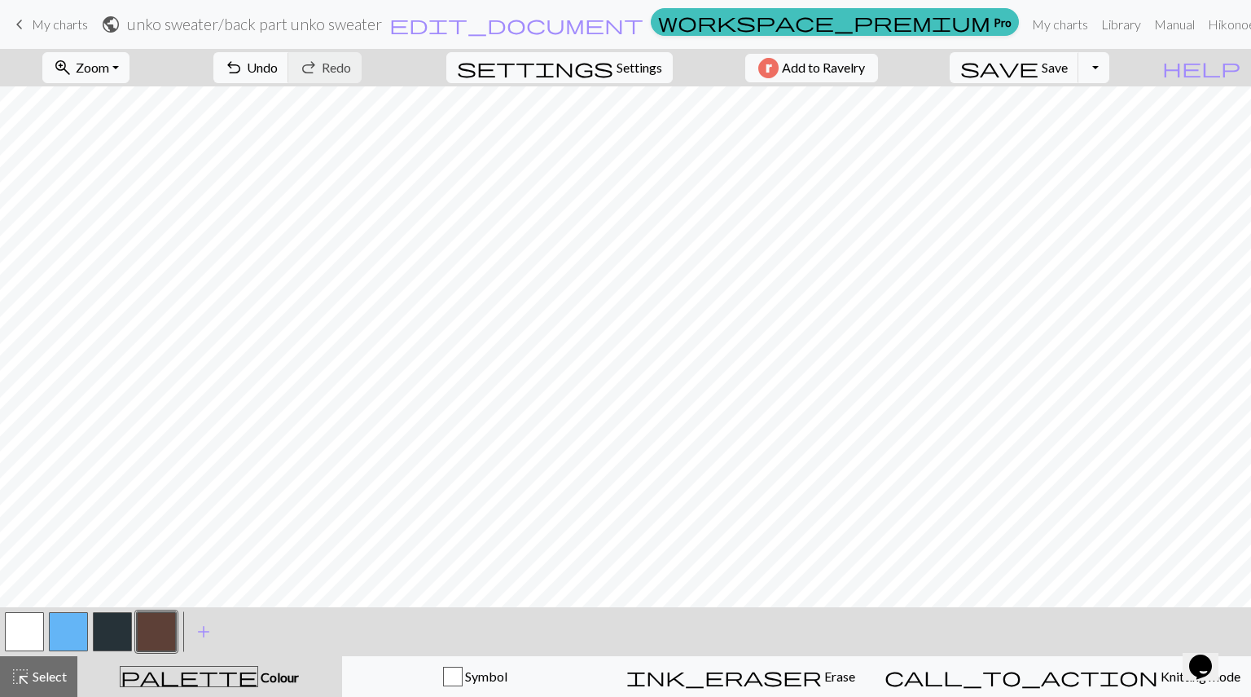
click at [21, 639] on button "button" at bounding box center [24, 631] width 39 height 39
click at [1068, 70] on span "Save" at bounding box center [1055, 66] width 26 height 15
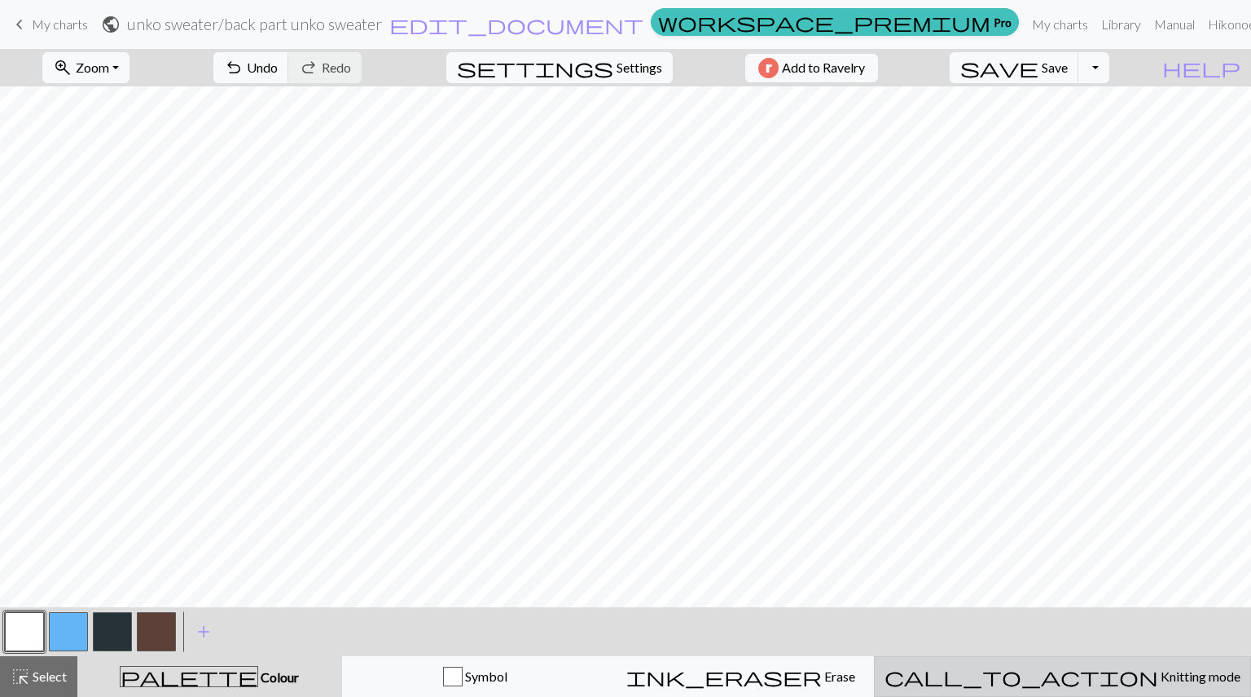
click at [1158, 671] on span "Knitting mode" at bounding box center [1199, 675] width 82 height 15
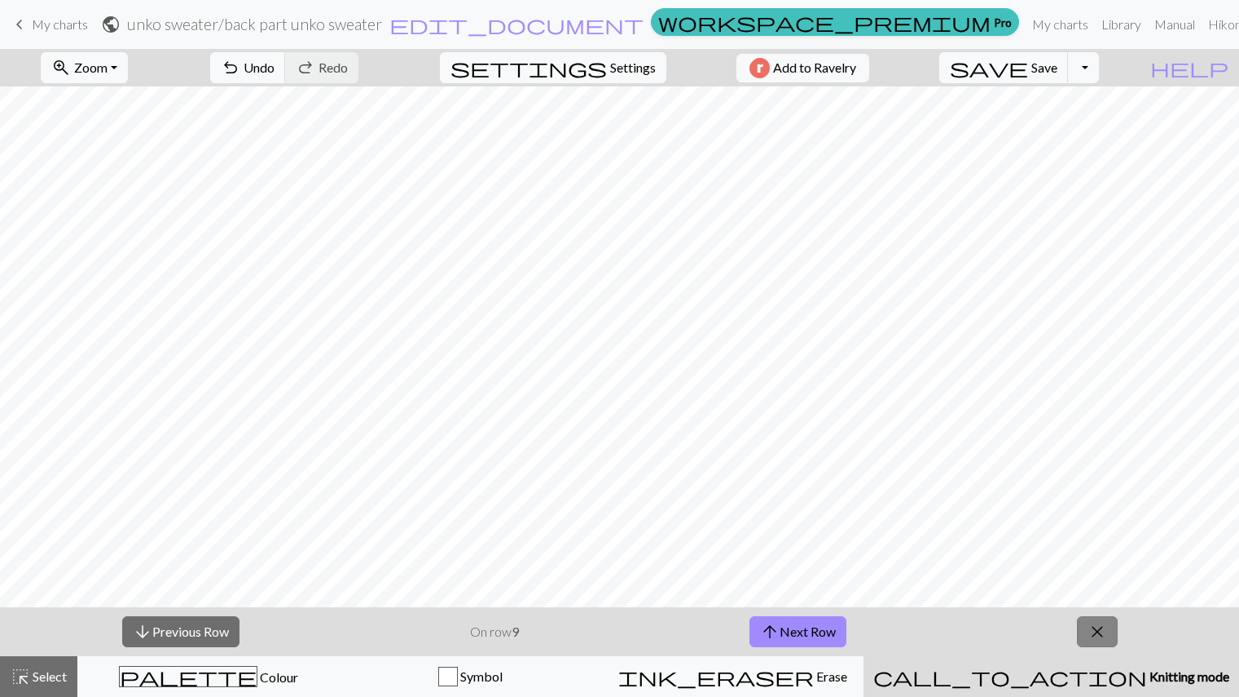
click at [1114, 624] on button "close" at bounding box center [1097, 631] width 41 height 31
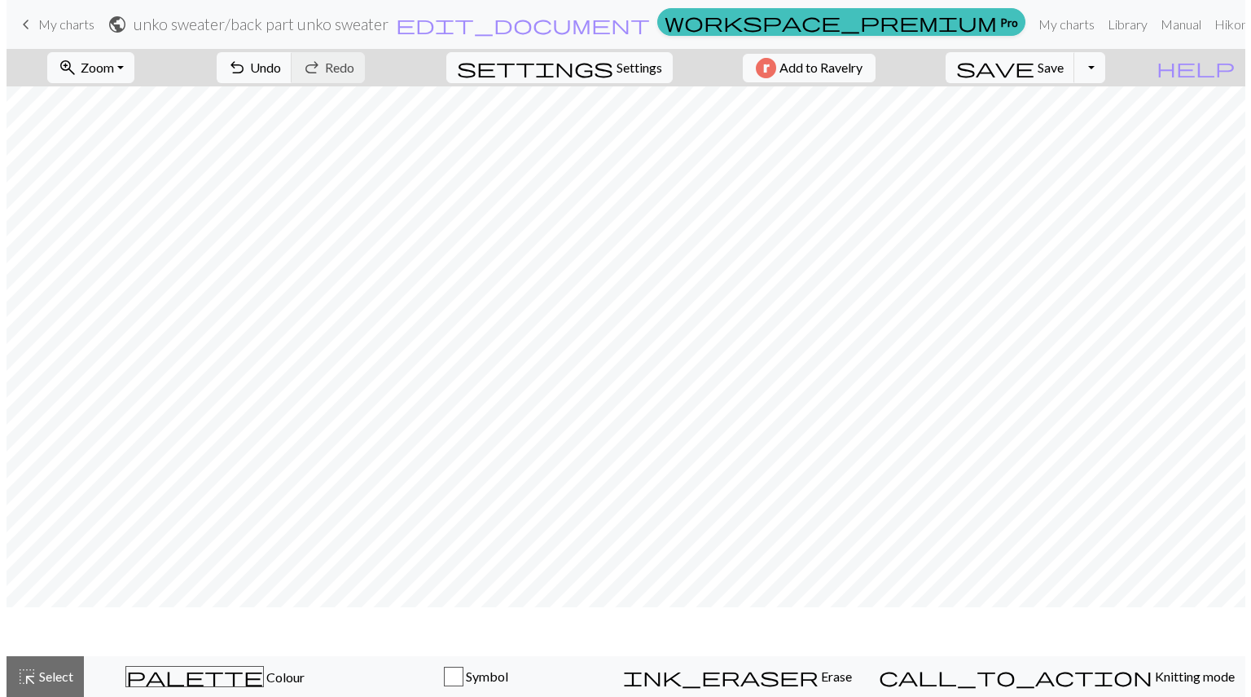
scroll to position [0, 0]
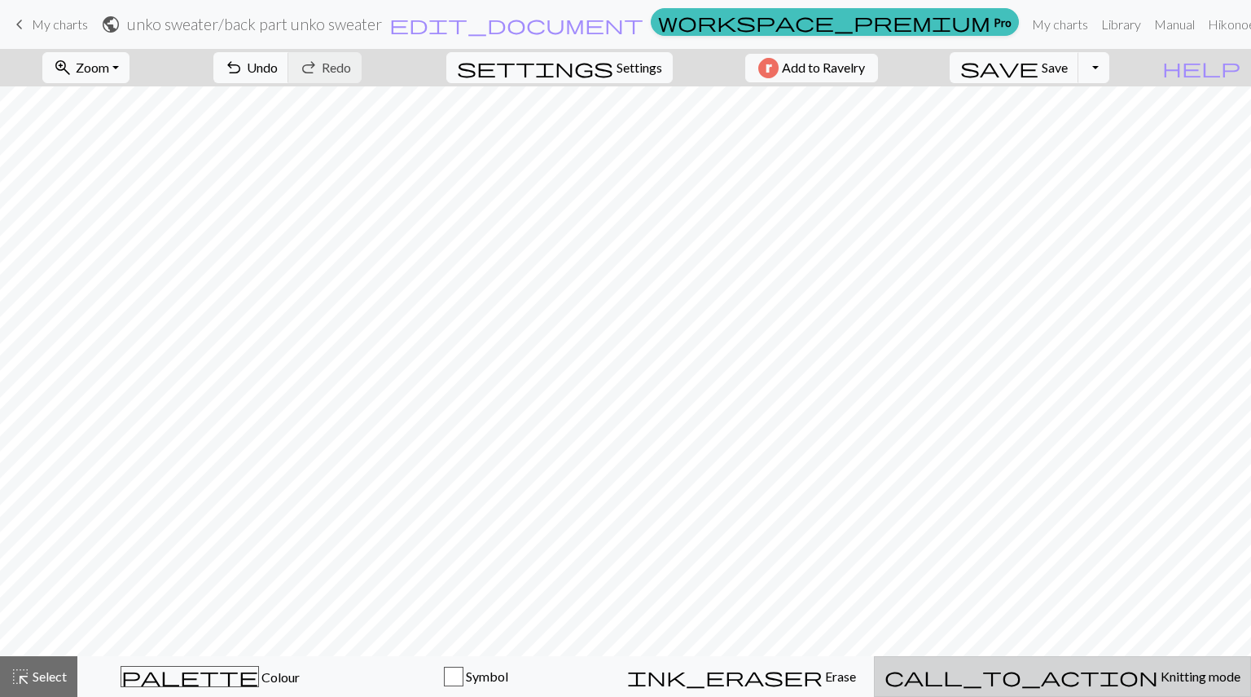
click at [1158, 681] on span "Knitting mode" at bounding box center [1199, 675] width 82 height 15
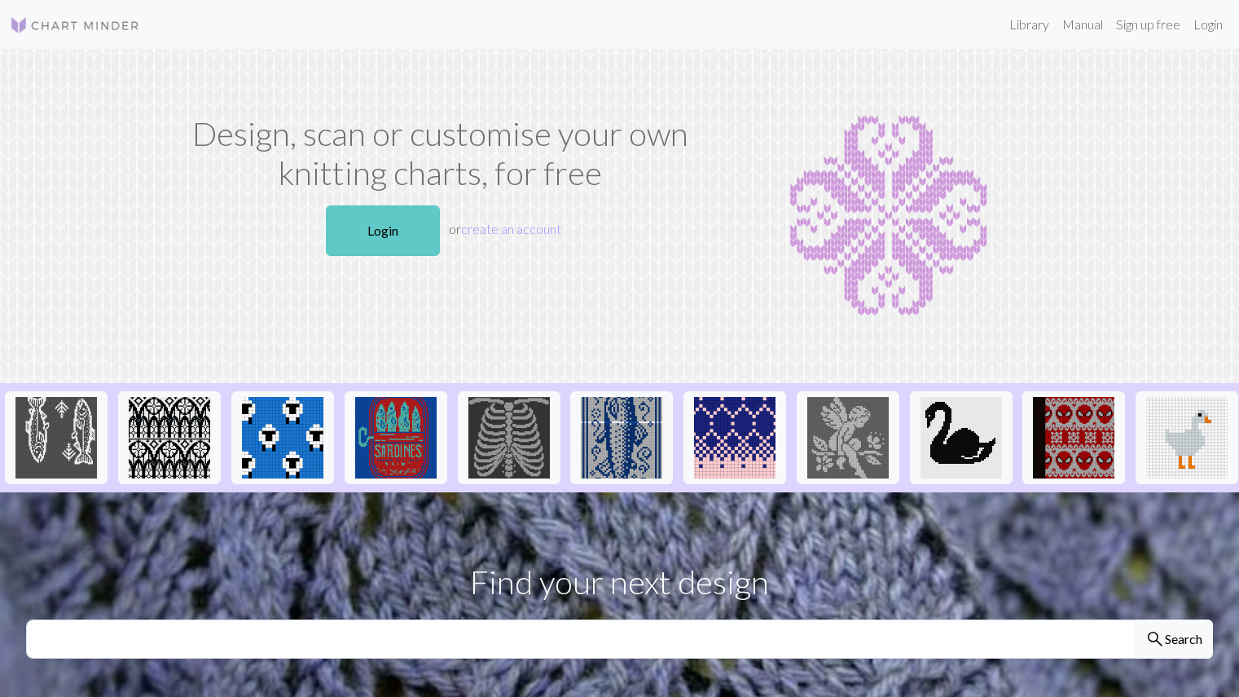
click at [374, 219] on link "Login" at bounding box center [383, 230] width 114 height 51
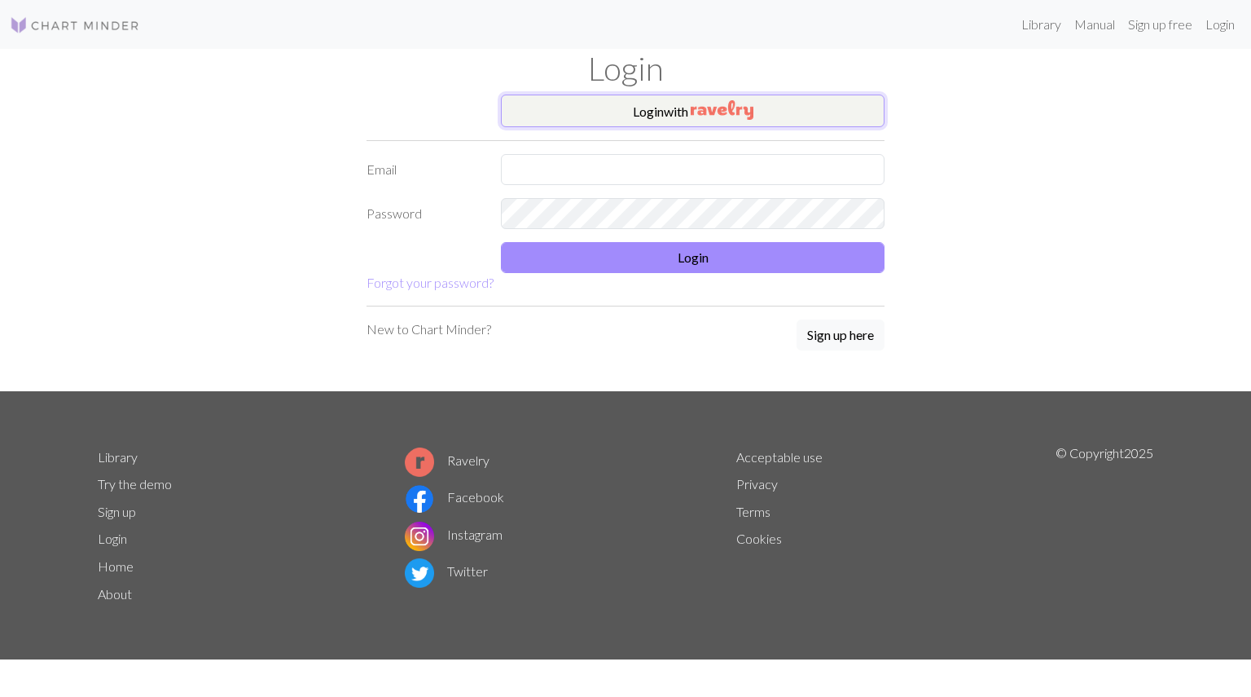
click at [635, 112] on button "Login with" at bounding box center [693, 110] width 384 height 33
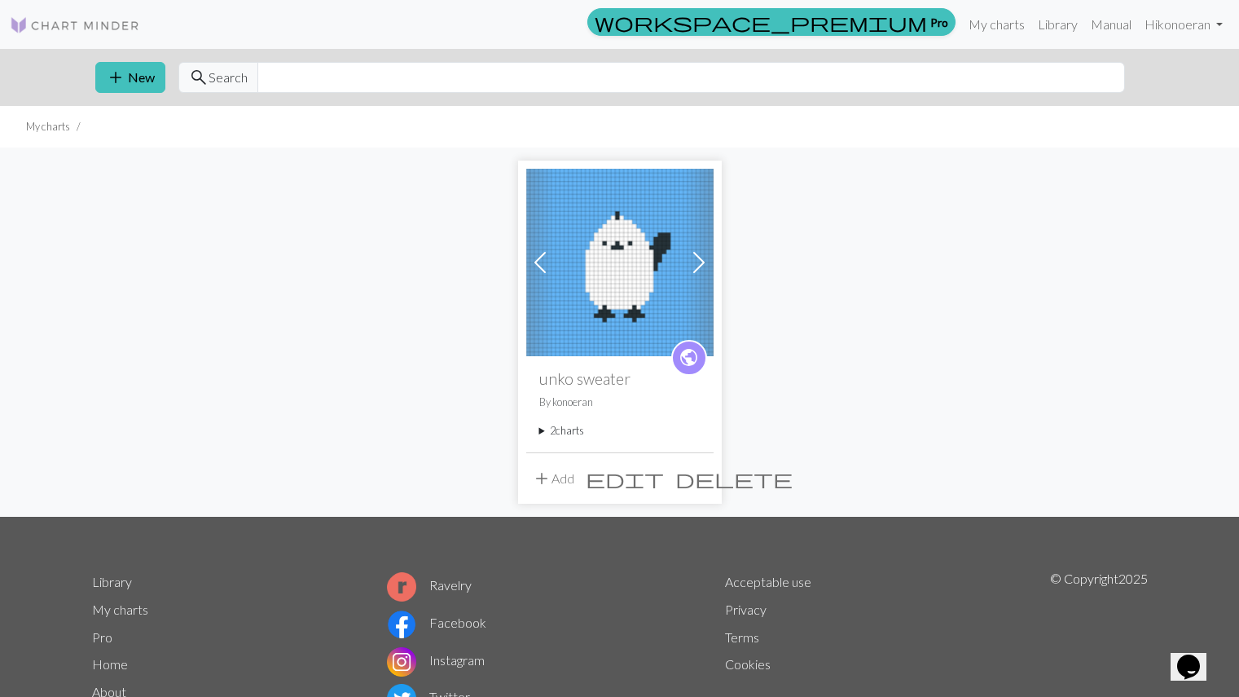
click at [689, 265] on span at bounding box center [699, 262] width 26 height 26
click at [609, 277] on img at bounding box center [619, 262] width 187 height 187
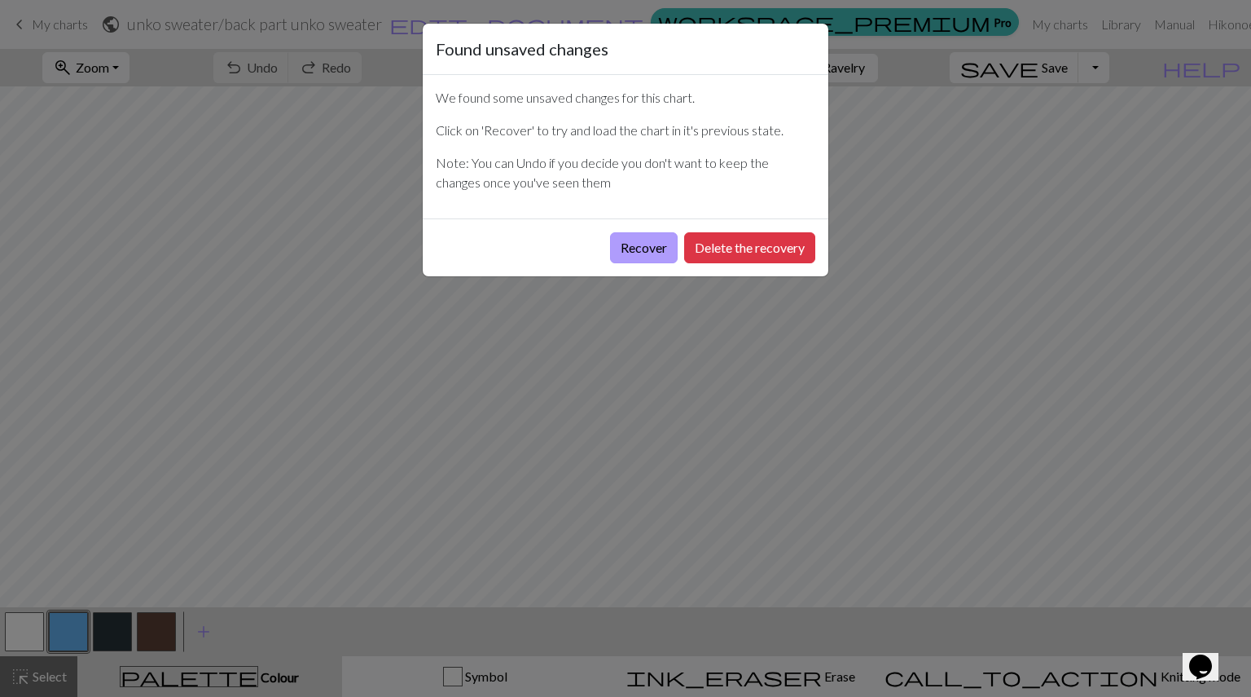
click at [648, 247] on button "Recover" at bounding box center [644, 247] width 68 height 31
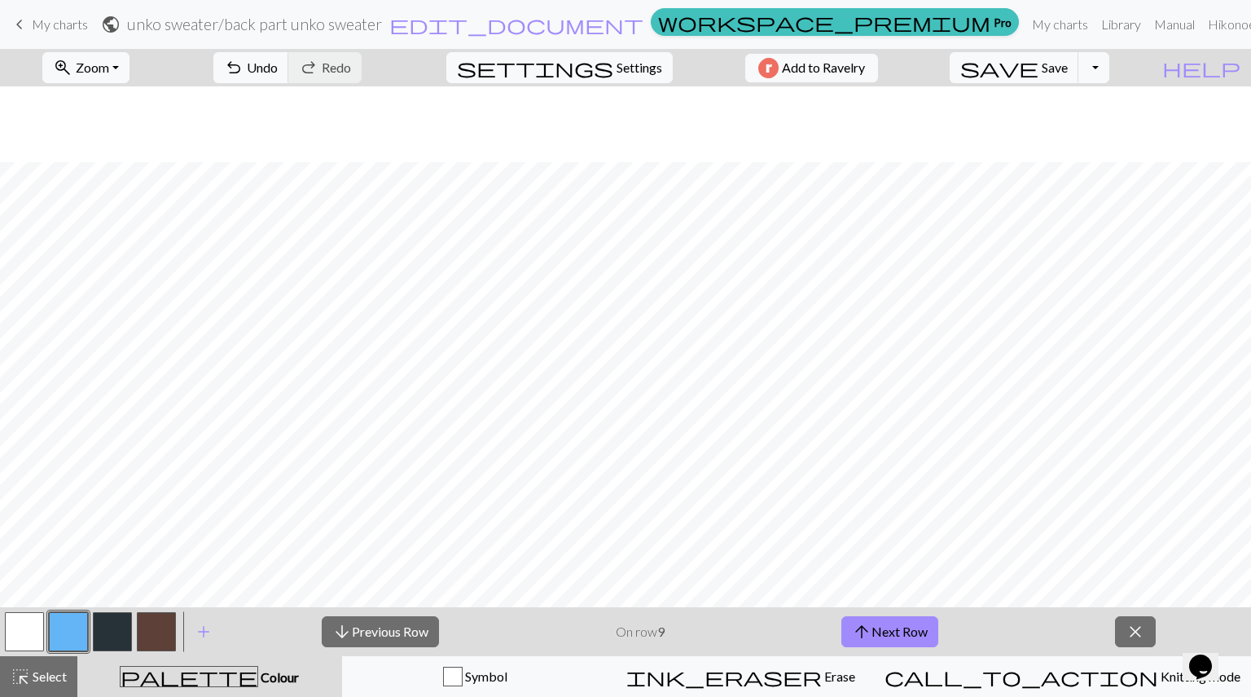
scroll to position [268, 0]
